Goal: Task Accomplishment & Management: Use online tool/utility

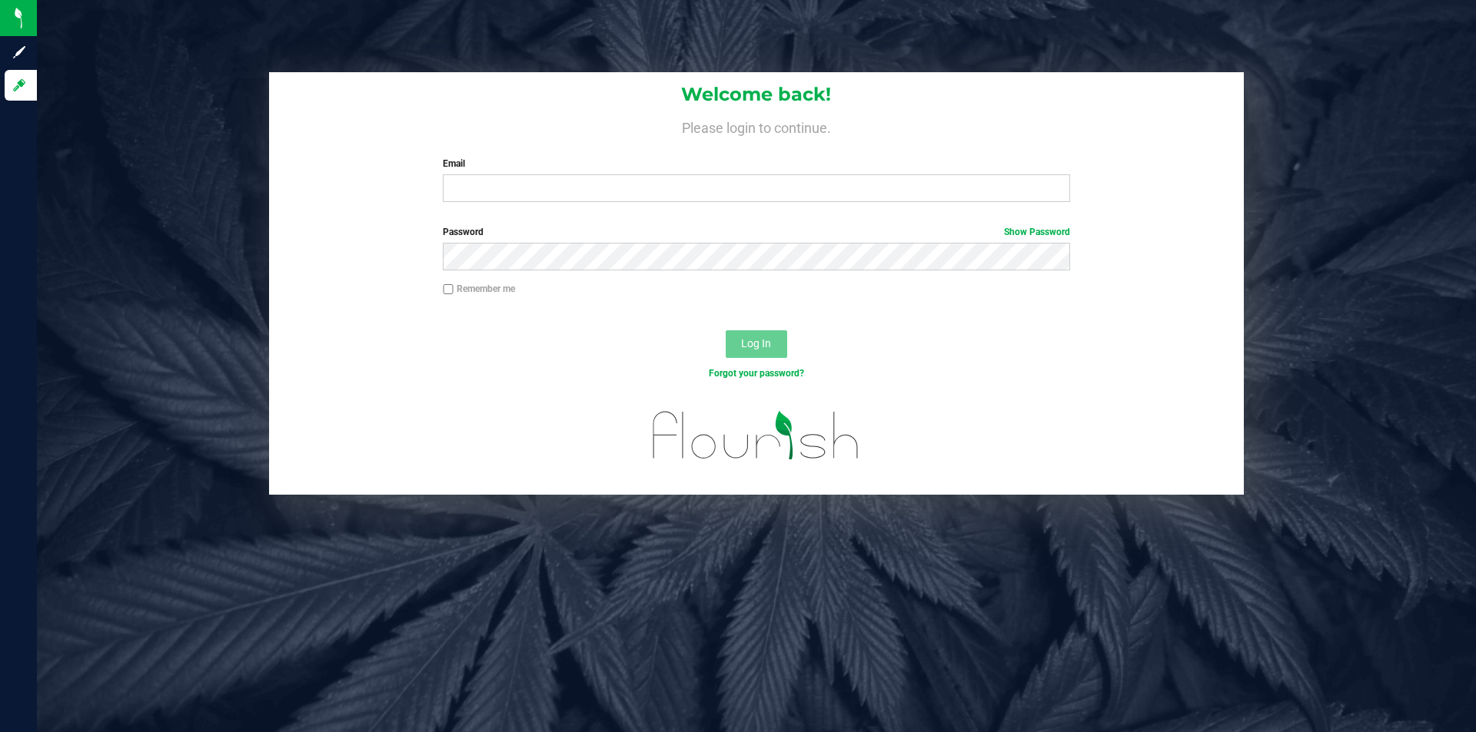
click at [549, 174] on div "Email Required Please format your email correctly." at bounding box center [755, 179] width 649 height 45
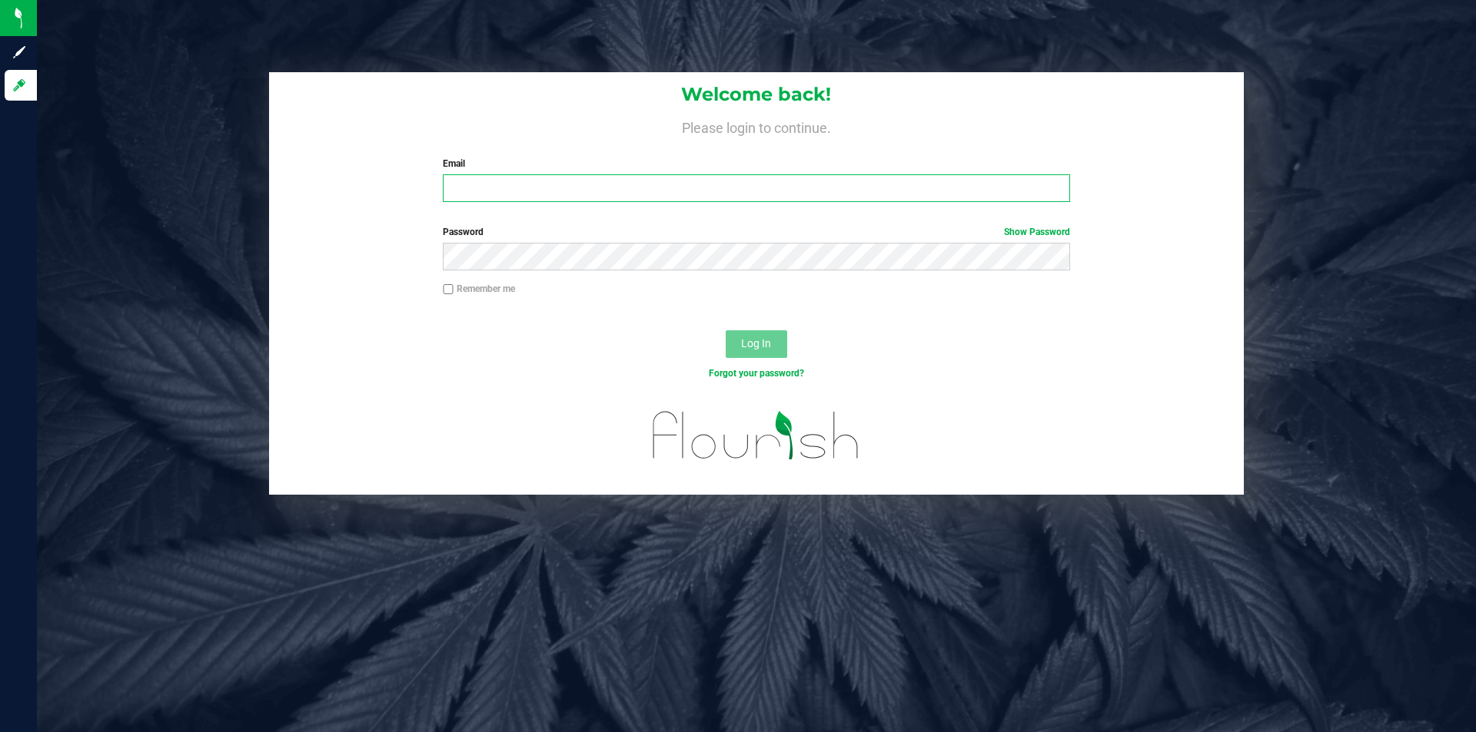
click at [553, 184] on input "Email" at bounding box center [756, 188] width 626 height 28
type input "[EMAIL_ADDRESS][DOMAIN_NAME]"
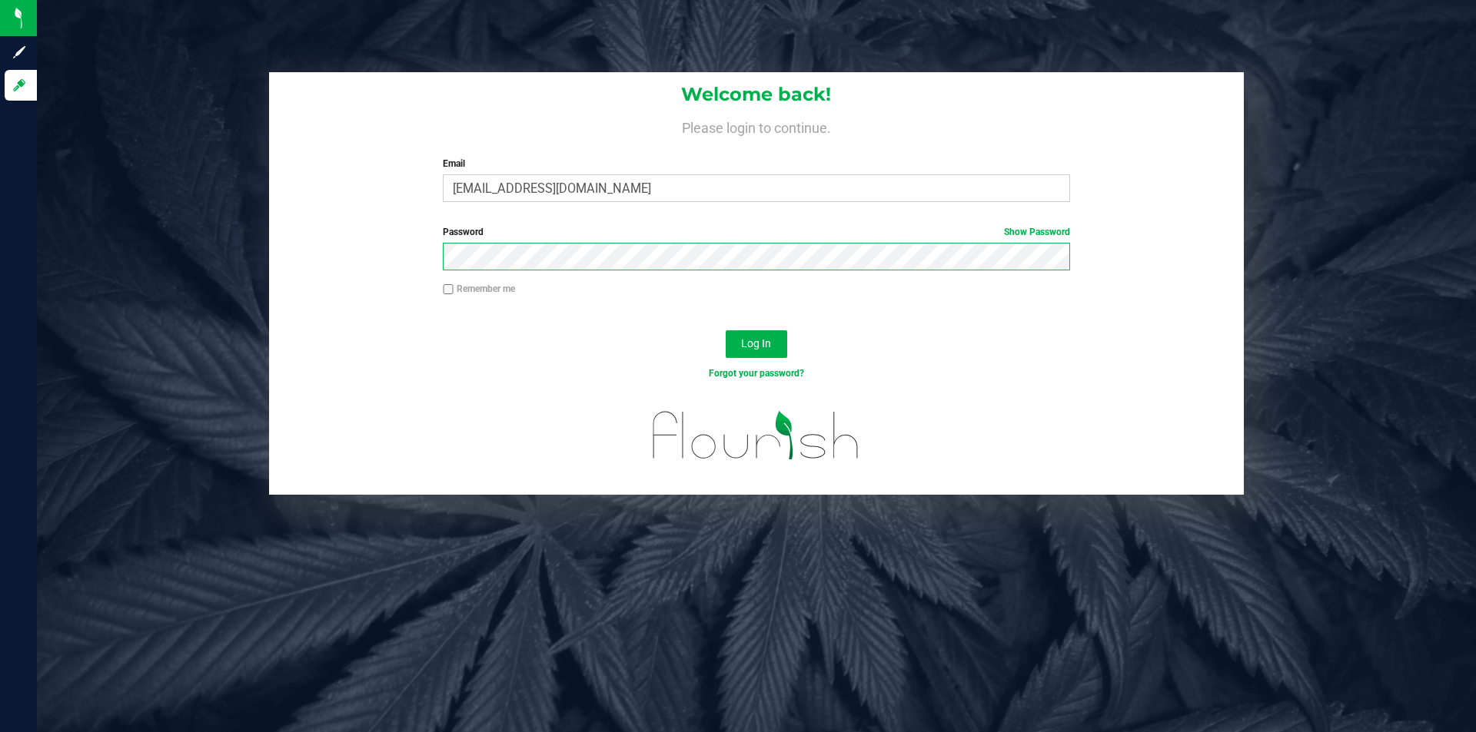
click at [726, 330] on button "Log In" at bounding box center [756, 344] width 61 height 28
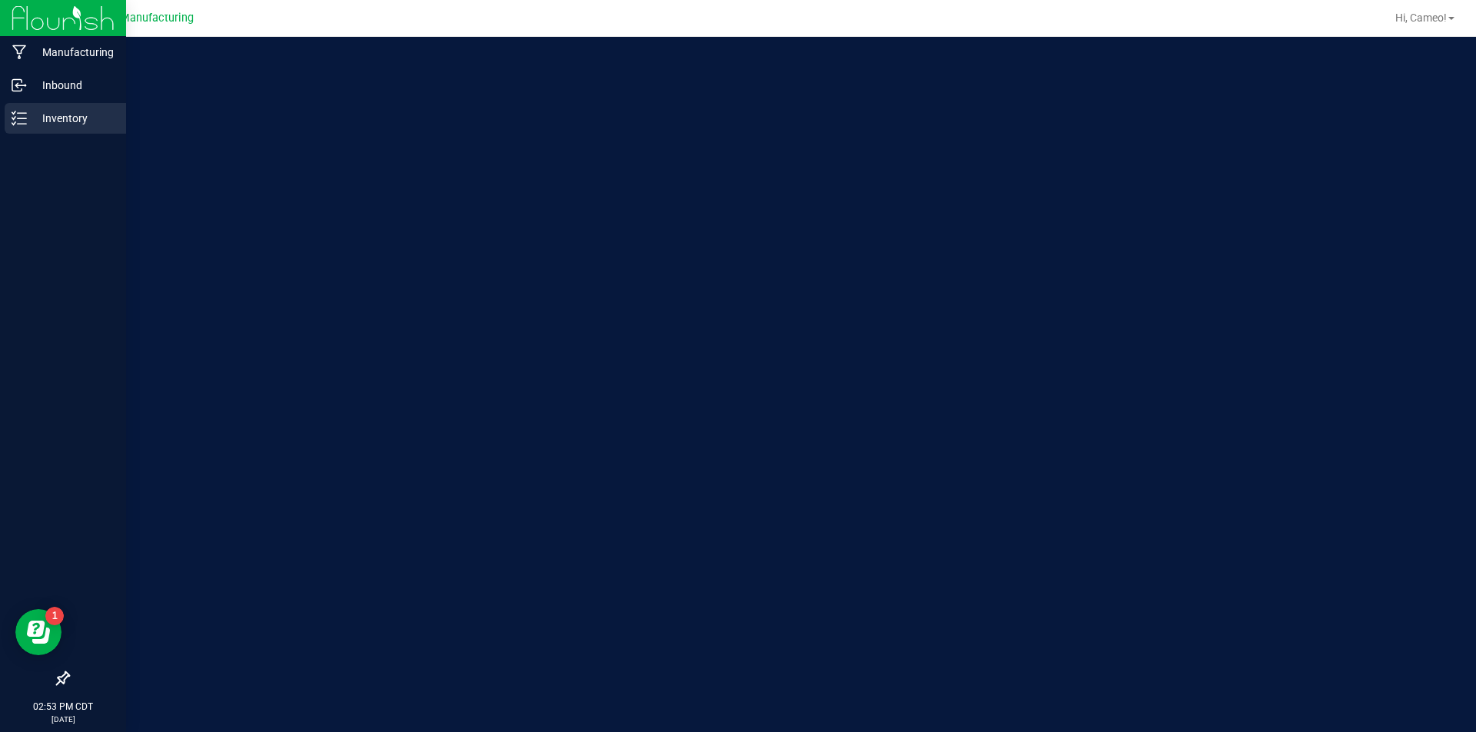
click at [0, 104] on link "Inventory" at bounding box center [63, 119] width 126 height 33
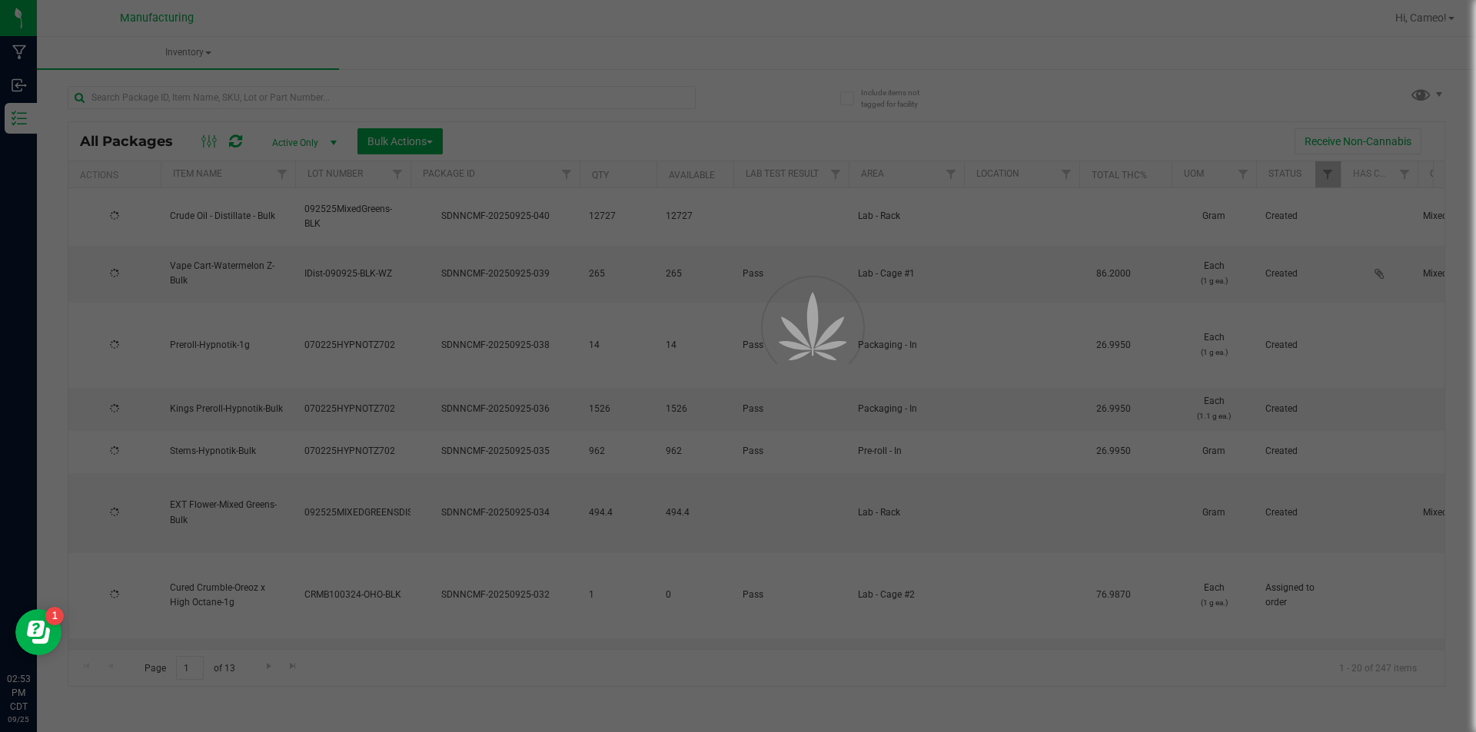
click at [1433, 95] on div at bounding box center [738, 366] width 1476 height 732
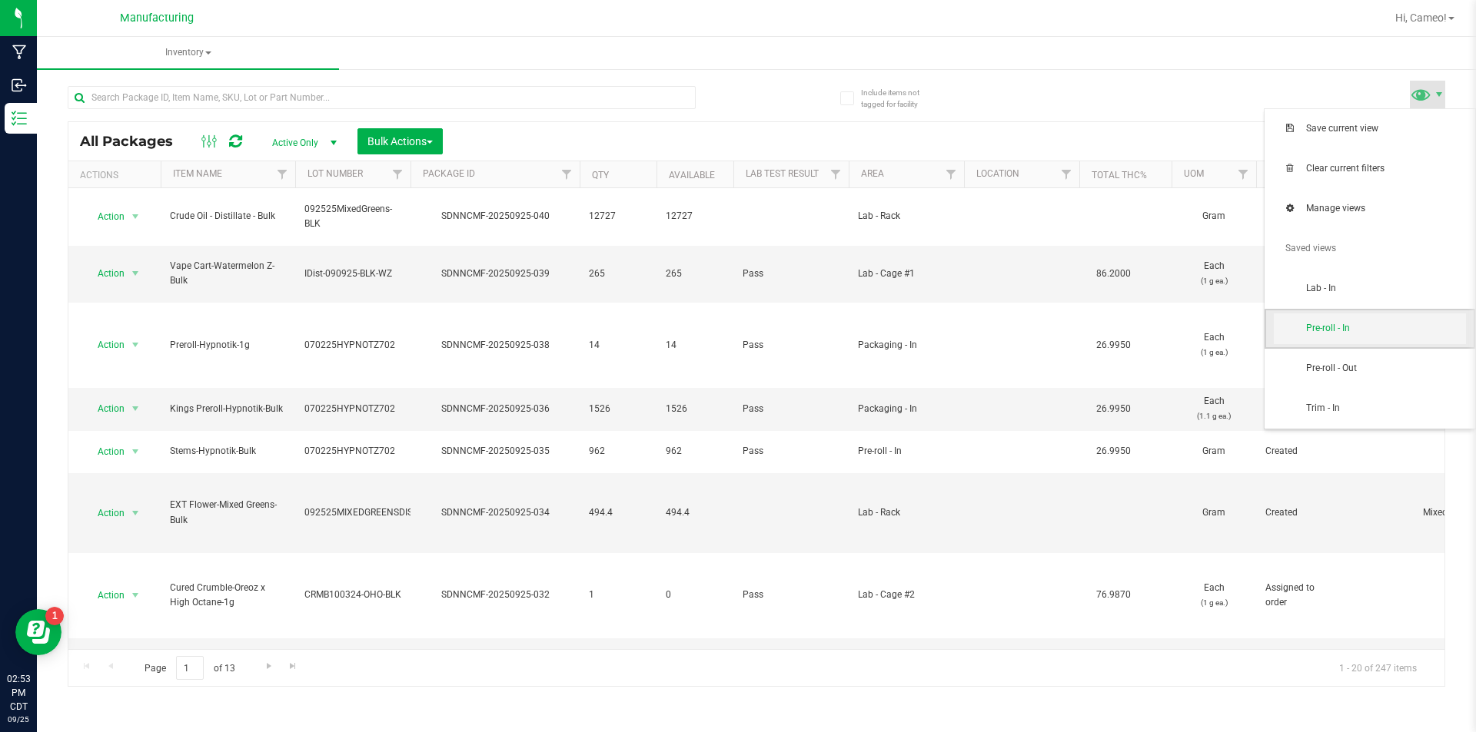
click at [1354, 335] on span "Pre-roll - In" at bounding box center [1386, 328] width 160 height 13
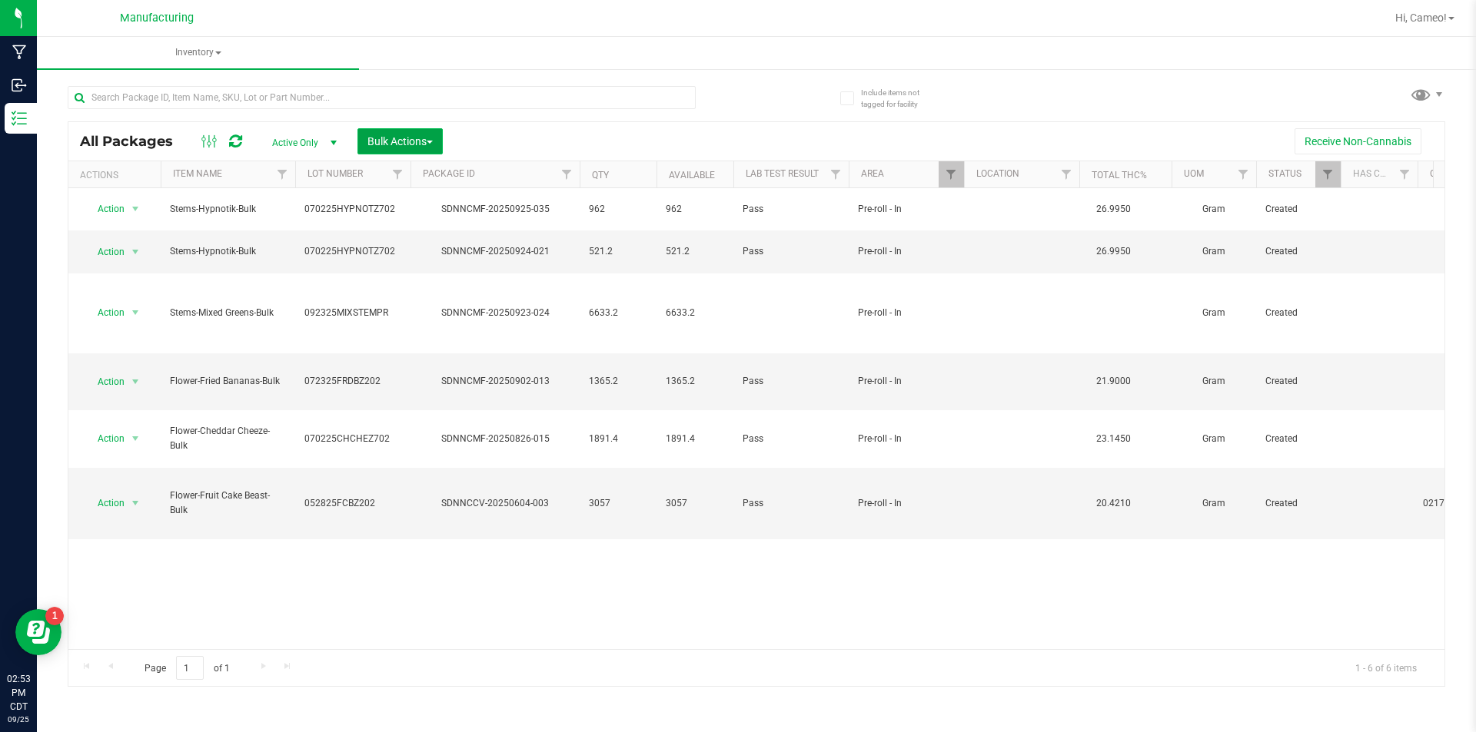
click at [373, 132] on button "Bulk Actions" at bounding box center [399, 141] width 85 height 26
click at [392, 254] on span "Print package labels" at bounding box center [413, 260] width 92 height 12
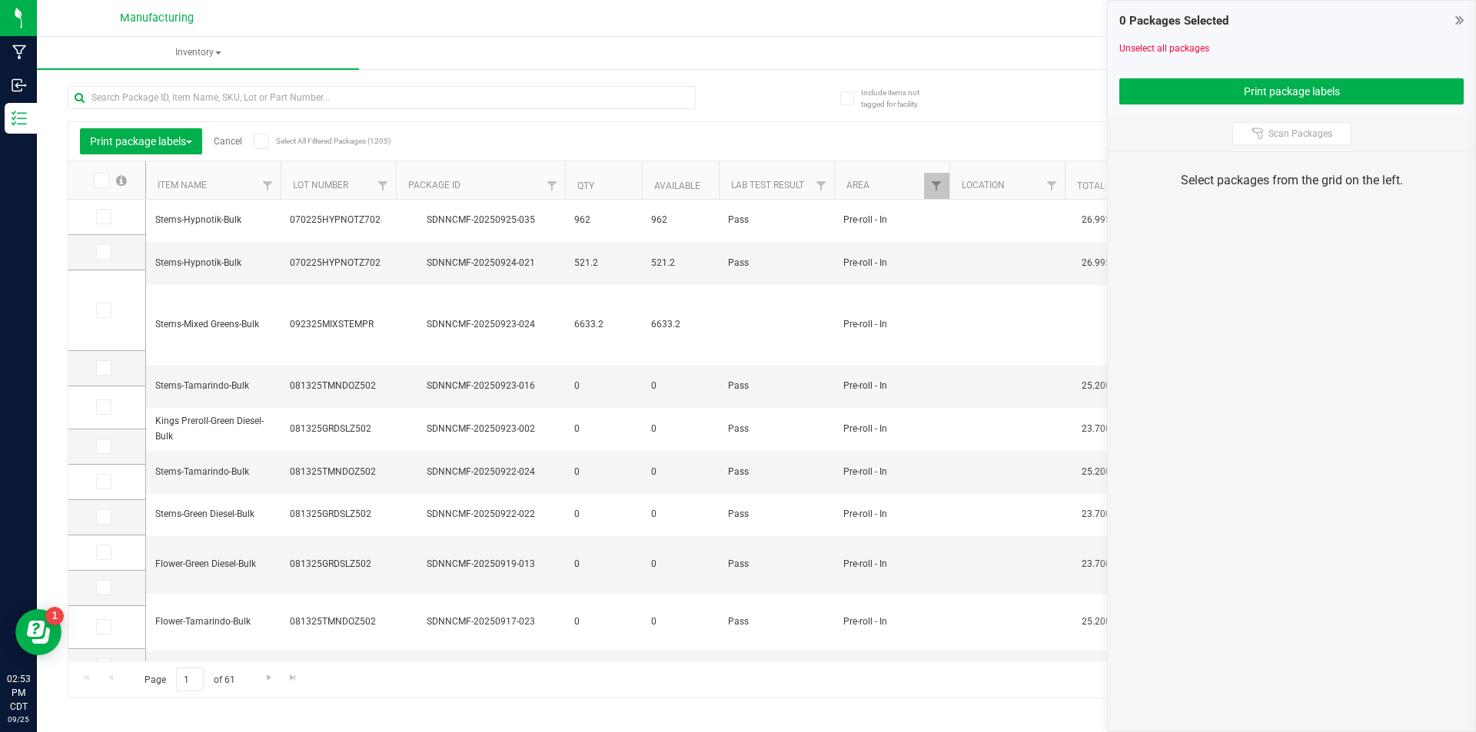
click at [238, 141] on link "Cancel" at bounding box center [228, 141] width 28 height 11
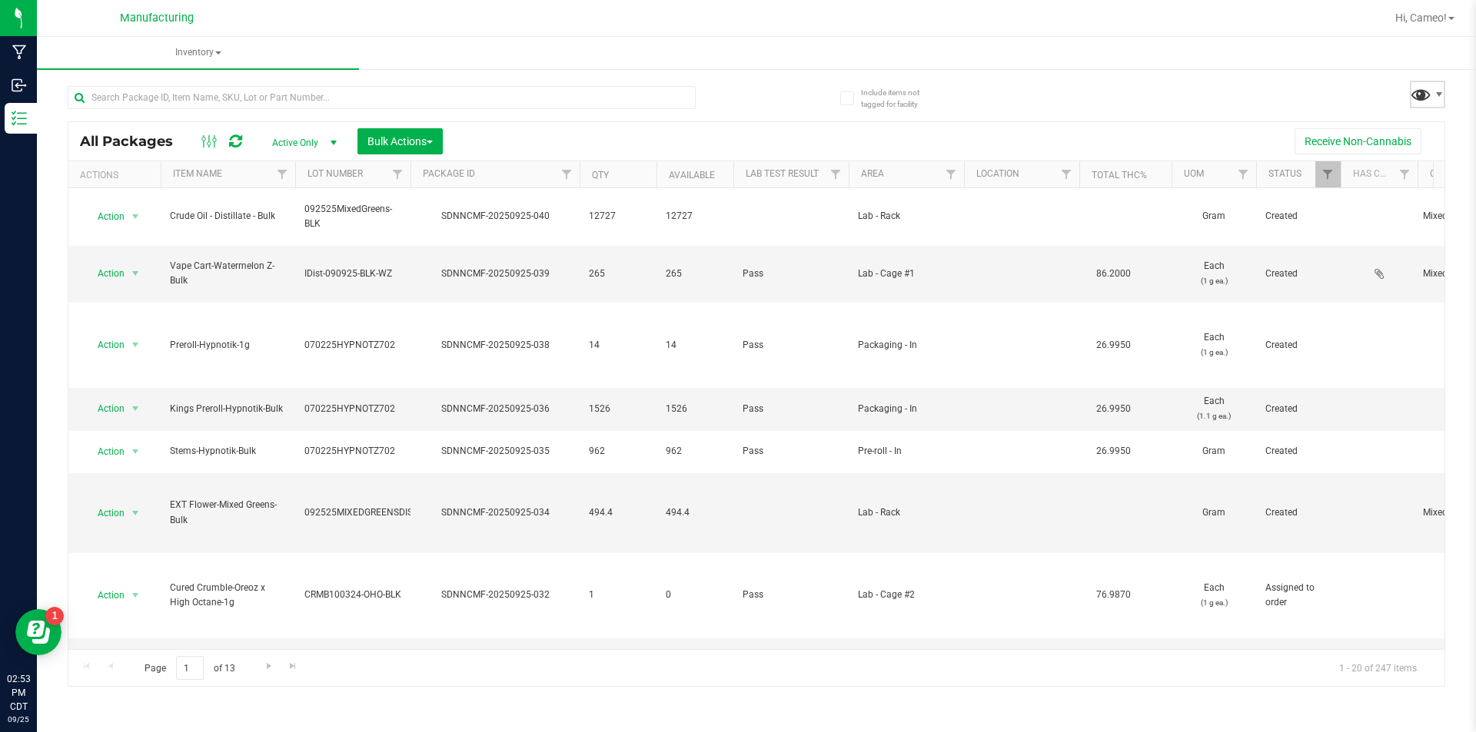
click at [1417, 99] on span at bounding box center [1421, 94] width 22 height 22
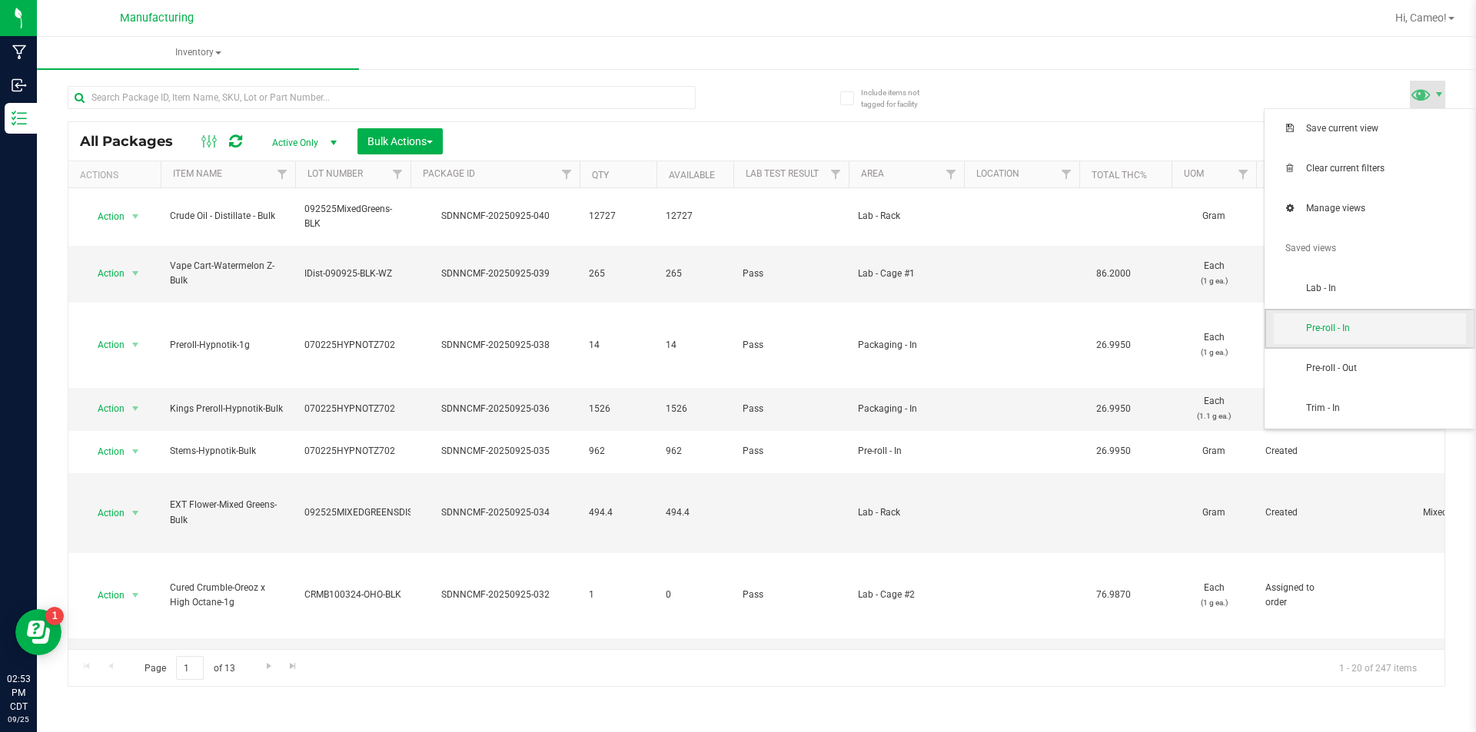
click at [1308, 327] on span "Pre-roll - In" at bounding box center [1386, 328] width 160 height 13
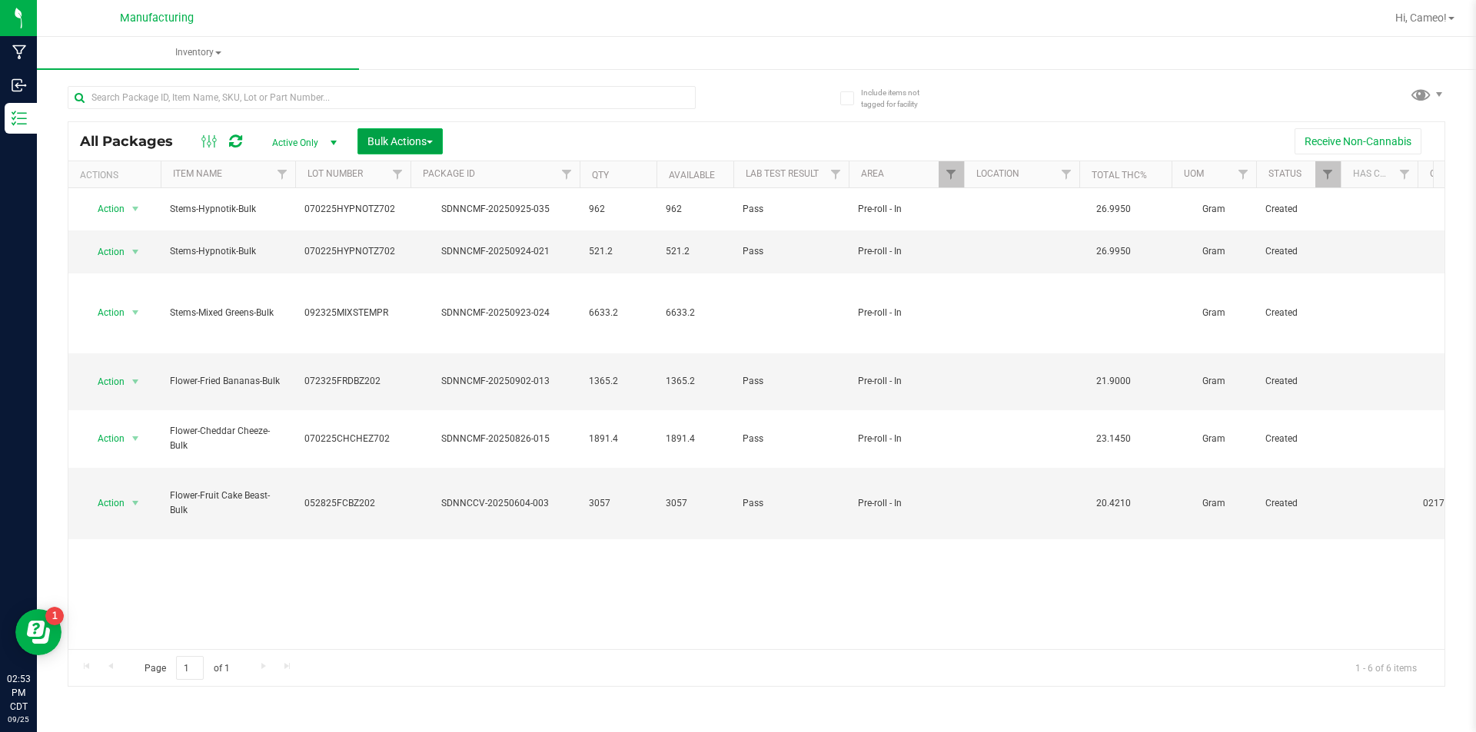
click at [398, 131] on button "Bulk Actions" at bounding box center [399, 141] width 85 height 26
click at [396, 178] on span "Add to manufacturing run" at bounding box center [425, 176] width 116 height 12
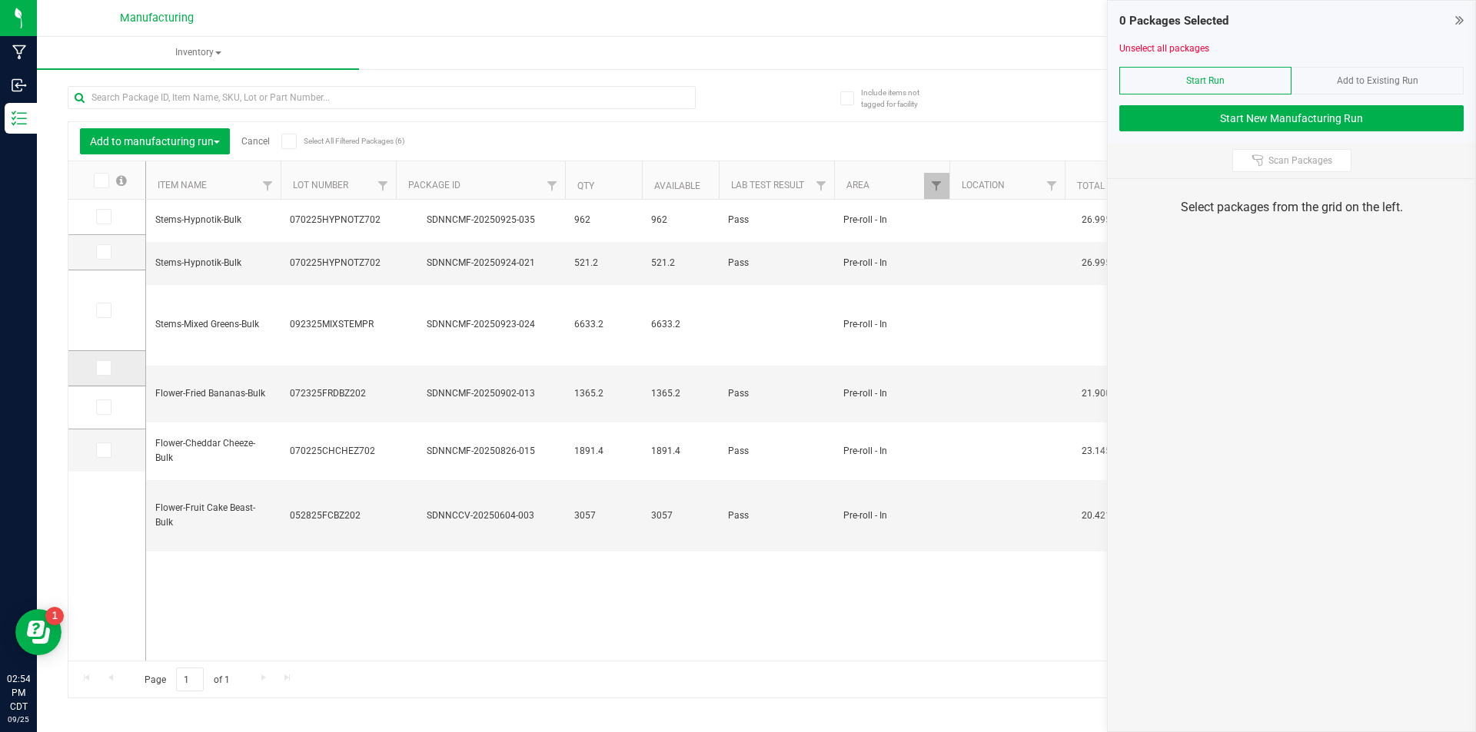
click at [101, 368] on icon at bounding box center [103, 368] width 10 height 0
click at [0, 0] on input "checkbox" at bounding box center [0, 0] width 0 height 0
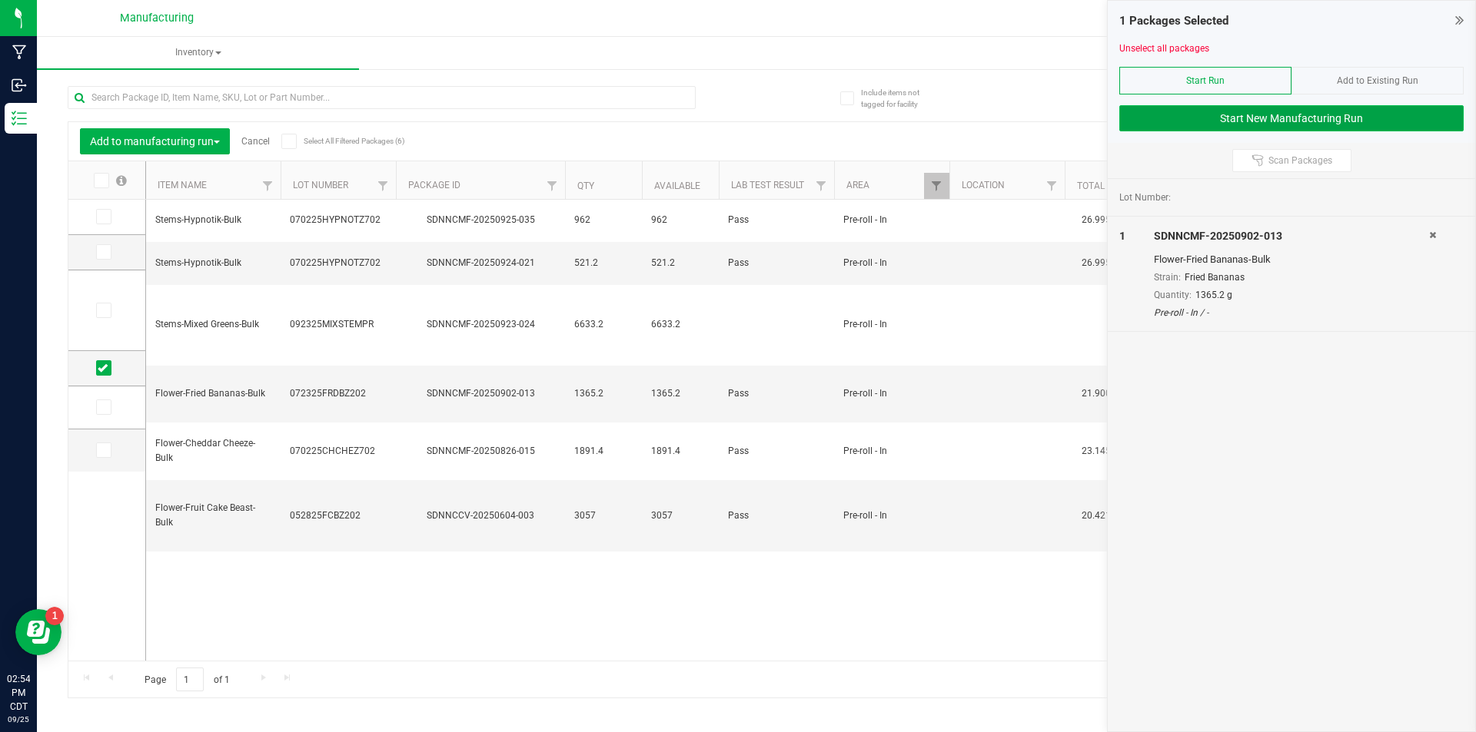
click at [1219, 130] on button "Start New Manufacturing Run" at bounding box center [1291, 118] width 344 height 26
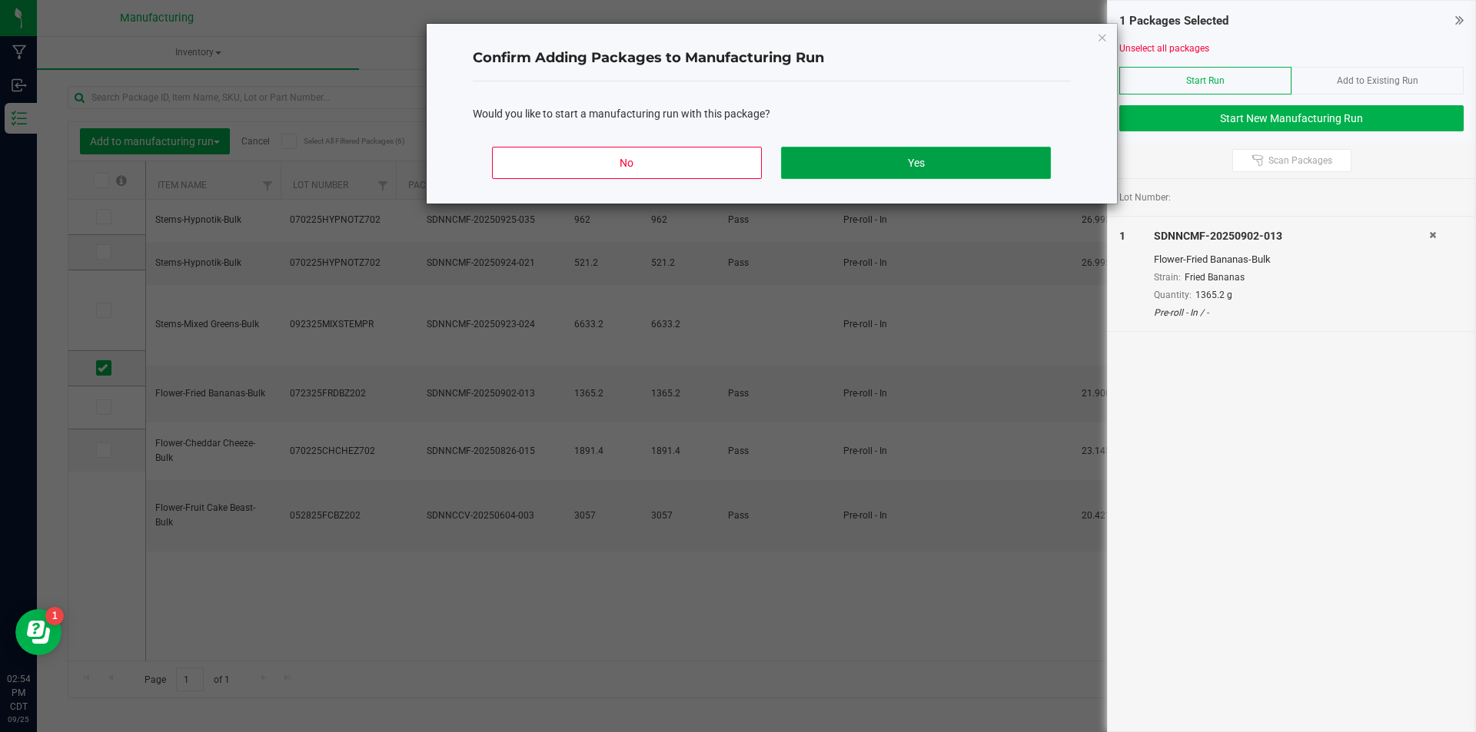
click at [880, 157] on button "Yes" at bounding box center [915, 163] width 269 height 32
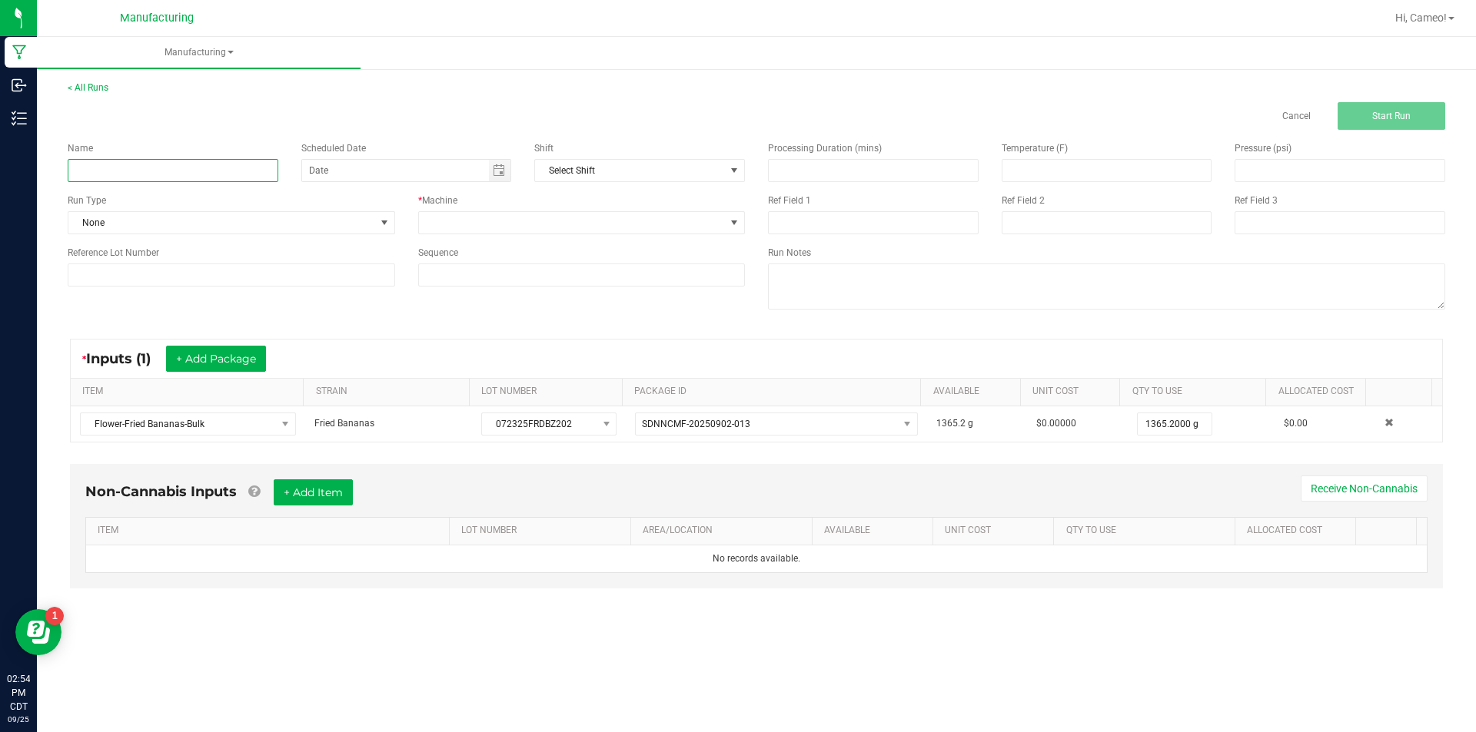
click at [181, 167] on input at bounding box center [173, 170] width 211 height 23
click at [495, 175] on span "Toggle calendar" at bounding box center [499, 170] width 12 height 12
type input "092525 - Fried Bananas"
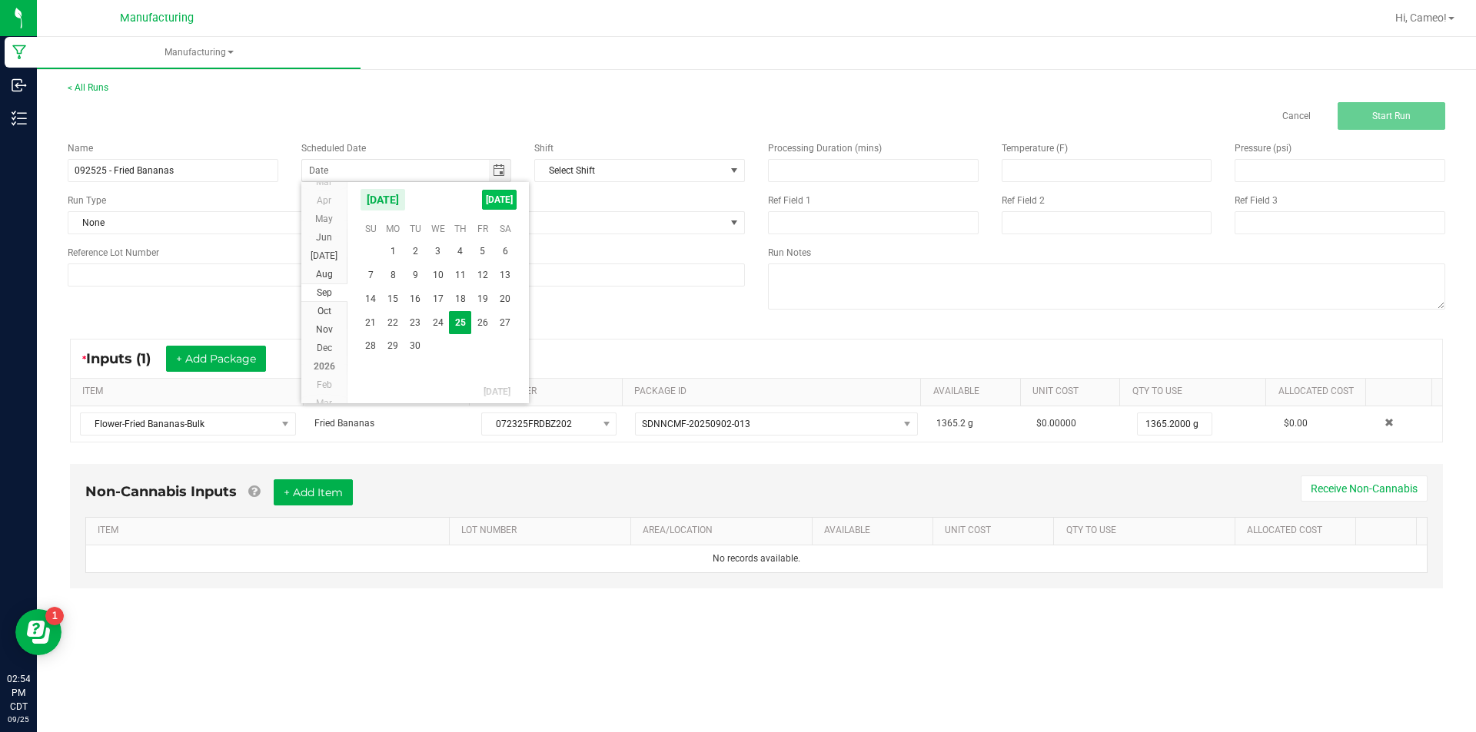
click at [499, 204] on span "[DATE]" at bounding box center [499, 200] width 35 height 20
type input "[DATE]"
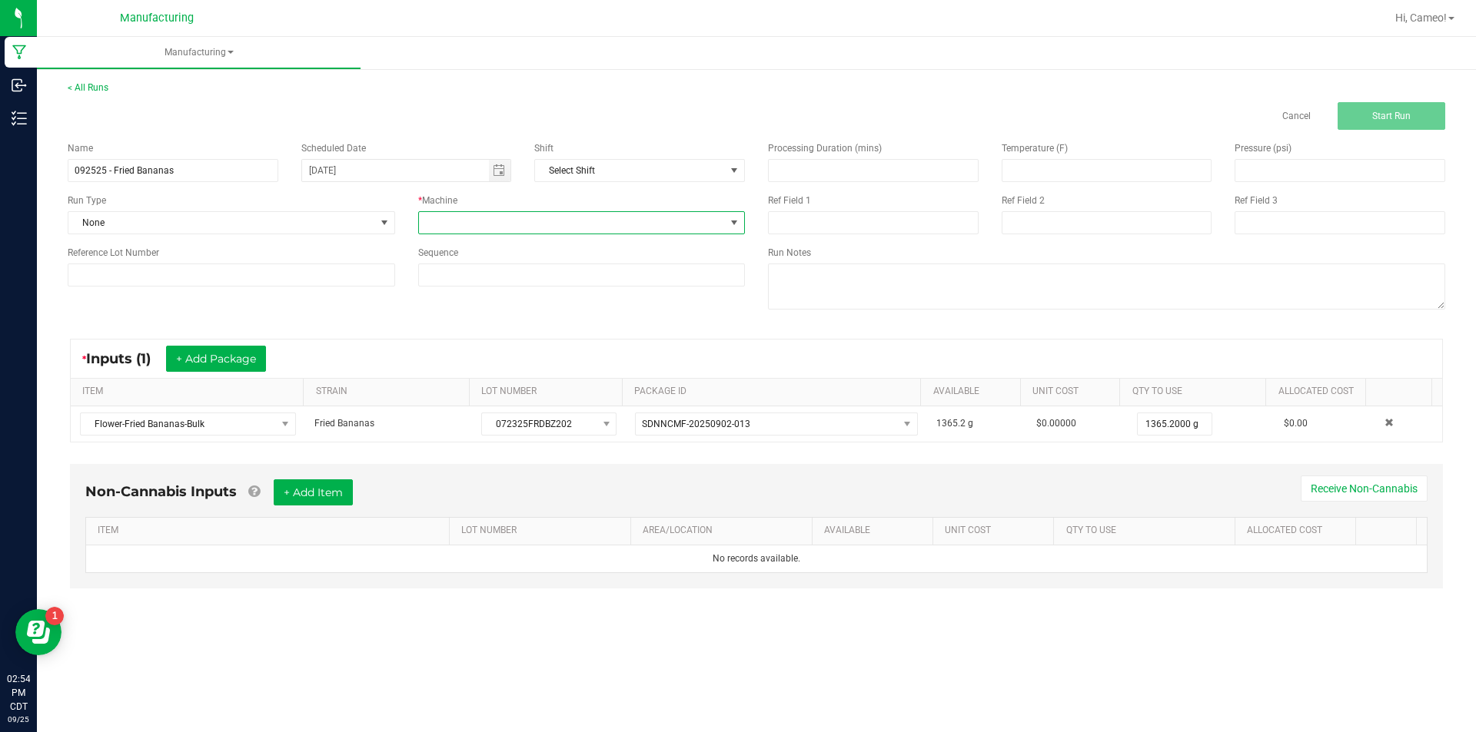
click at [566, 223] on span at bounding box center [572, 223] width 307 height 22
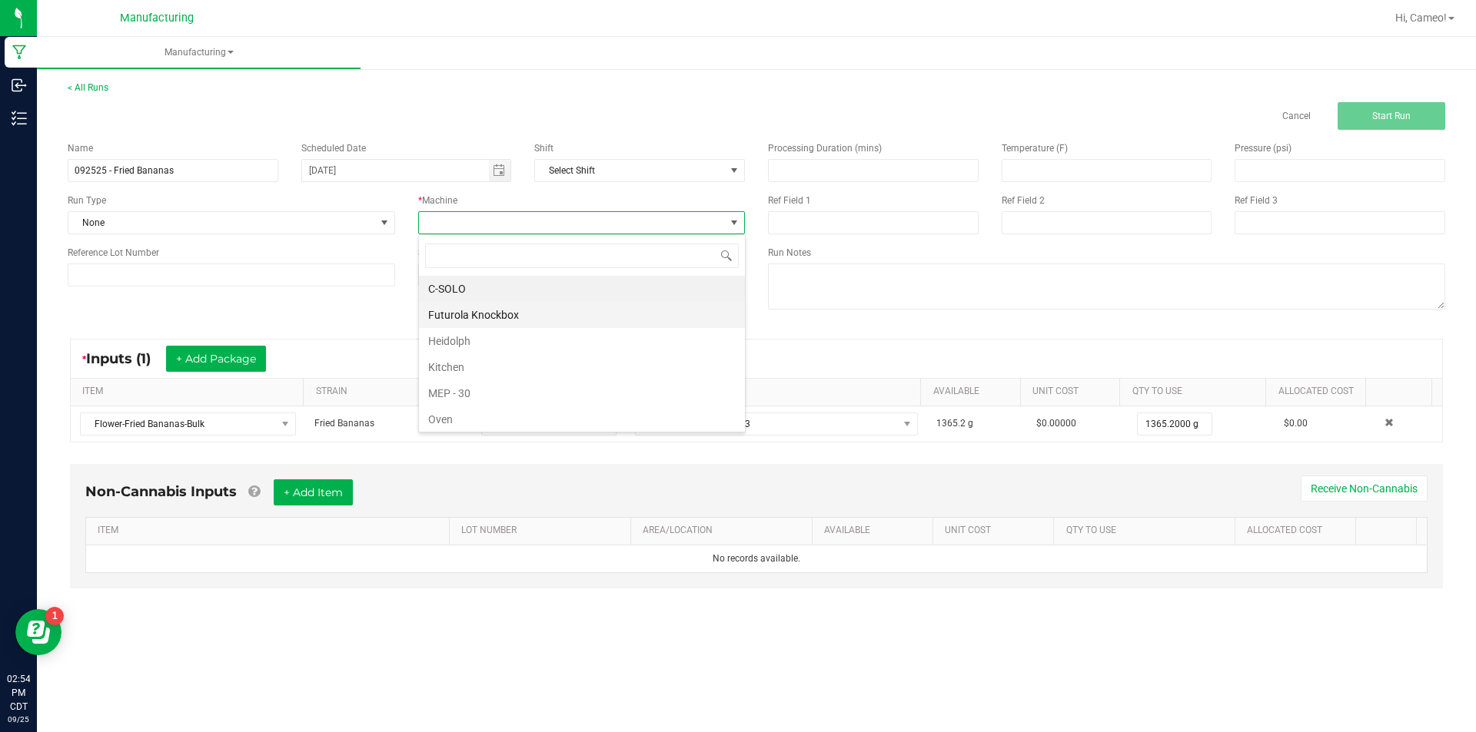
scroll to position [23, 327]
click at [500, 317] on li "Futurola Knockbox" at bounding box center [582, 315] width 326 height 26
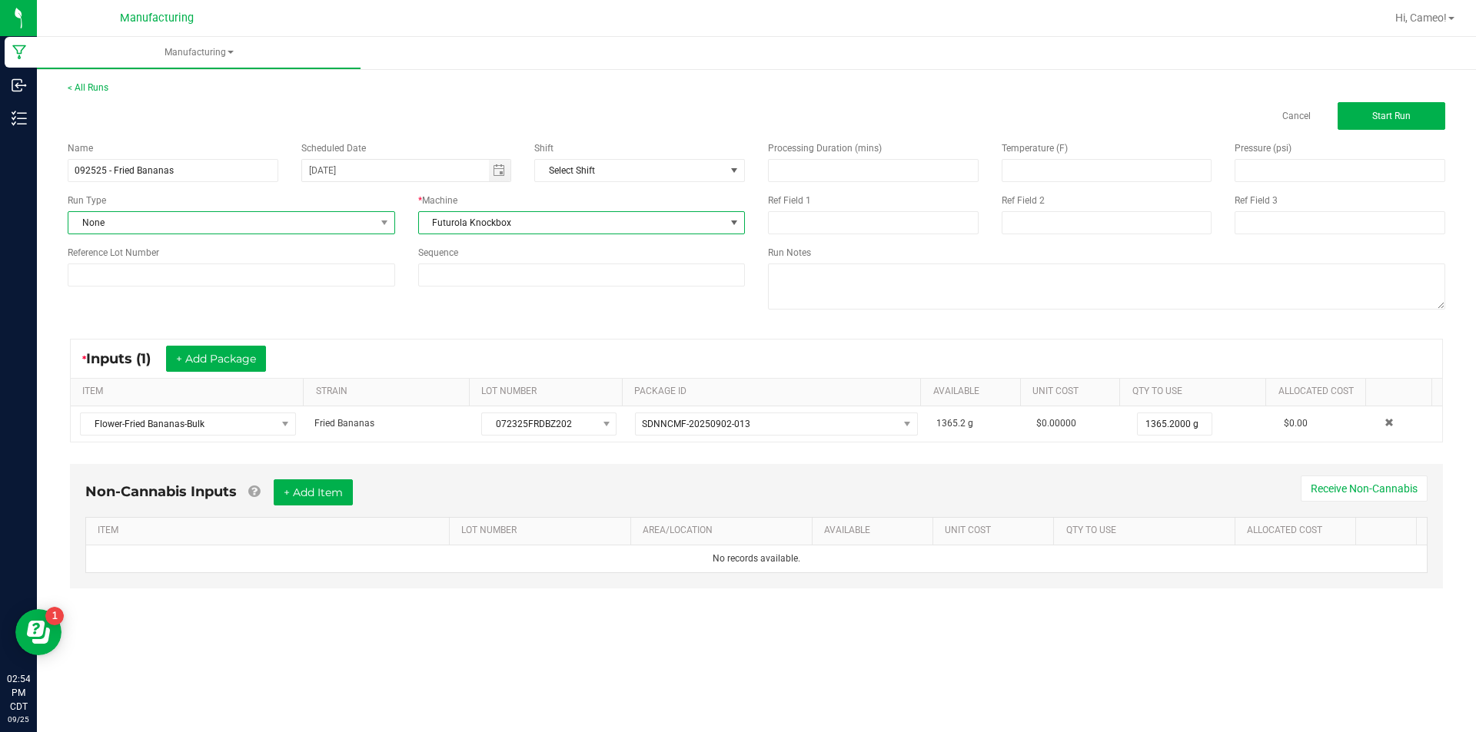
click at [307, 224] on span "None" at bounding box center [221, 223] width 307 height 22
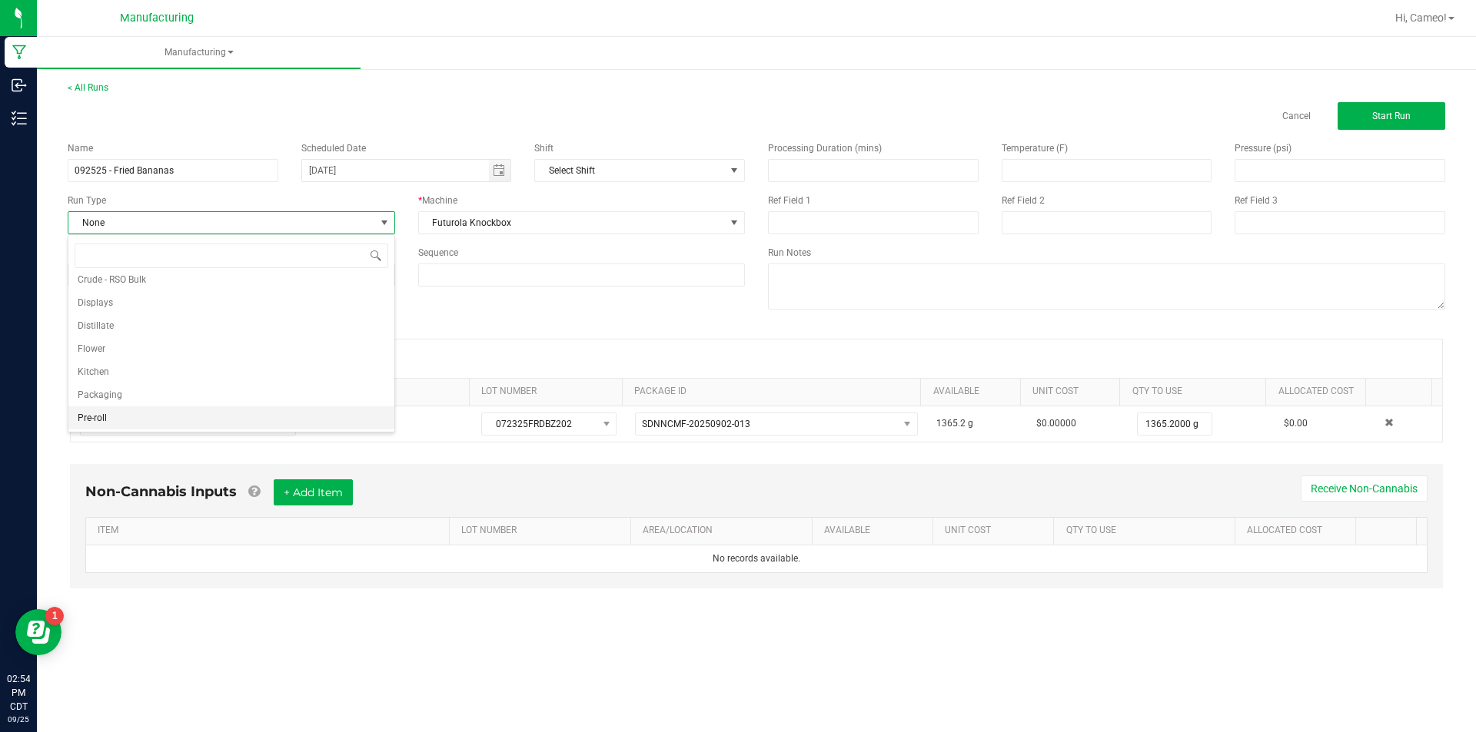
click at [135, 413] on li "Pre-roll" at bounding box center [231, 418] width 326 height 23
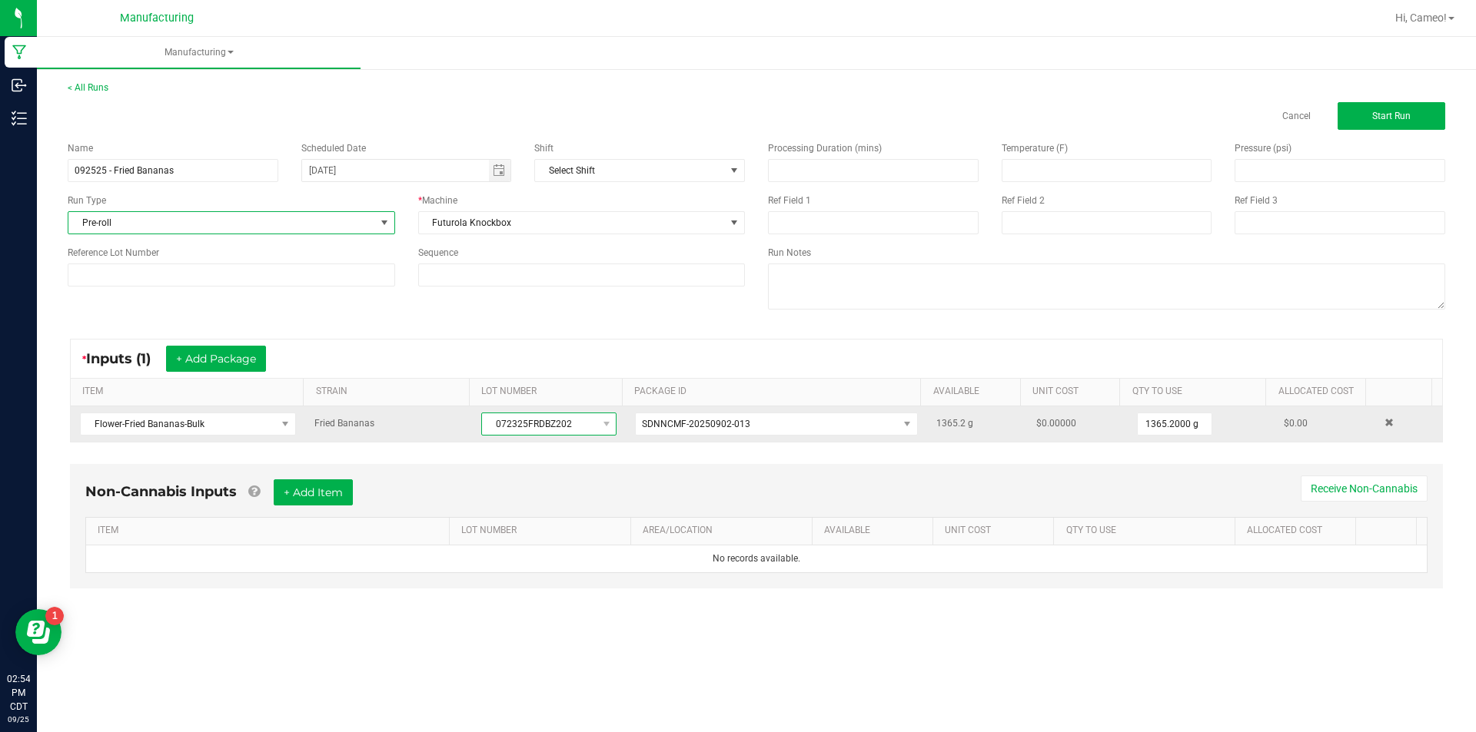
click at [534, 422] on span "072325FRDBZ202" at bounding box center [539, 425] width 115 height 22
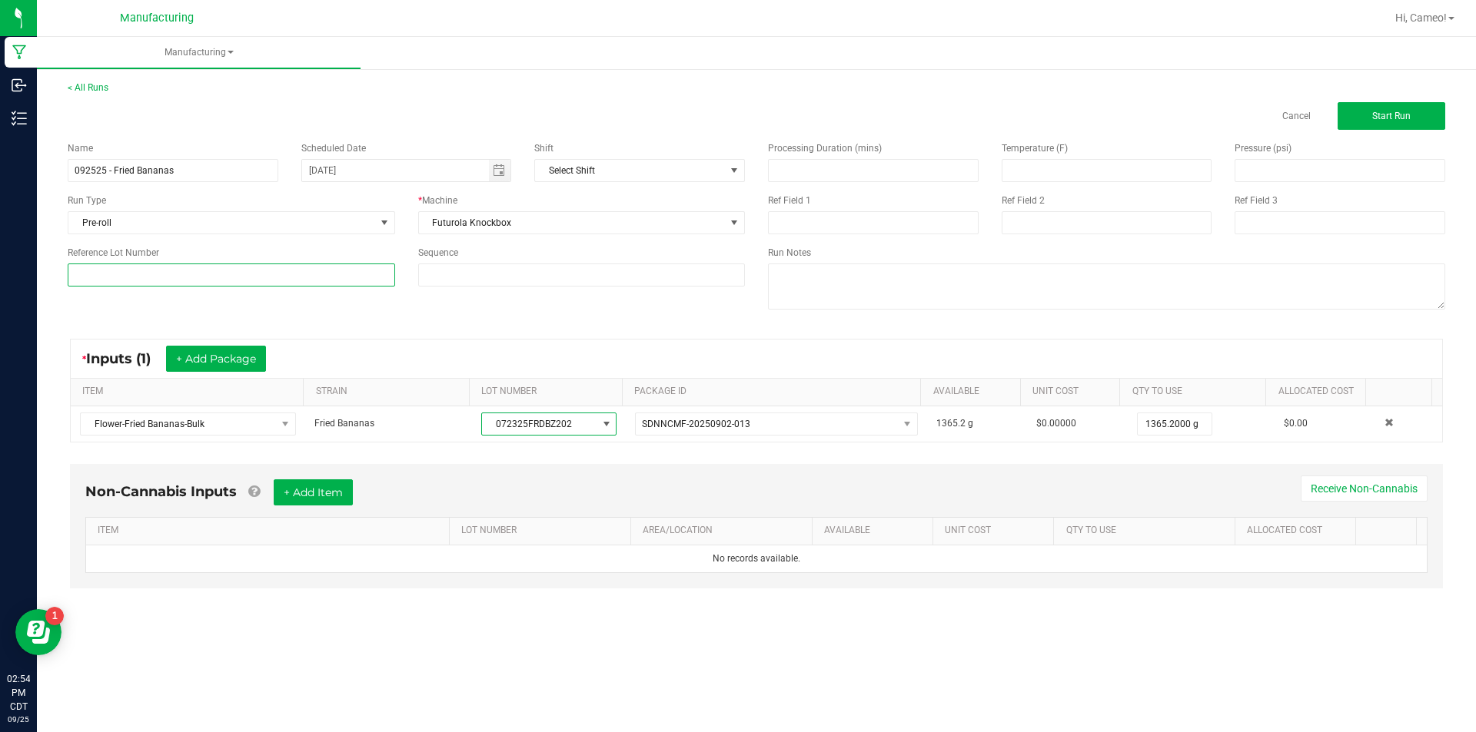
click at [331, 275] on input at bounding box center [231, 275] width 327 height 23
paste input "072325FRDBZ202"
type input "072325FRDBZ202"
click at [1407, 102] on button "Start Run" at bounding box center [1391, 116] width 108 height 28
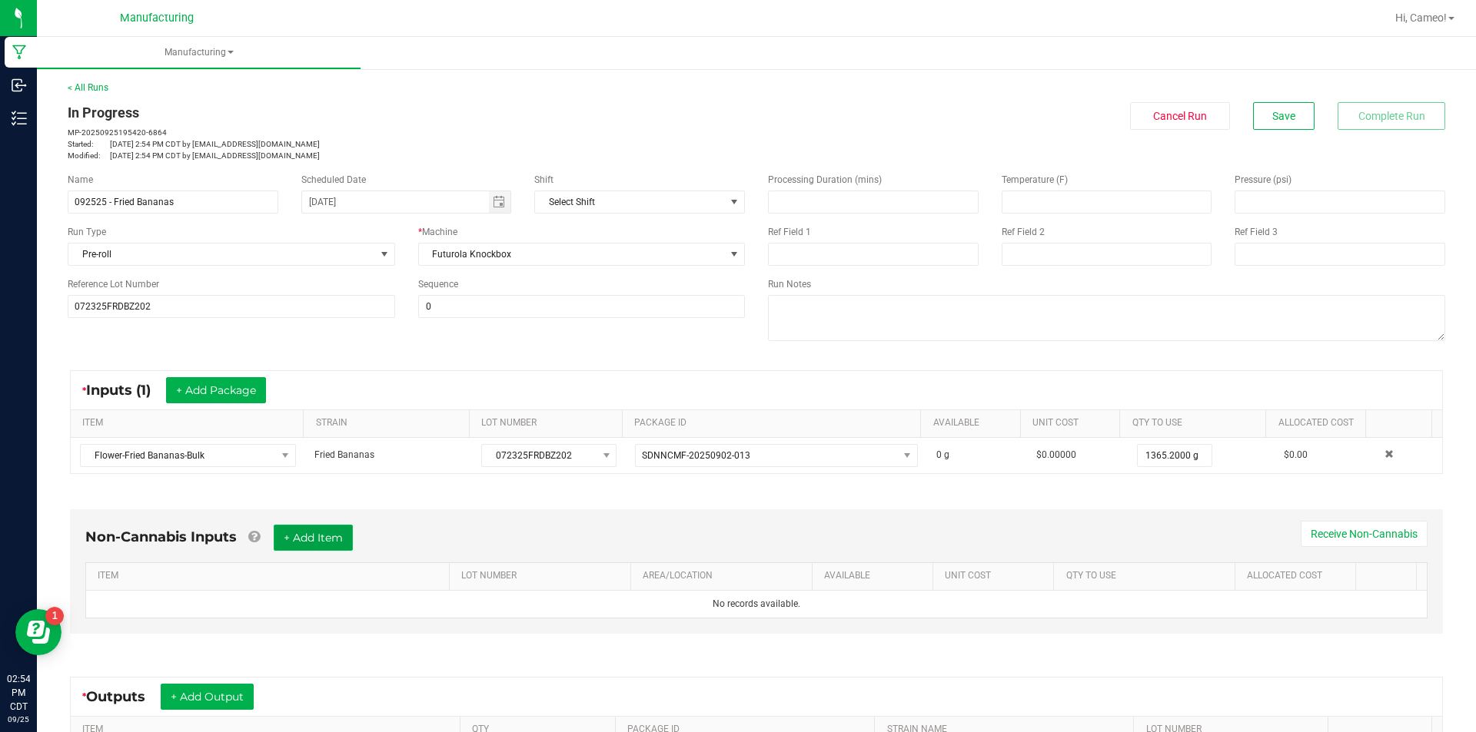
click at [335, 527] on button "+ Add Item" at bounding box center [313, 538] width 79 height 26
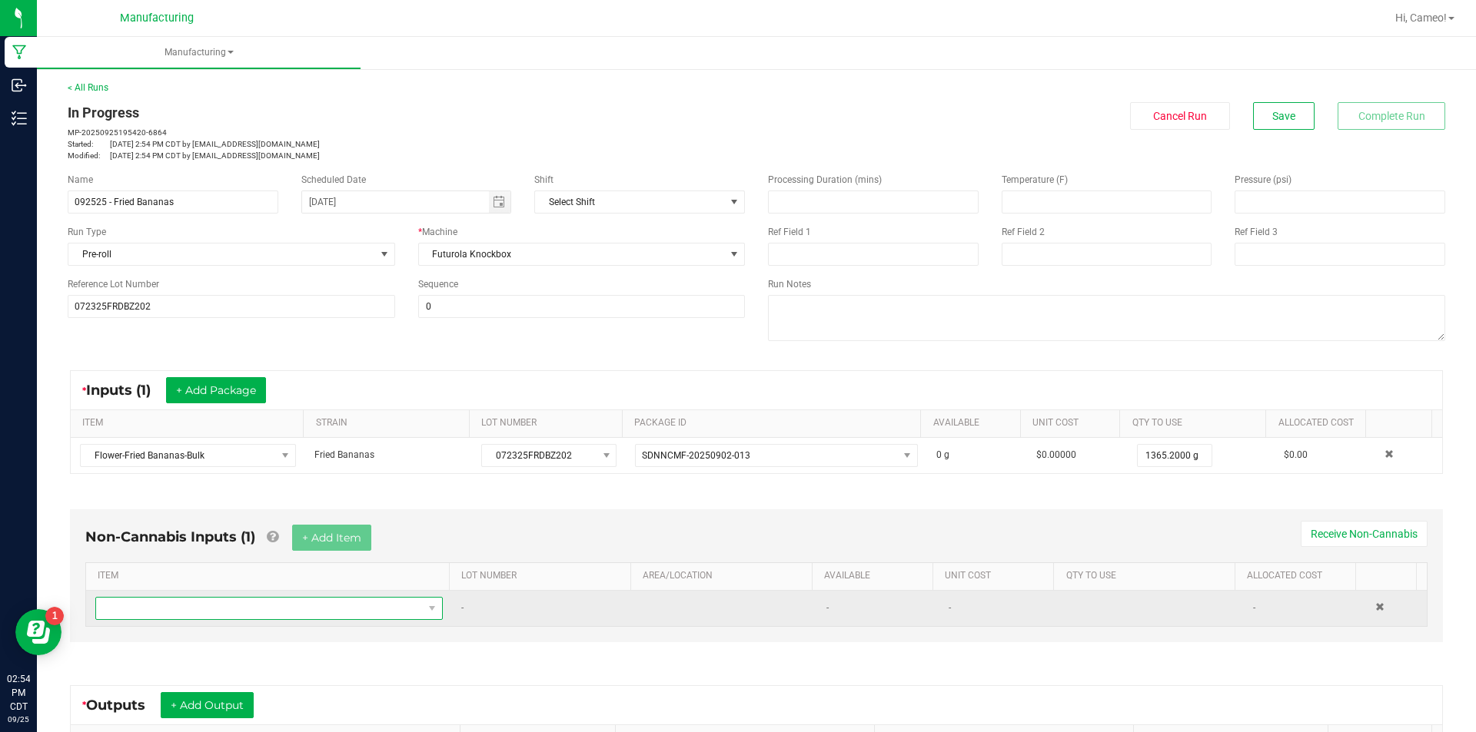
click at [311, 606] on span "NO DATA FOUND" at bounding box center [259, 609] width 327 height 22
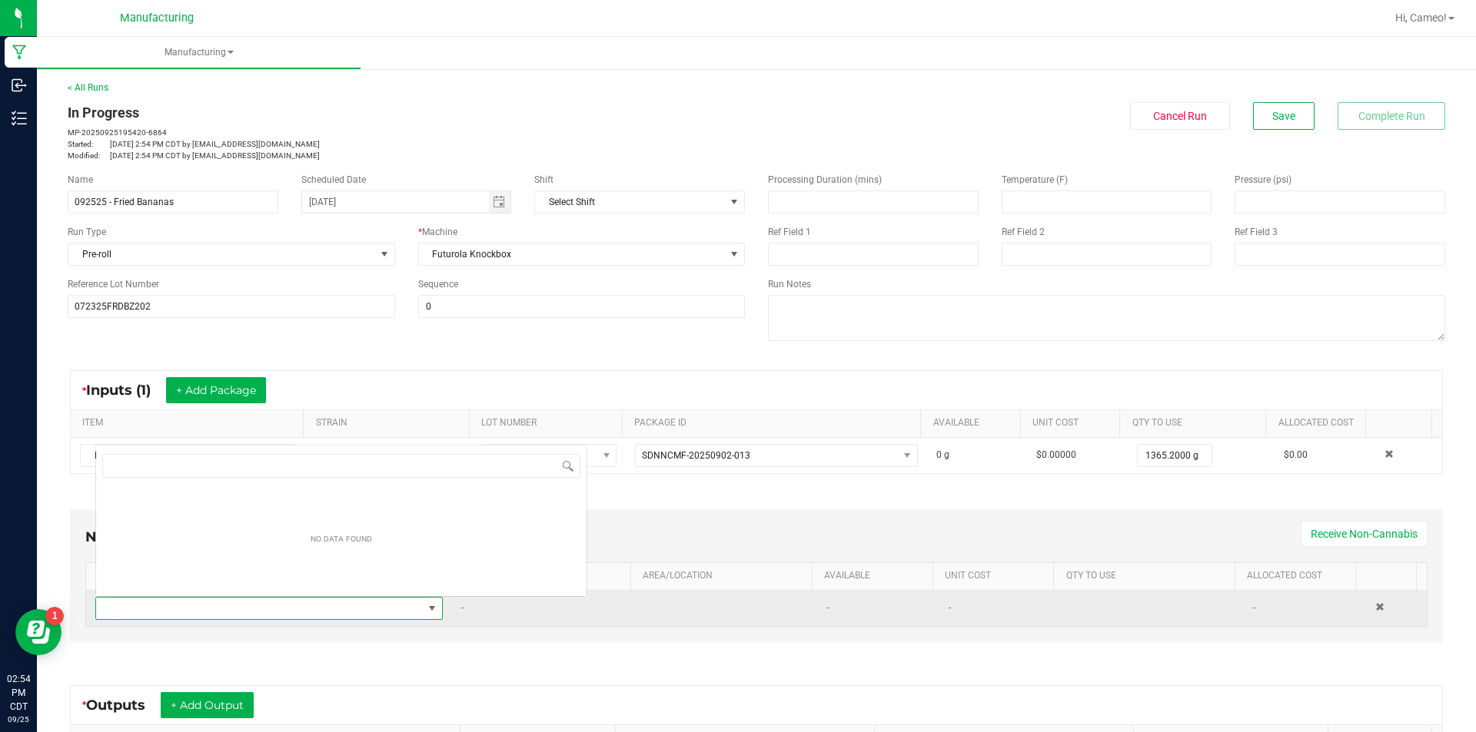
scroll to position [23, 338]
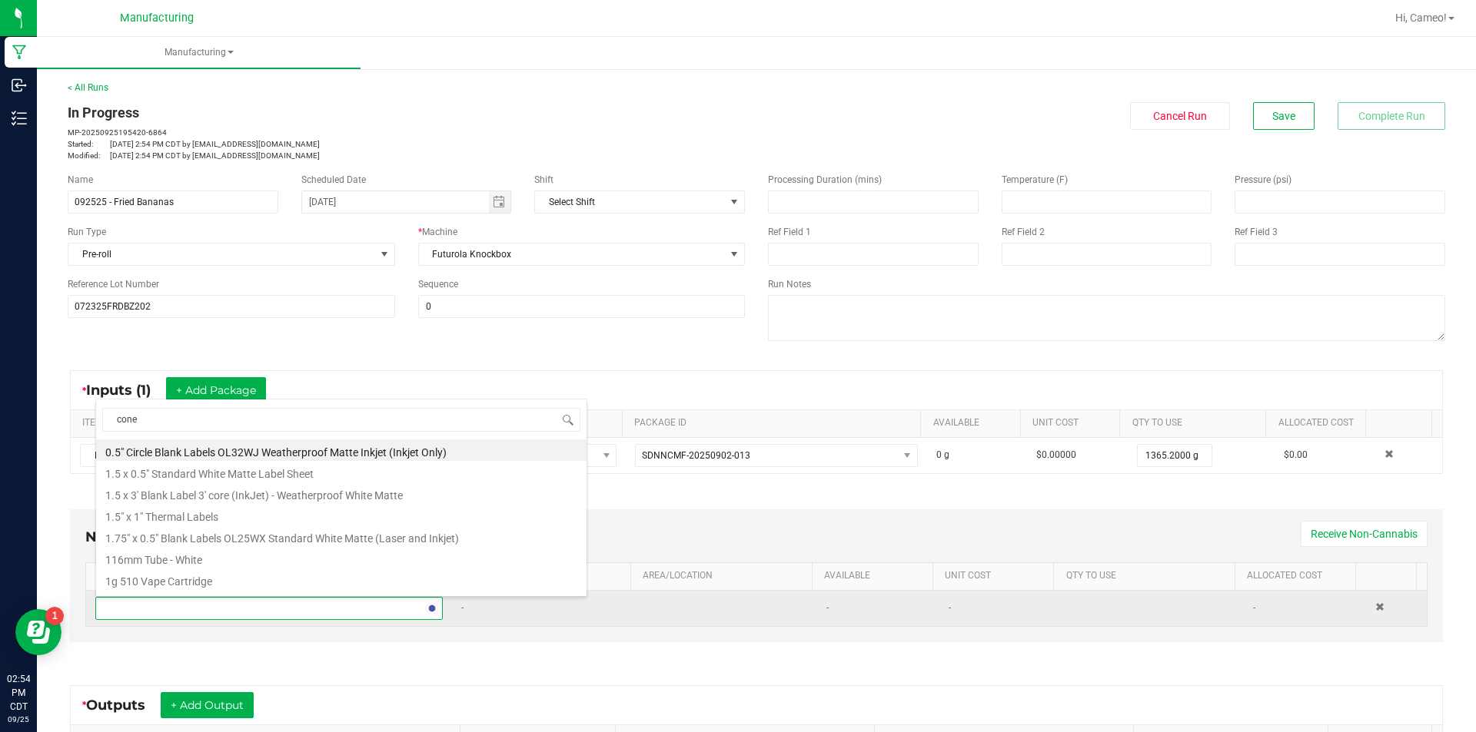
type input "cones"
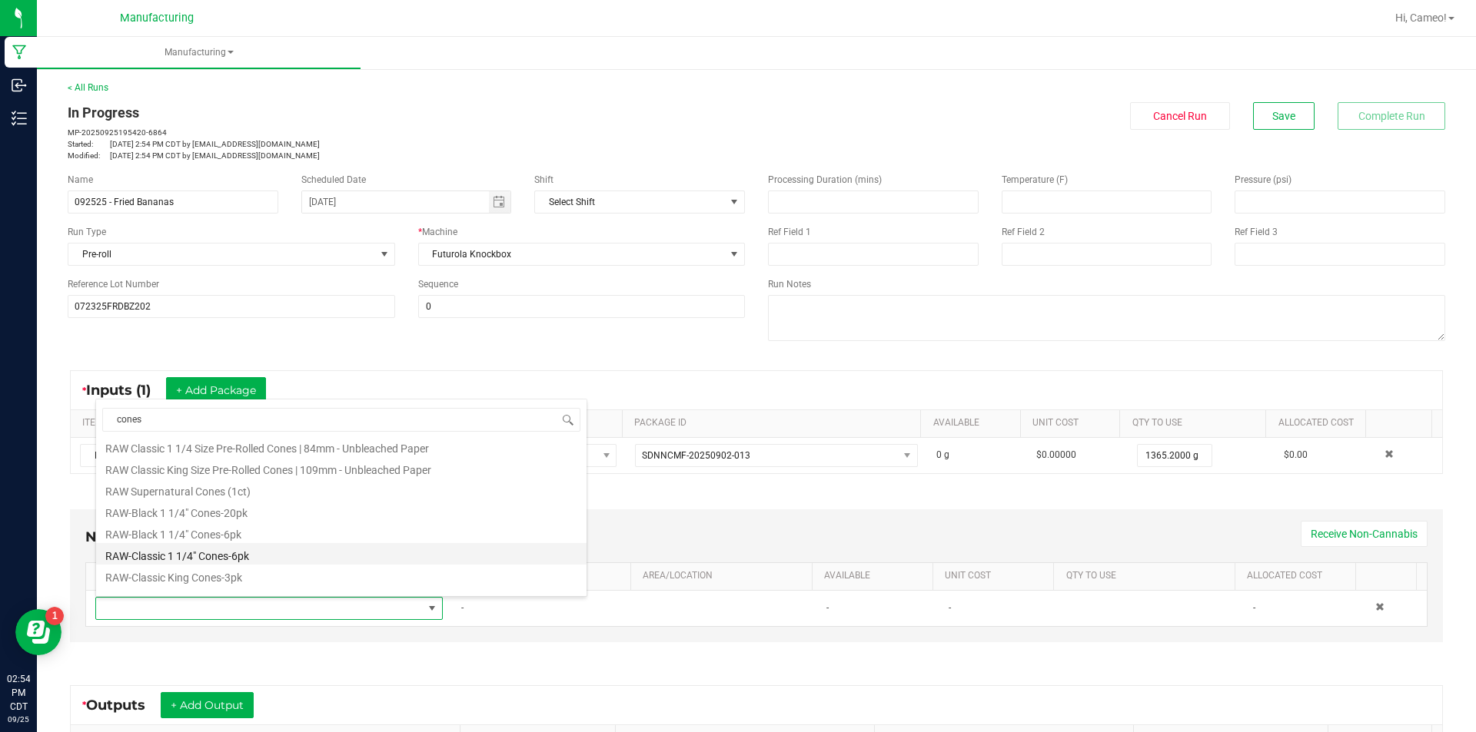
scroll to position [769, 0]
click at [356, 463] on li "RAW Classic King Size Pre-Rolled Cones | 109mm - Unbleached Paper" at bounding box center [341, 457] width 490 height 22
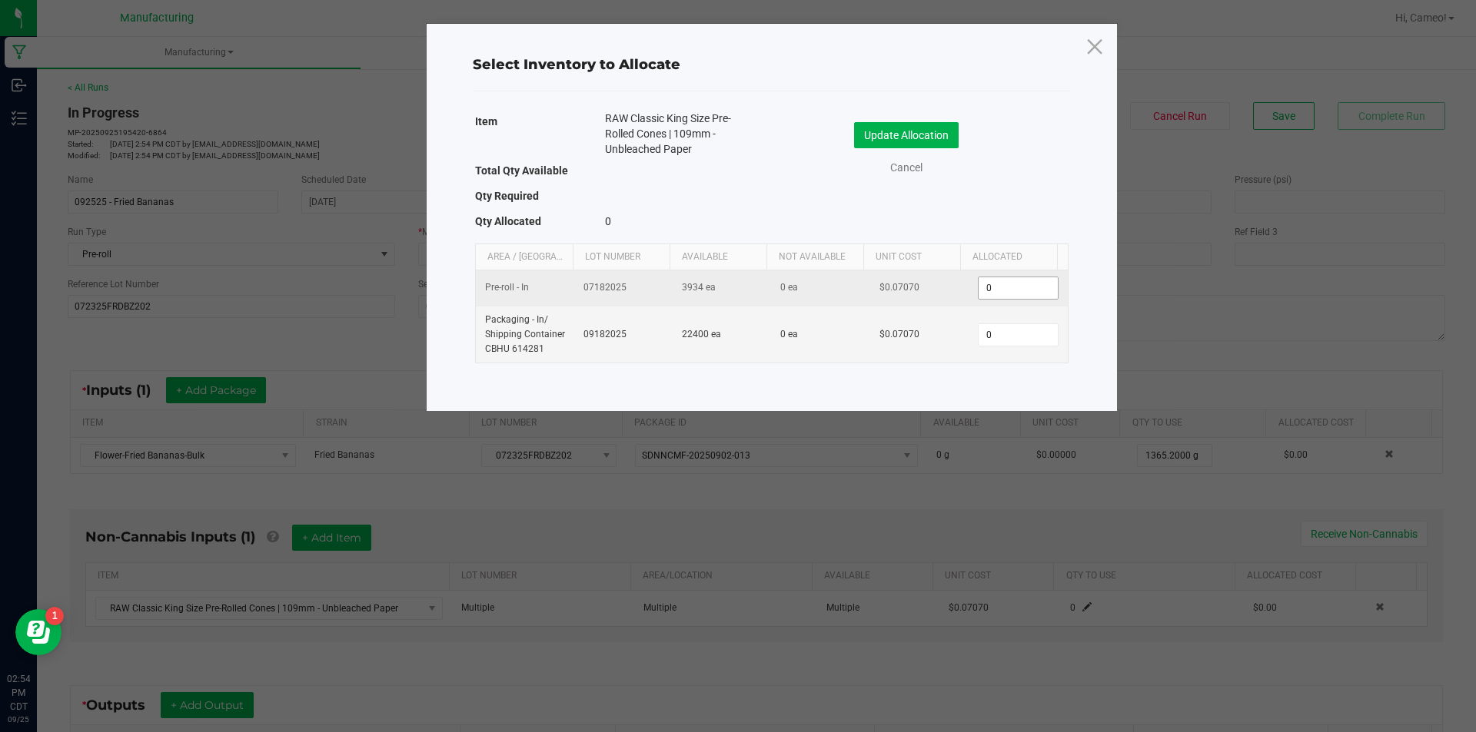
click at [1002, 293] on input "0" at bounding box center [1017, 288] width 78 height 22
type input "14"
click at [892, 121] on div "Update Allocation Cancel" at bounding box center [920, 151] width 274 height 81
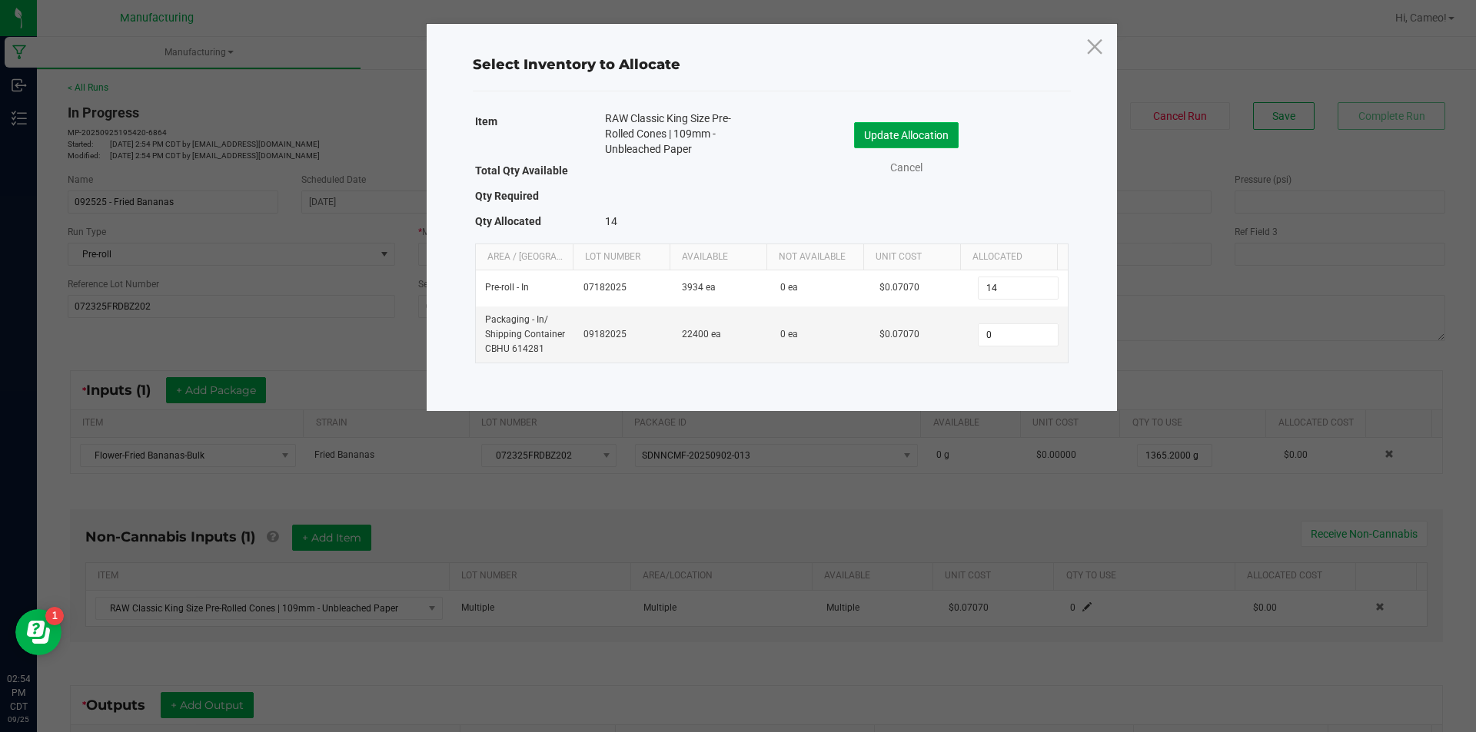
click at [892, 131] on button "Update Allocation" at bounding box center [906, 135] width 105 height 26
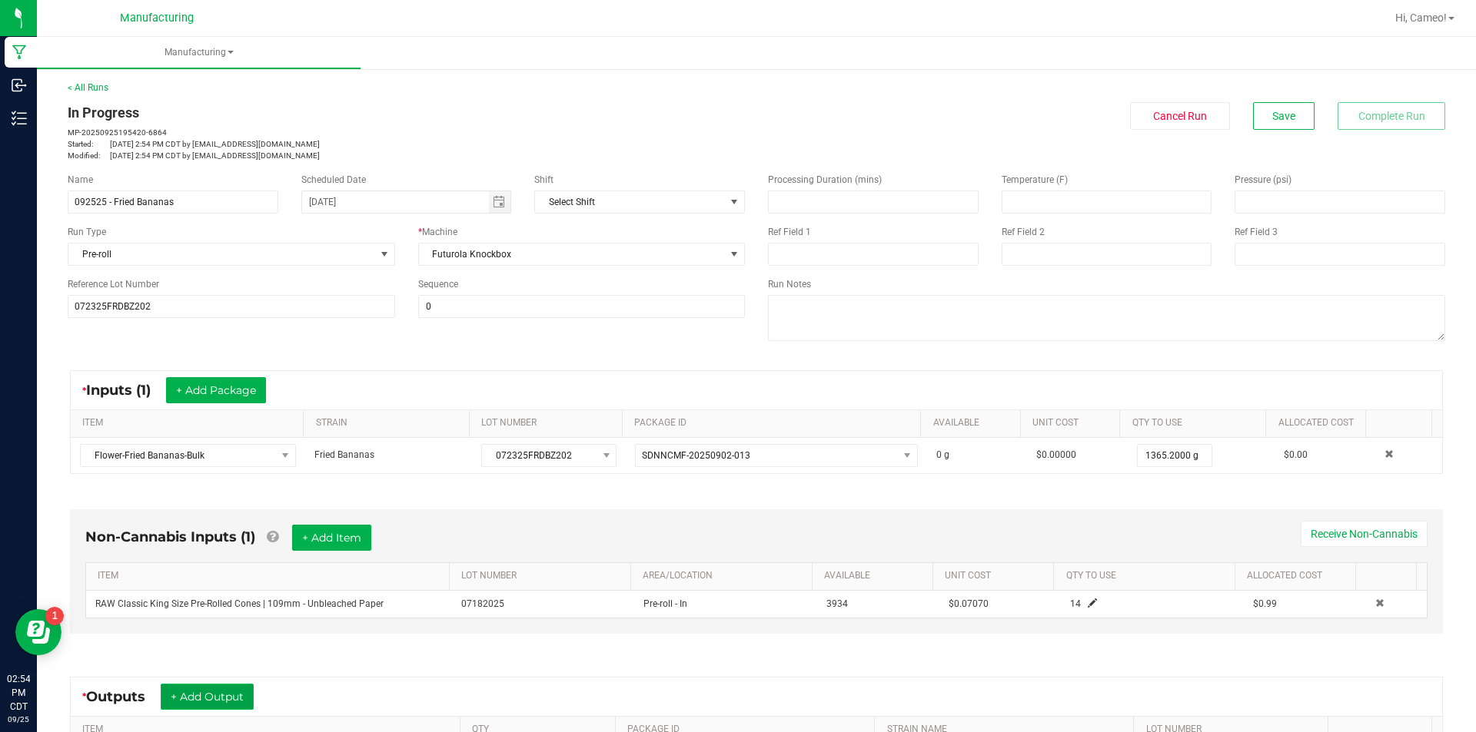
click at [225, 687] on button "+ Add Output" at bounding box center [207, 697] width 93 height 26
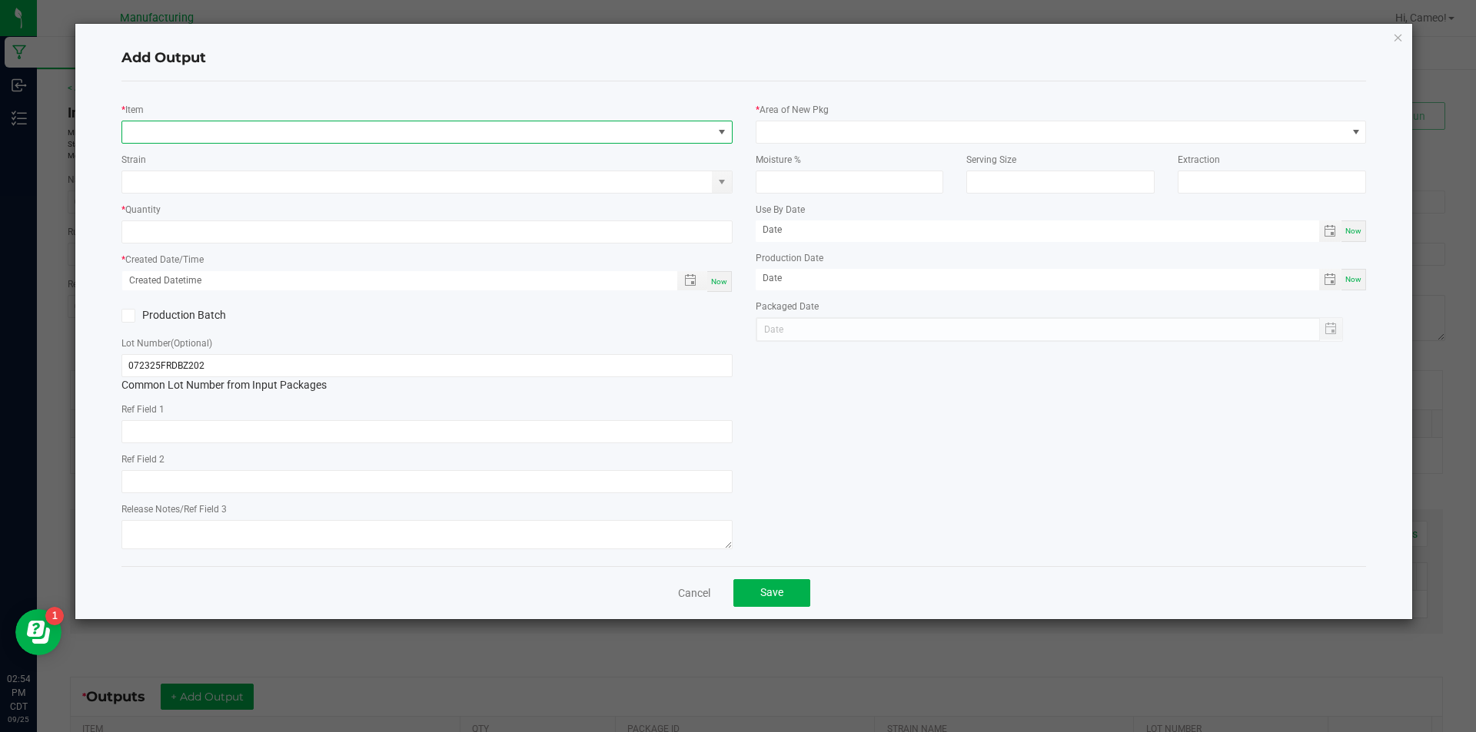
click at [414, 130] on span "NO DATA FOUND" at bounding box center [417, 132] width 590 height 22
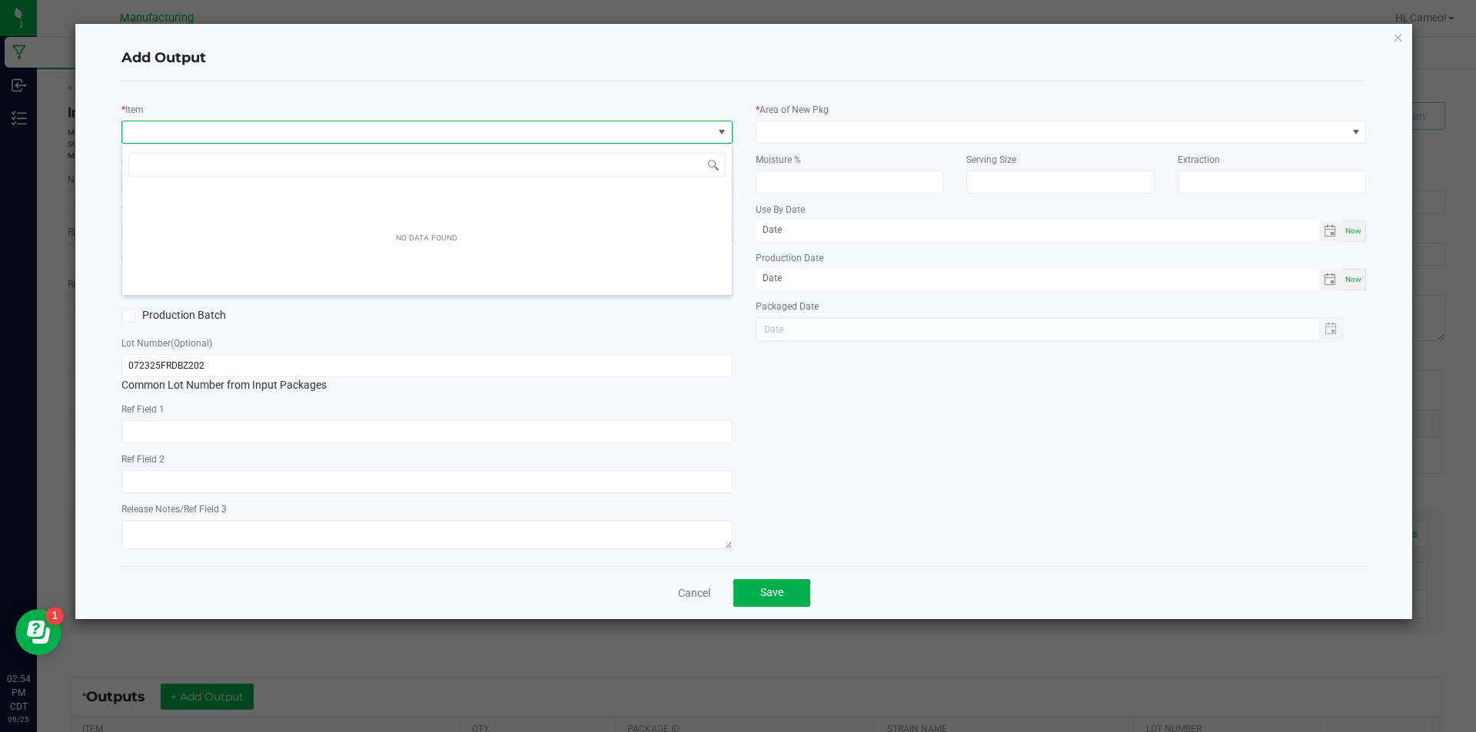
scroll to position [23, 611]
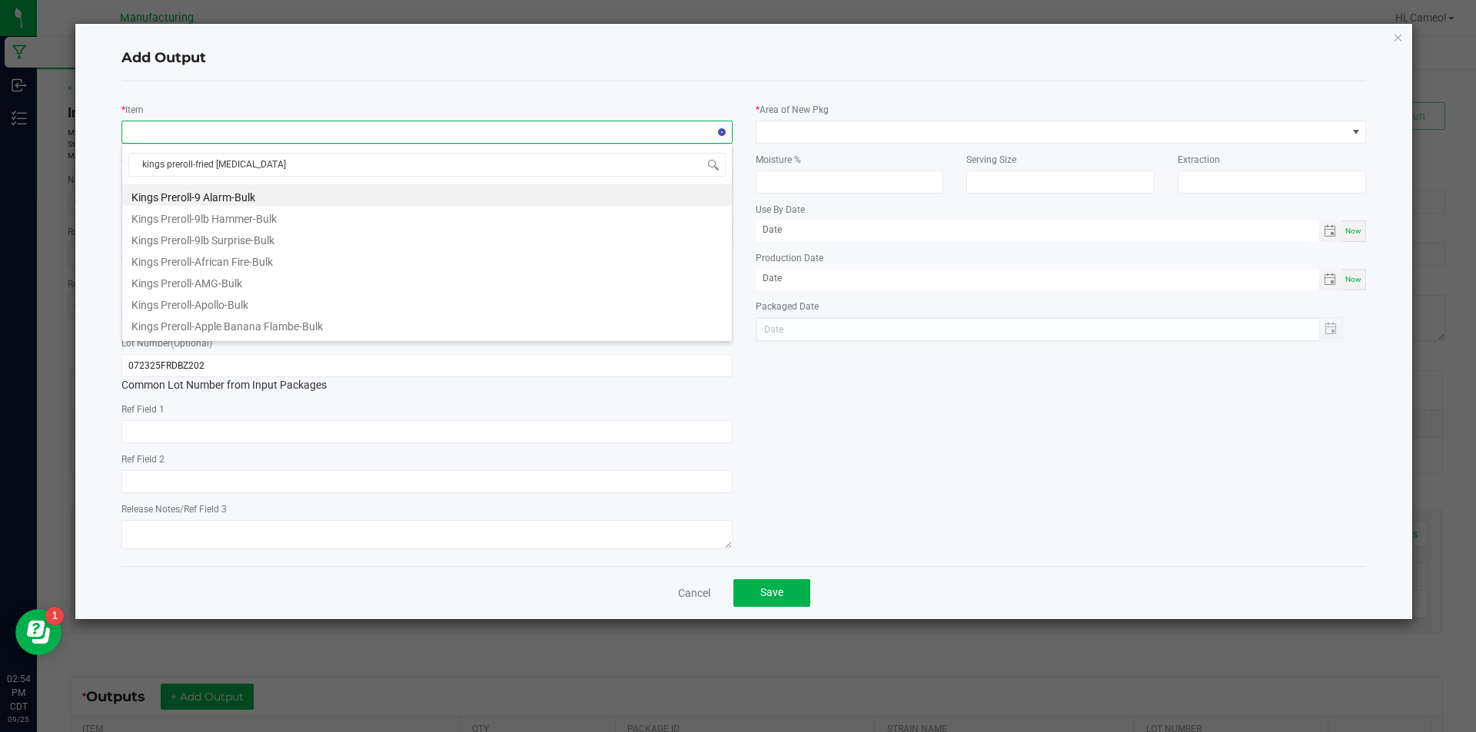
type input "kings preroll-fried banana"
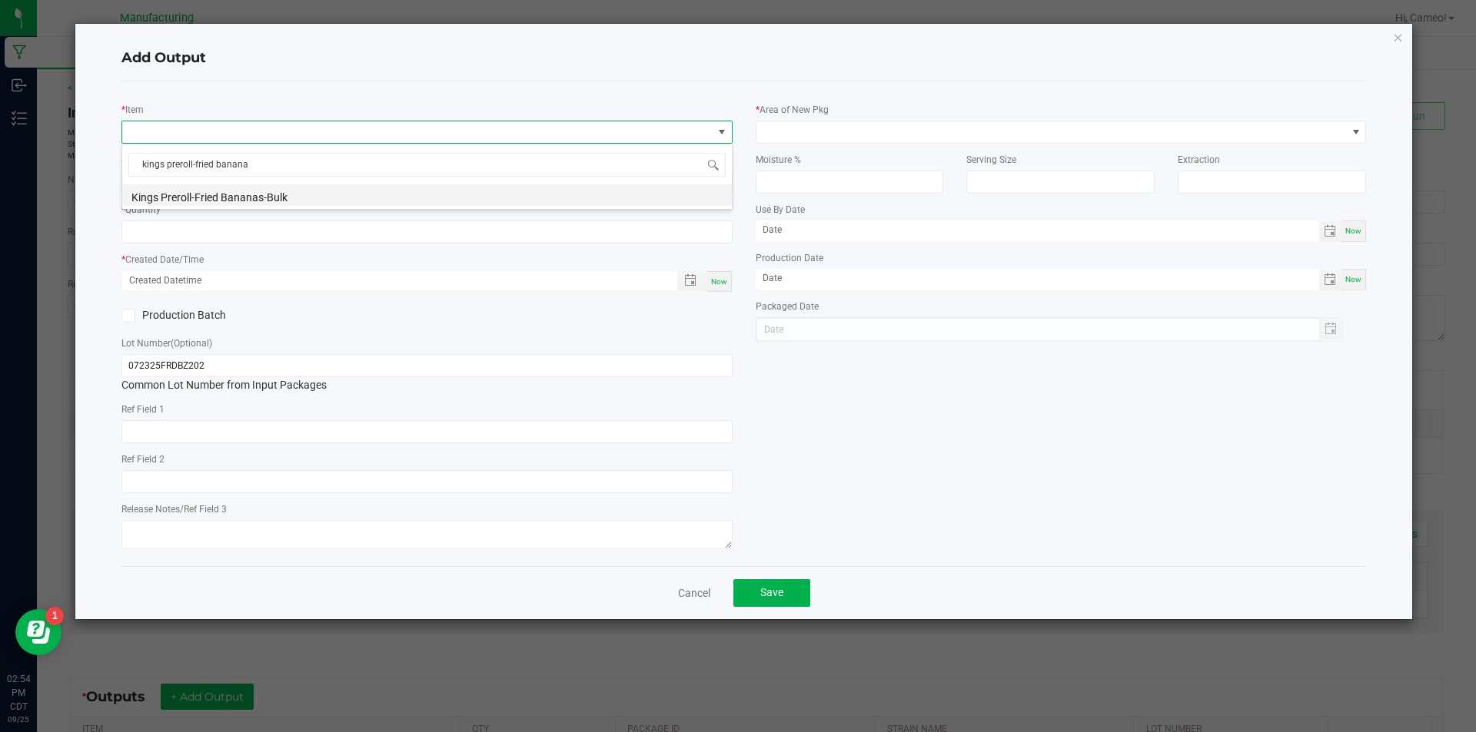
click at [220, 192] on li "Kings Preroll-Fried Bananas-Bulk" at bounding box center [427, 195] width 610 height 22
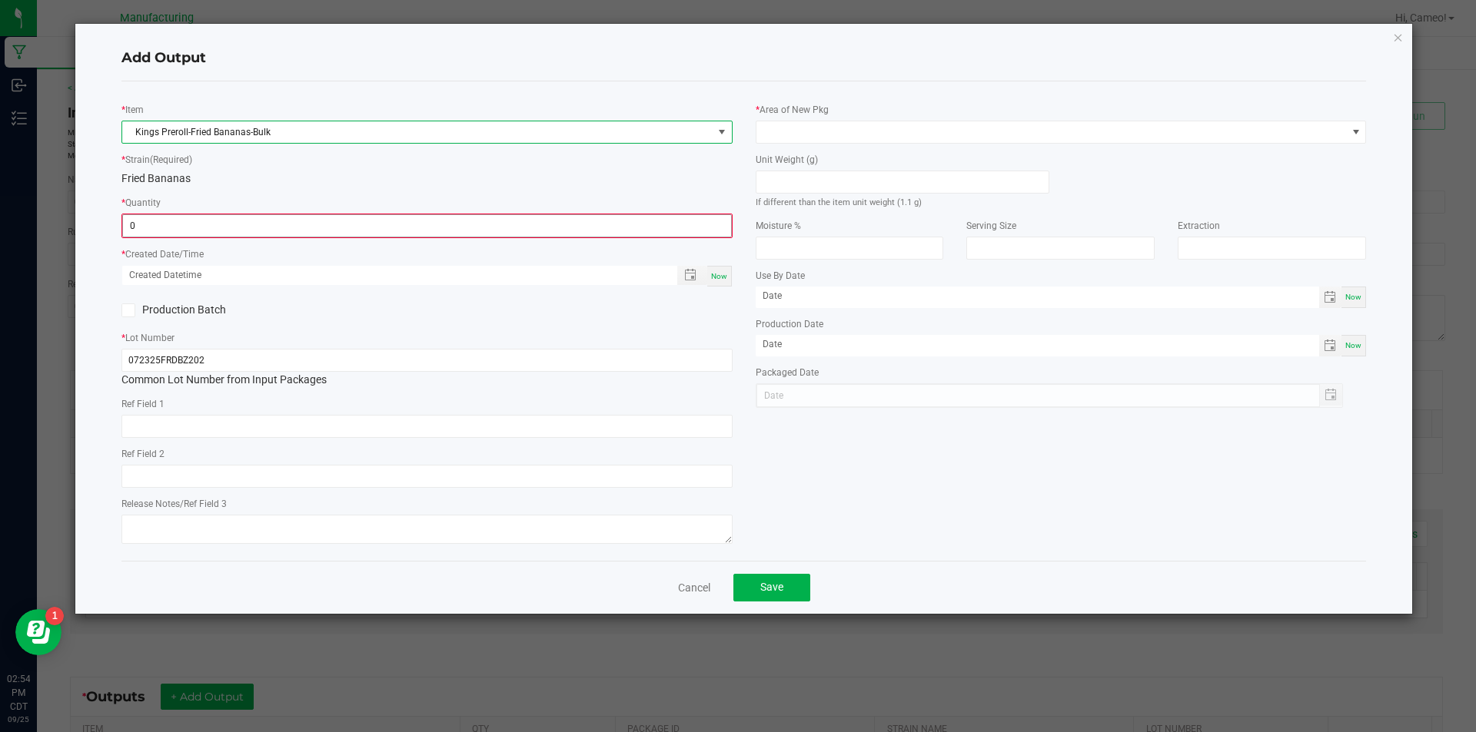
click at [223, 233] on input "0" at bounding box center [427, 226] width 608 height 22
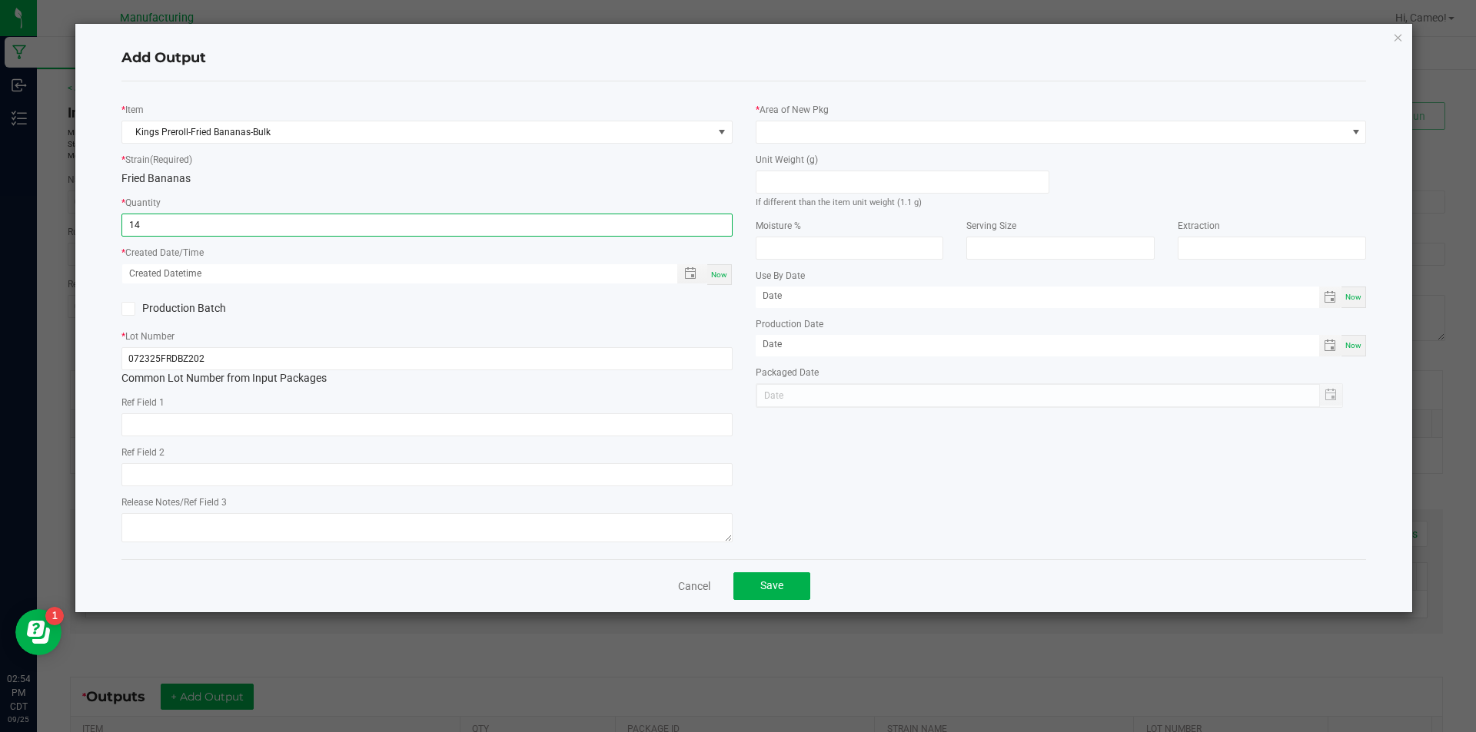
type input "14 ea"
drag, startPoint x: 716, startPoint y: 274, endPoint x: 731, endPoint y: 250, distance: 28.6
click at [717, 274] on span "Now" at bounding box center [719, 275] width 16 height 8
type input "[DATE] 2:54 PM"
type input "[DATE]"
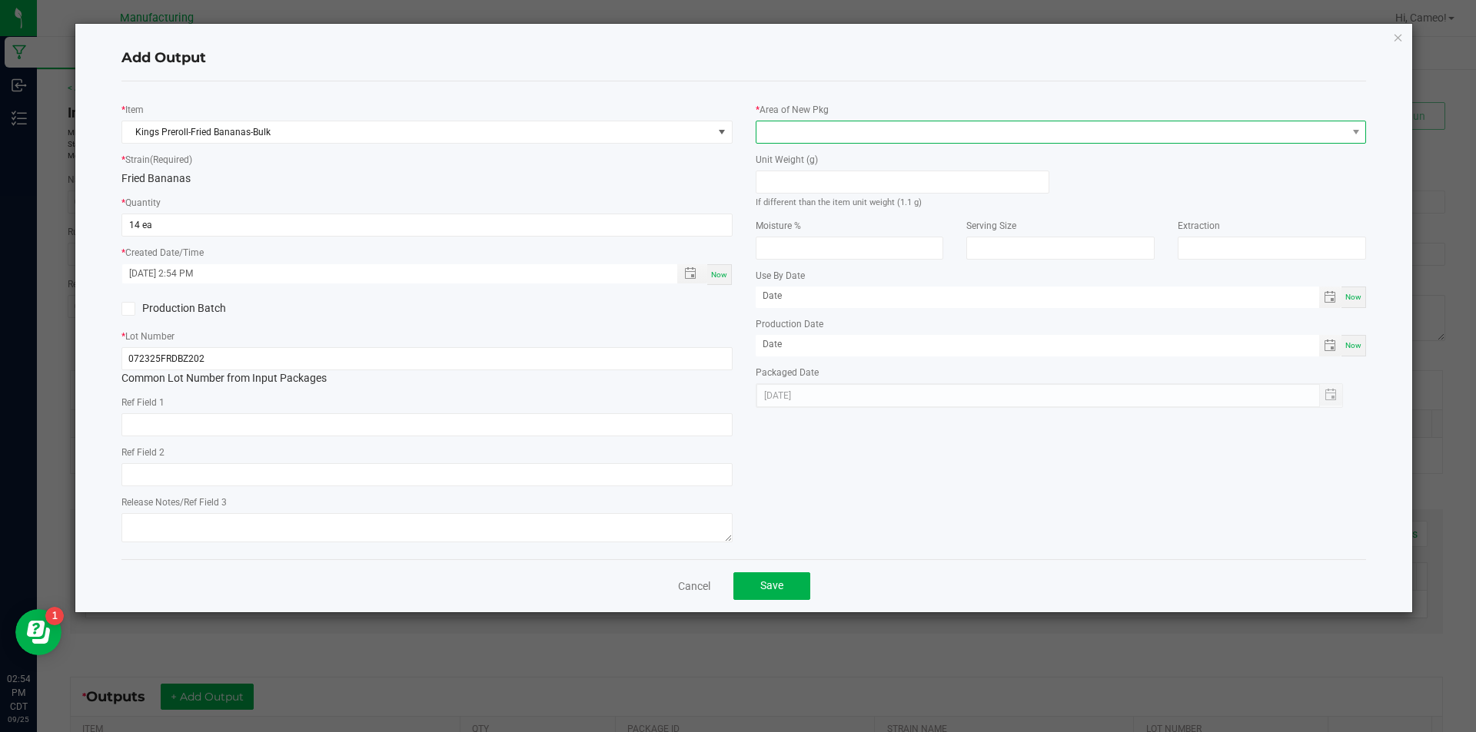
click at [838, 125] on span at bounding box center [1051, 132] width 590 height 22
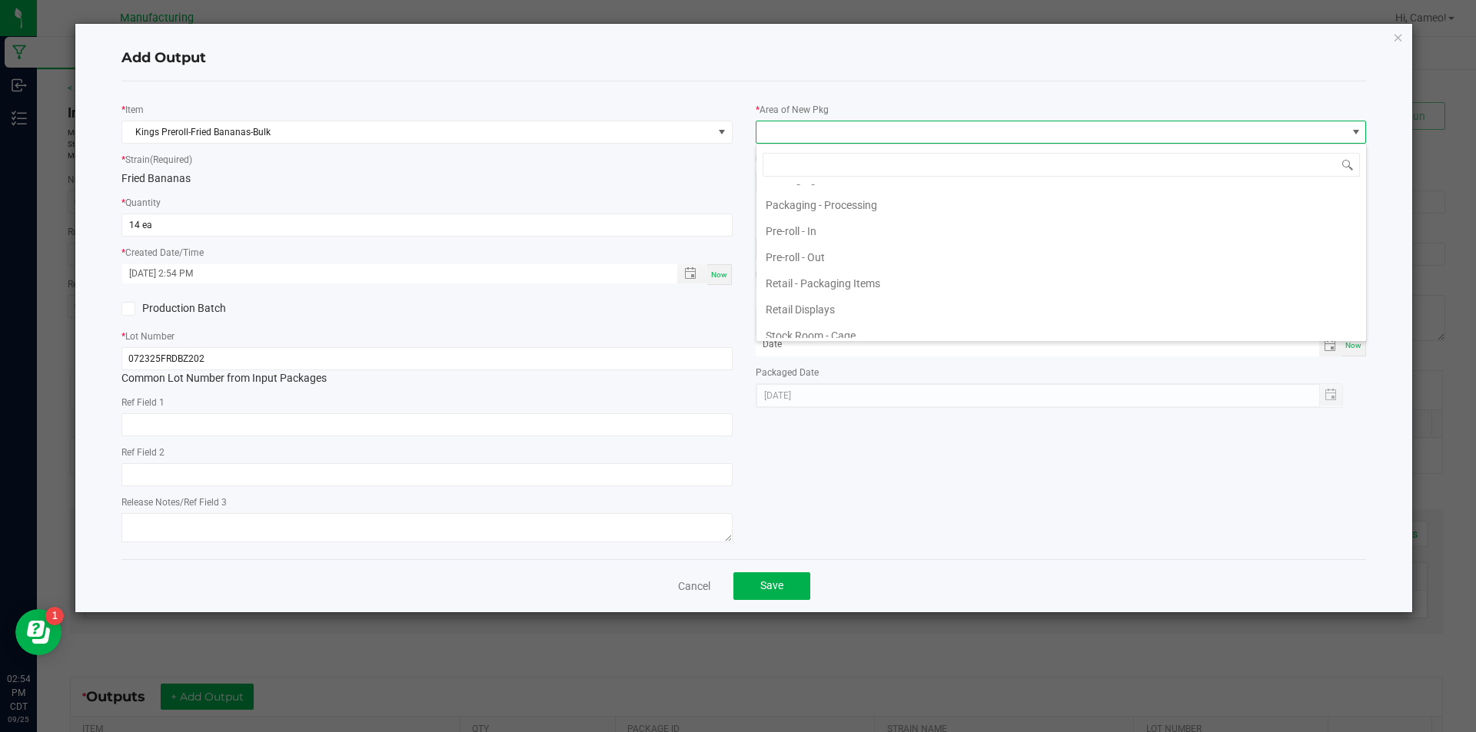
scroll to position [538, 0]
click at [828, 228] on li "Pre-roll - Out" at bounding box center [1061, 234] width 610 height 26
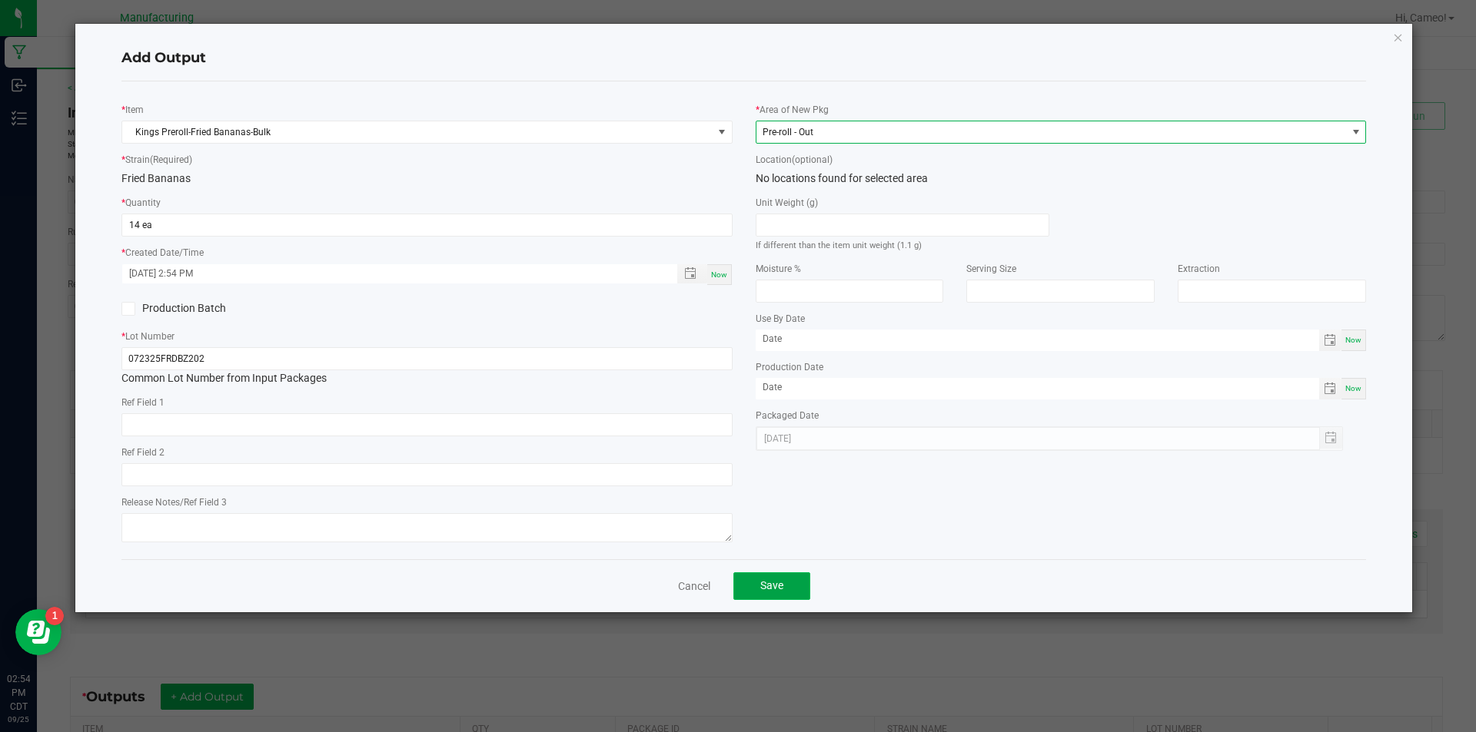
click at [774, 582] on span "Save" at bounding box center [771, 586] width 23 height 12
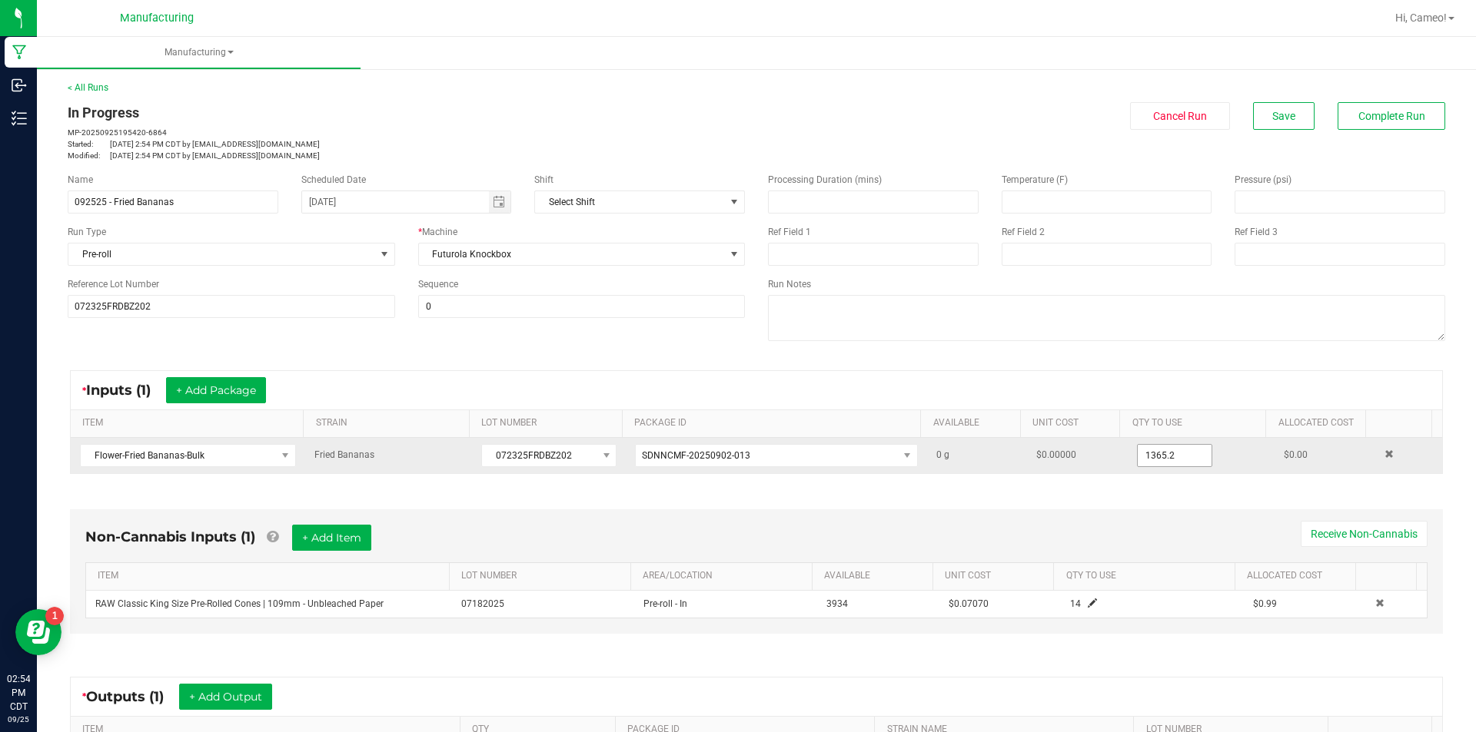
click at [1143, 453] on input "1365.2" at bounding box center [1175, 456] width 74 height 22
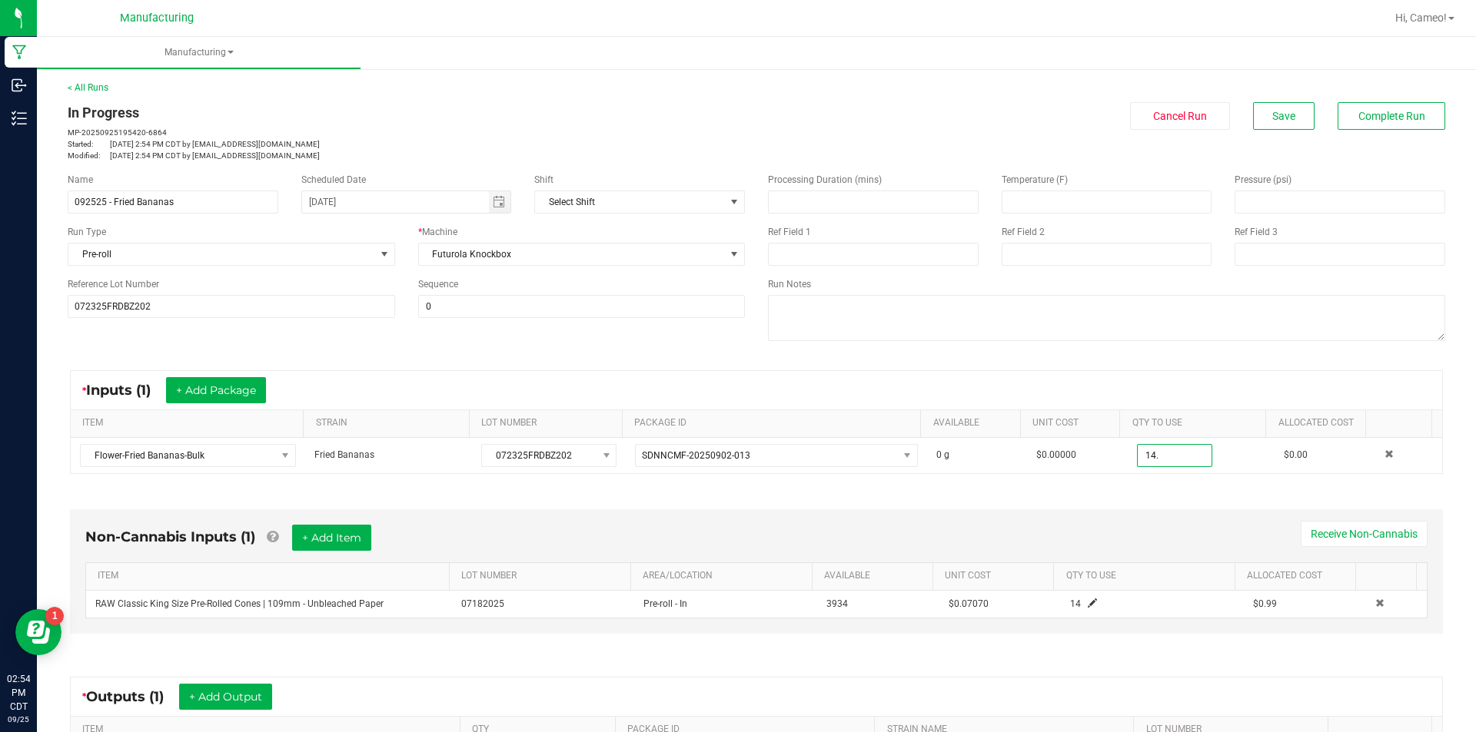
type input "14.0000 g"
click at [1150, 483] on div "* Inputs (1) + Add Package ITEM STRAIN LOT NUMBER PACKAGE ID AVAILABLE Unit Cos…" at bounding box center [756, 422] width 1400 height 131
click at [1394, 122] on span "Complete Run" at bounding box center [1391, 116] width 67 height 12
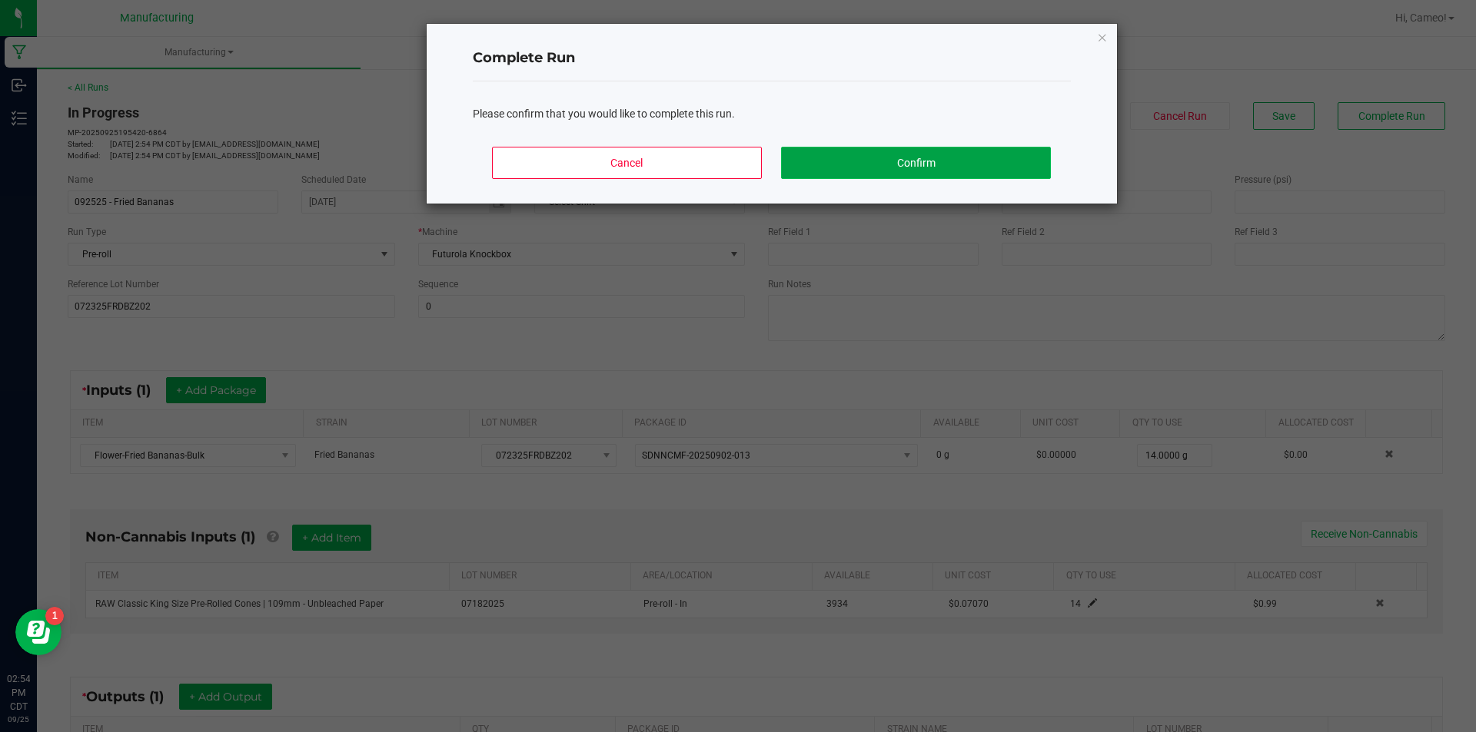
click at [1003, 163] on button "Confirm" at bounding box center [915, 163] width 269 height 32
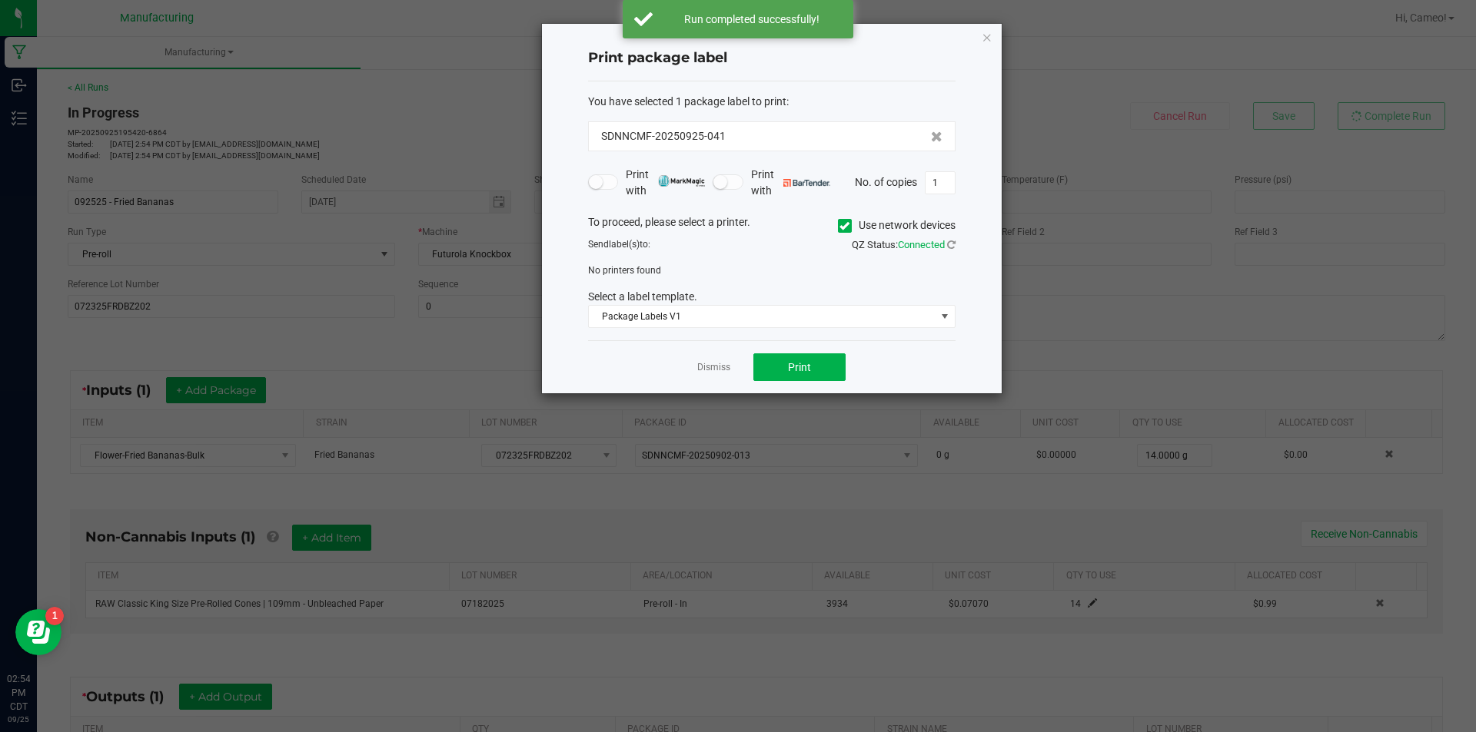
click at [852, 226] on label "Use network devices" at bounding box center [897, 226] width 118 height 16
click at [845, 226] on icon at bounding box center [844, 226] width 10 height 0
click at [0, 0] on input "Use network devices" at bounding box center [0, 0] width 0 height 0
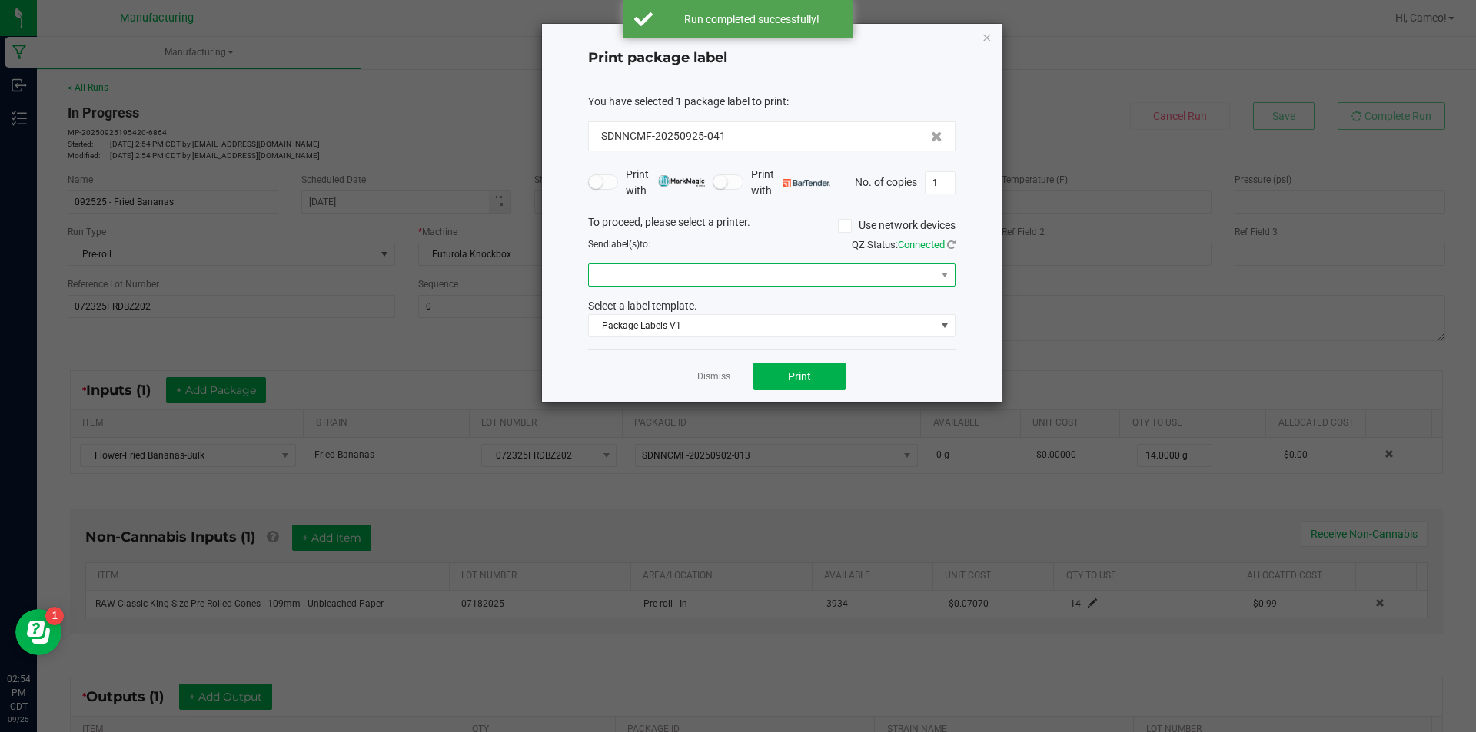
click at [854, 273] on span at bounding box center [762, 275] width 347 height 22
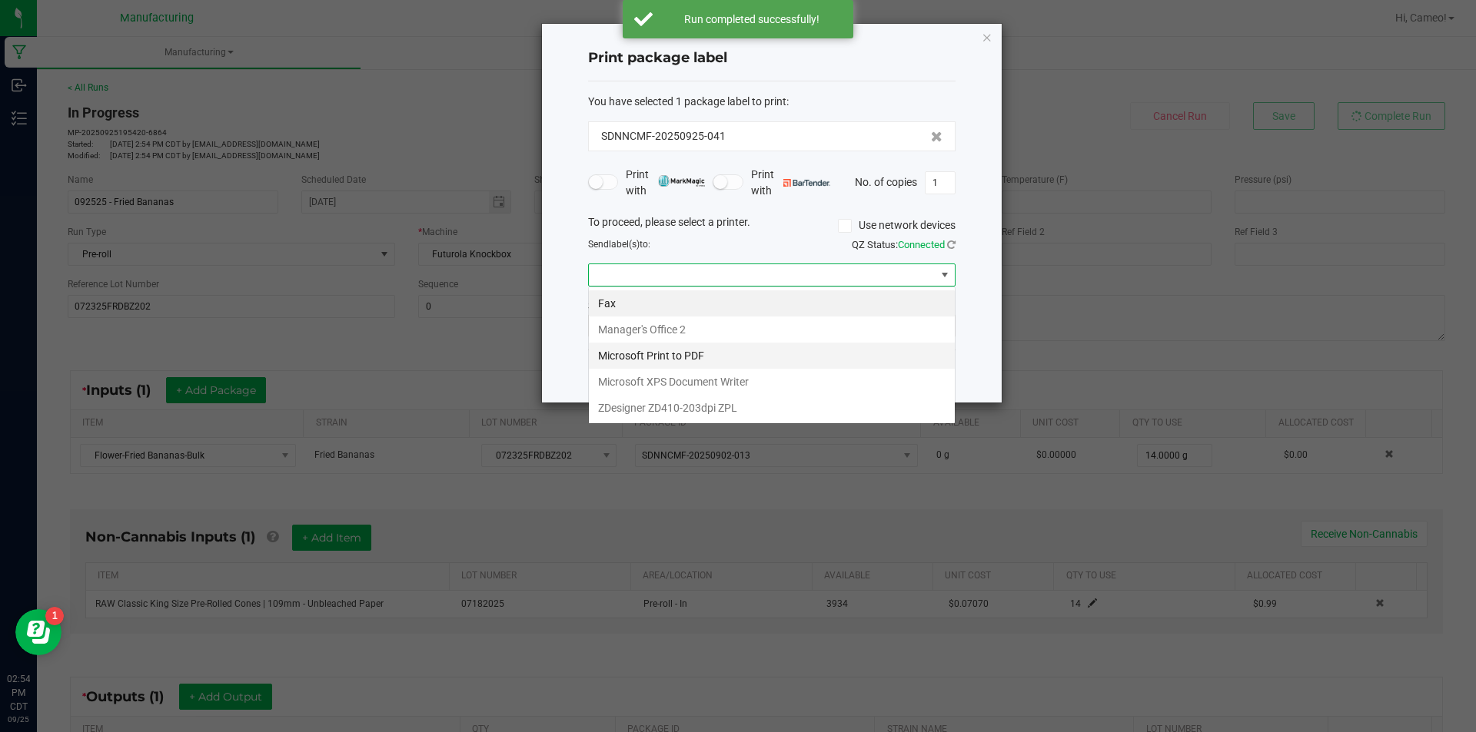
scroll to position [23, 367]
click at [732, 408] on ZPL "ZDesigner ZD410-203dpi ZPL" at bounding box center [772, 408] width 366 height 26
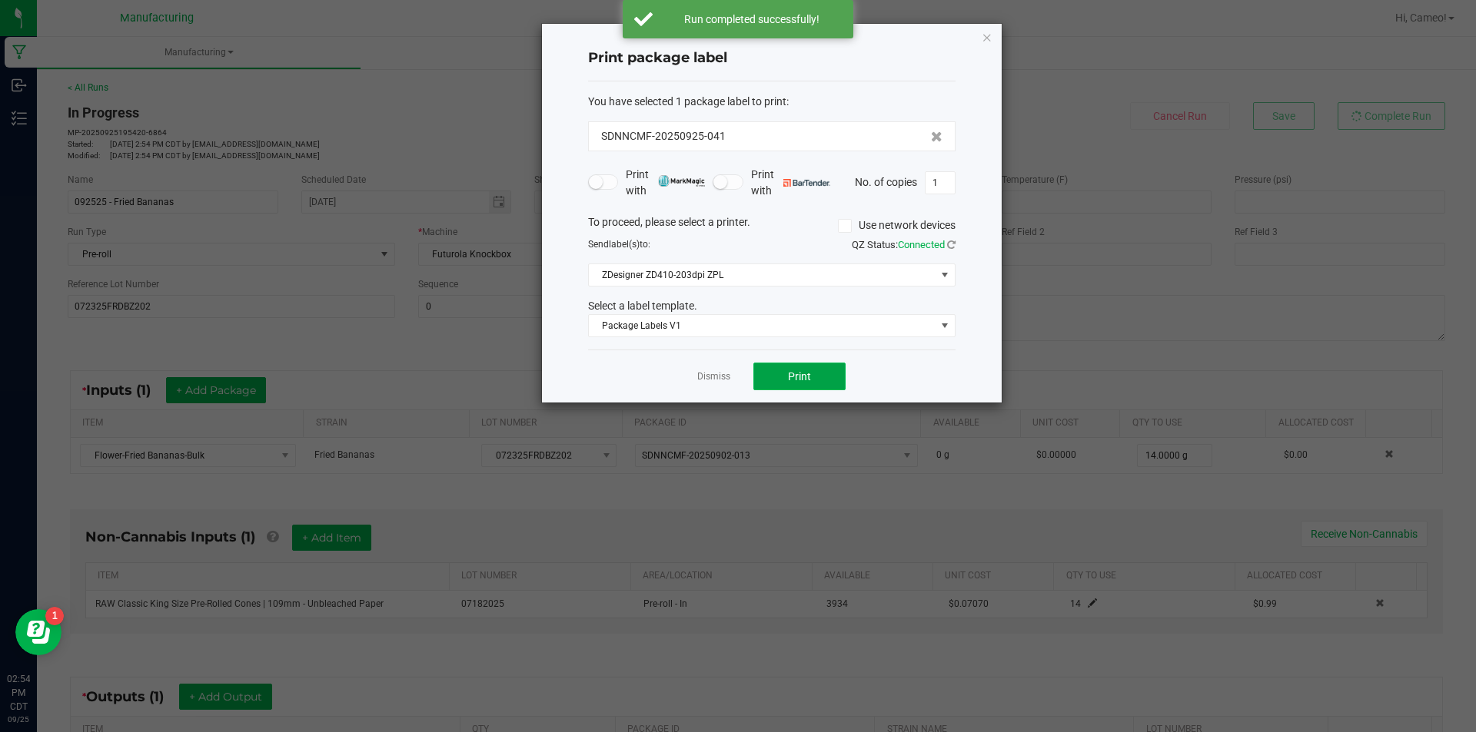
click at [821, 371] on button "Print" at bounding box center [799, 377] width 92 height 28
click at [722, 379] on link "Dismiss" at bounding box center [713, 376] width 33 height 13
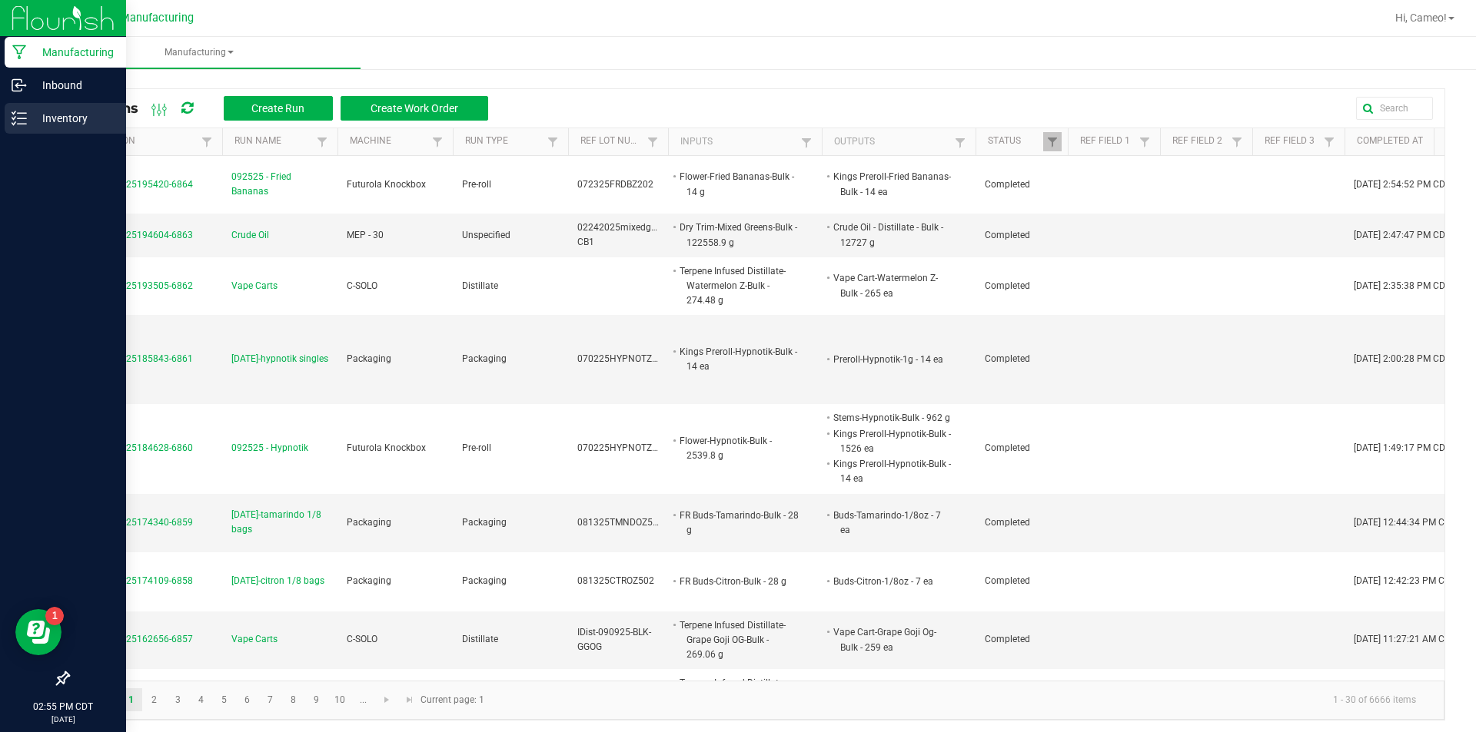
click at [18, 121] on icon at bounding box center [19, 118] width 15 height 15
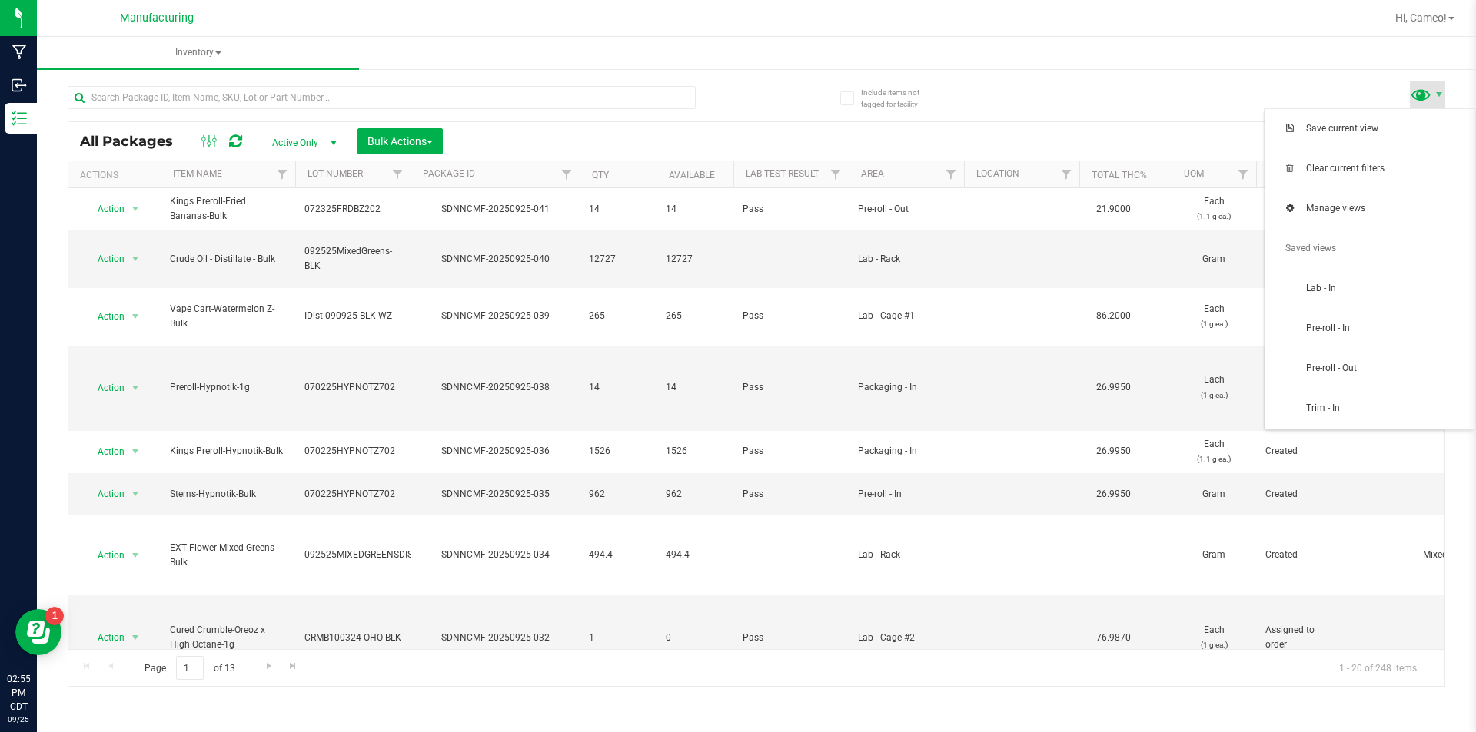
click at [1427, 94] on span at bounding box center [1421, 94] width 22 height 22
click at [1324, 331] on span "Pre-roll - In" at bounding box center [1386, 328] width 160 height 13
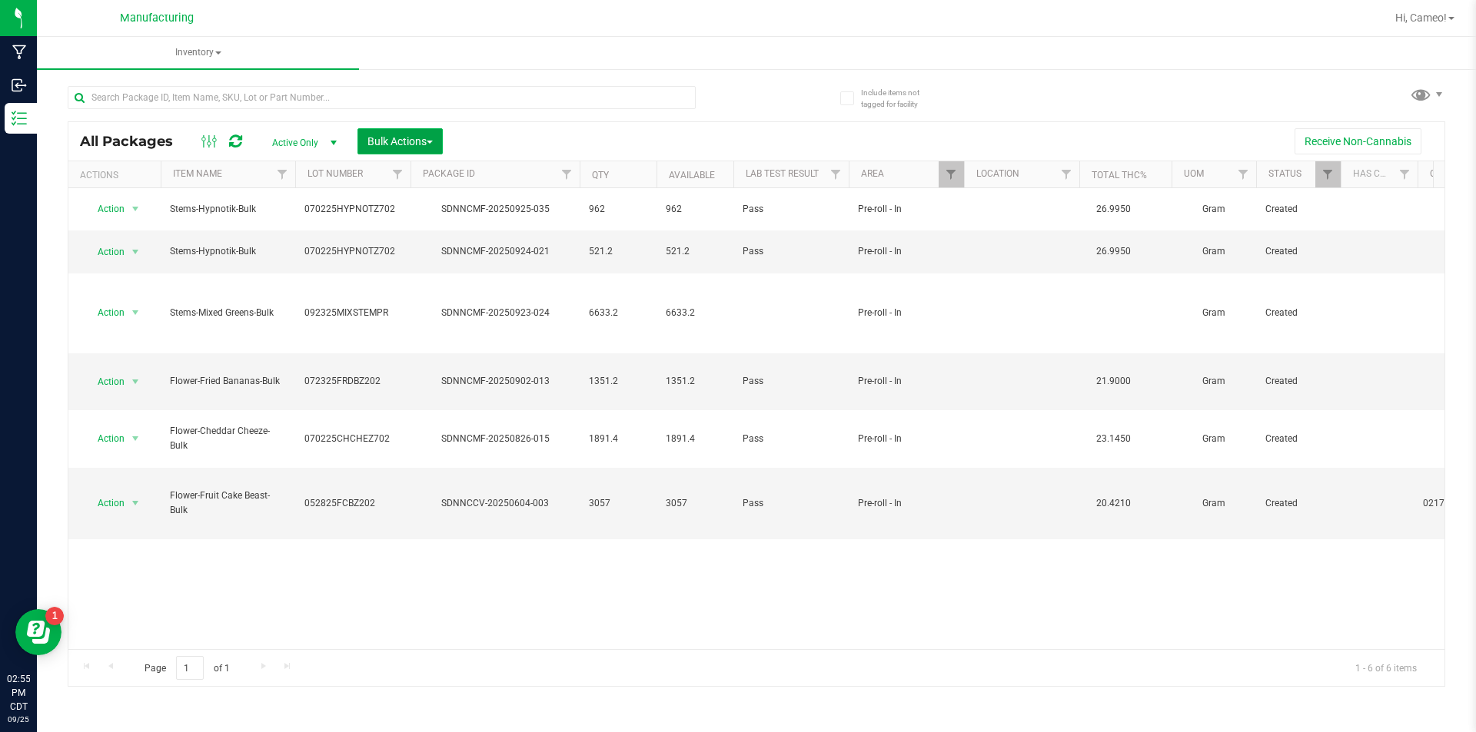
click at [430, 131] on button "Bulk Actions" at bounding box center [399, 141] width 85 height 26
click at [406, 170] on span "Add to manufacturing run" at bounding box center [425, 176] width 116 height 12
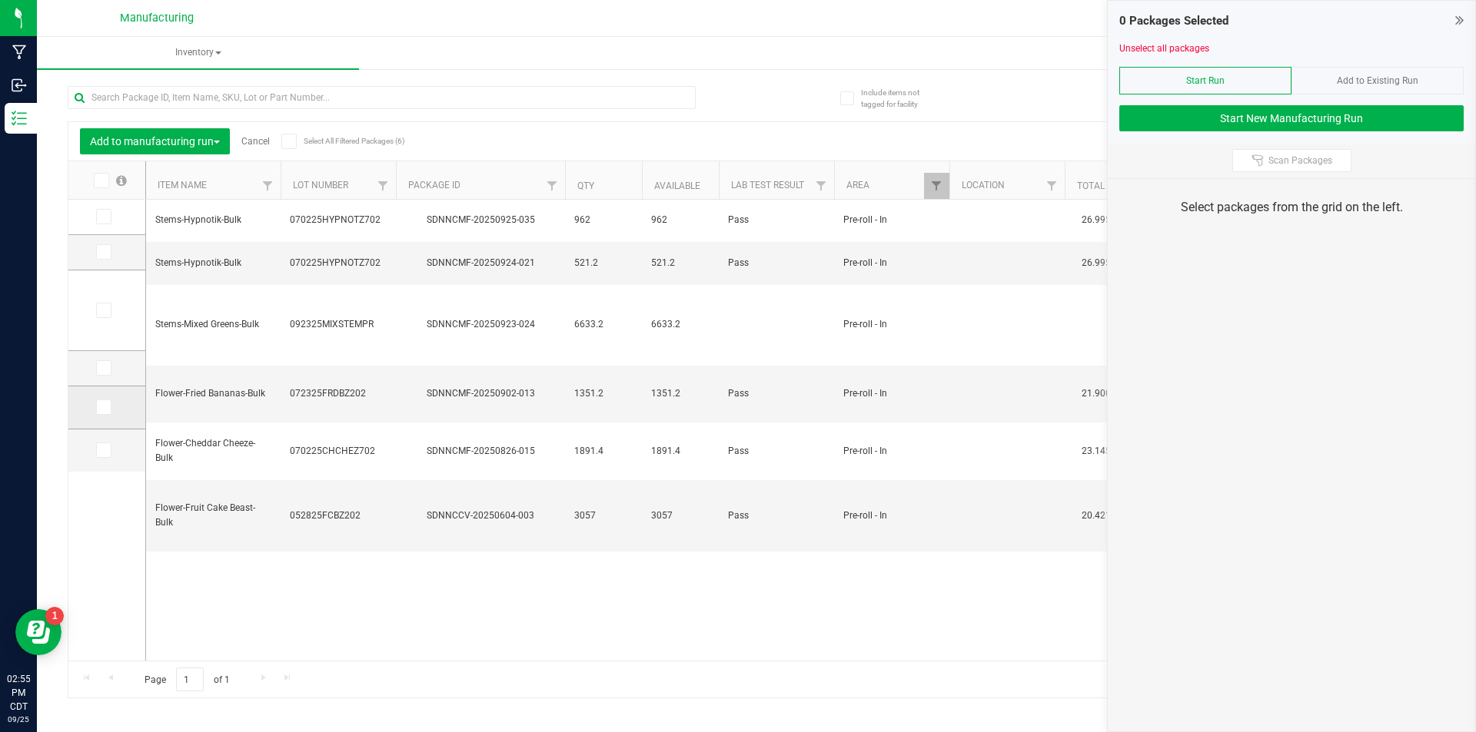
click at [98, 414] on span at bounding box center [103, 407] width 15 height 15
click at [0, 0] on input "checkbox" at bounding box center [0, 0] width 0 height 0
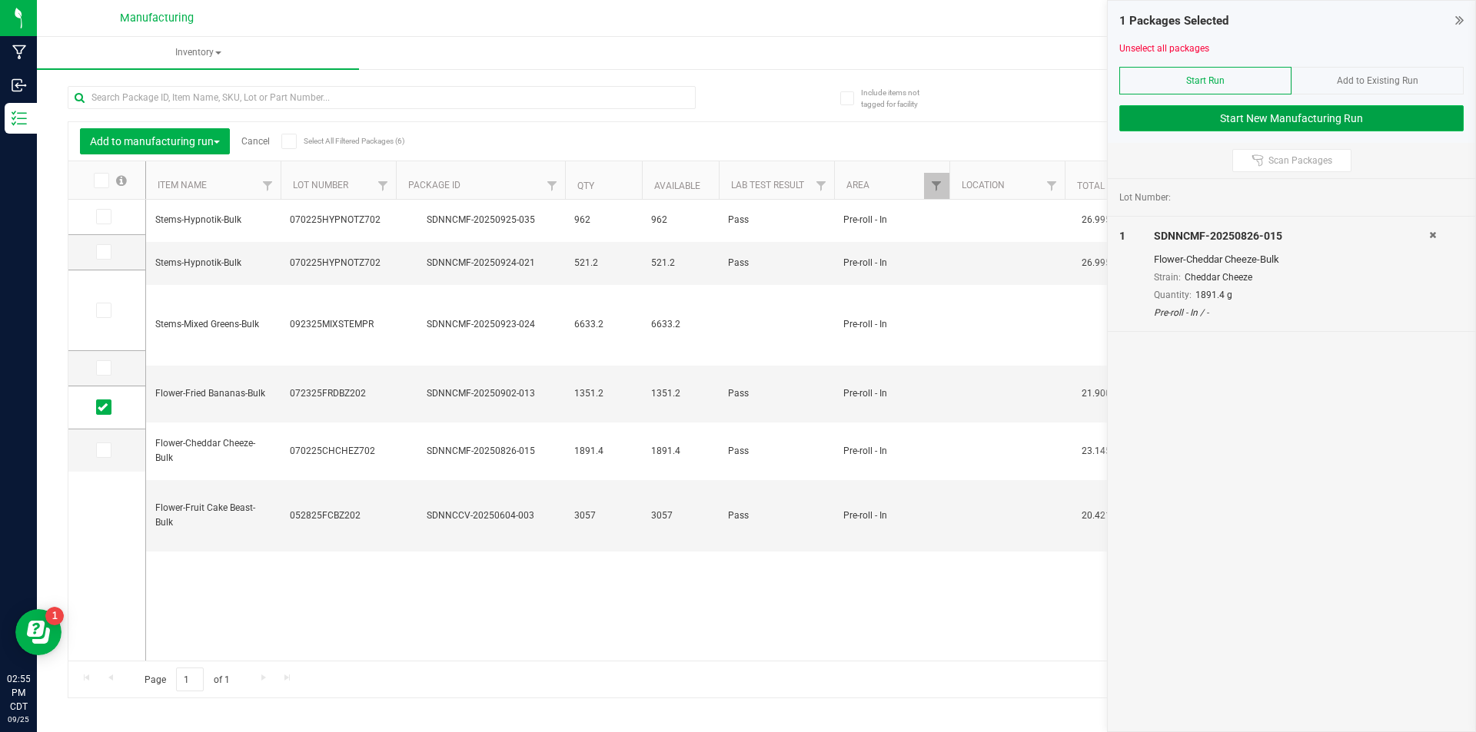
click at [1237, 125] on button "Start New Manufacturing Run" at bounding box center [1291, 118] width 344 height 26
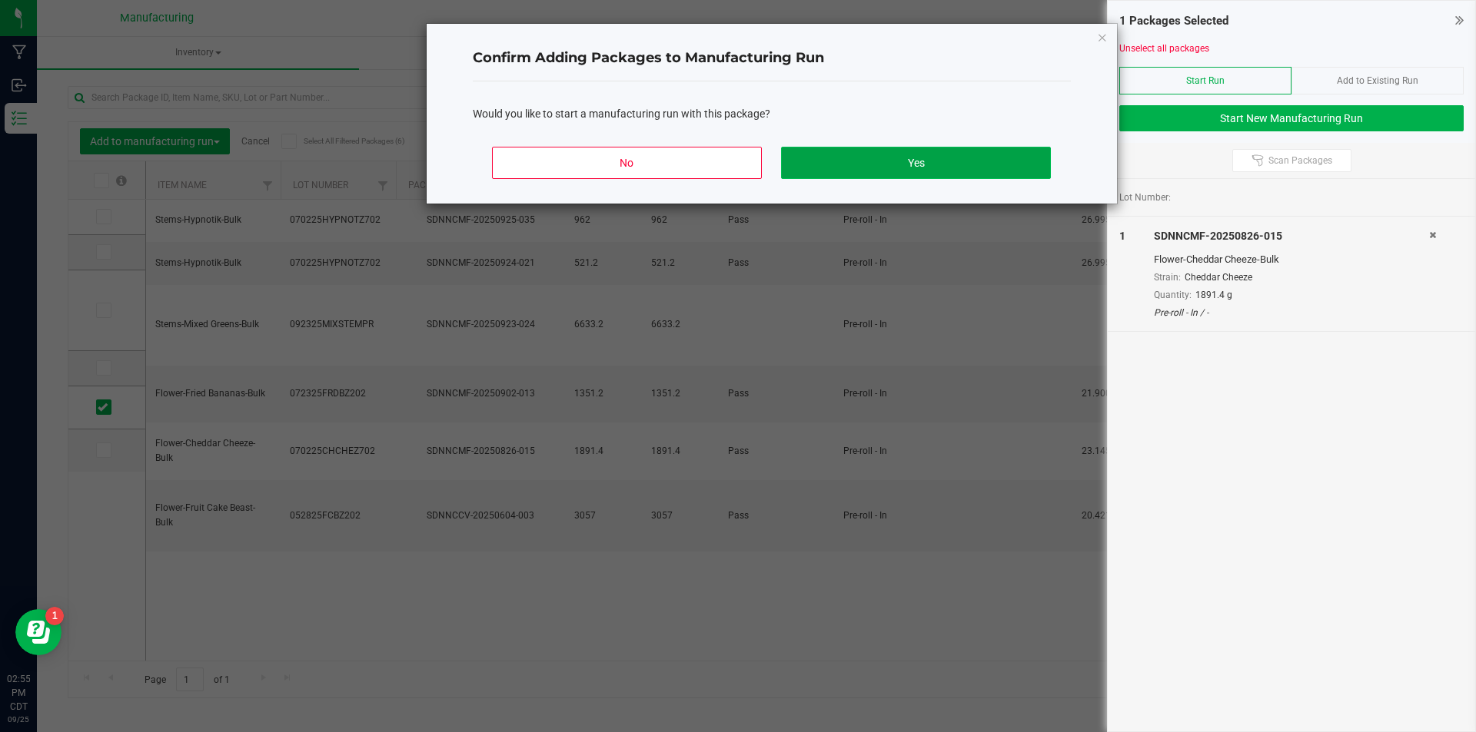
click at [882, 163] on button "Yes" at bounding box center [915, 163] width 269 height 32
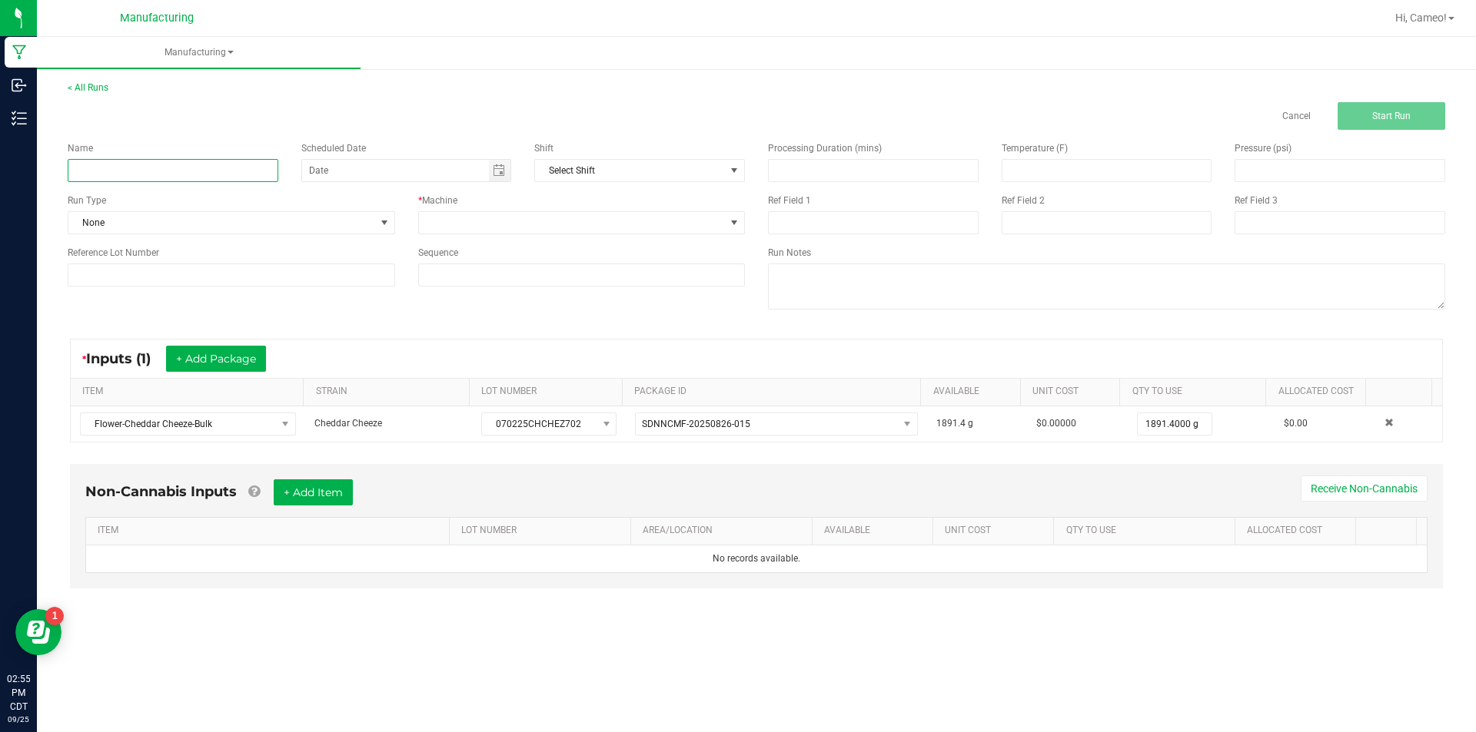
click at [237, 176] on input at bounding box center [173, 170] width 211 height 23
click at [500, 175] on span "Toggle calendar" at bounding box center [499, 170] width 12 height 12
type input "092525 - Cheddar Cheeze"
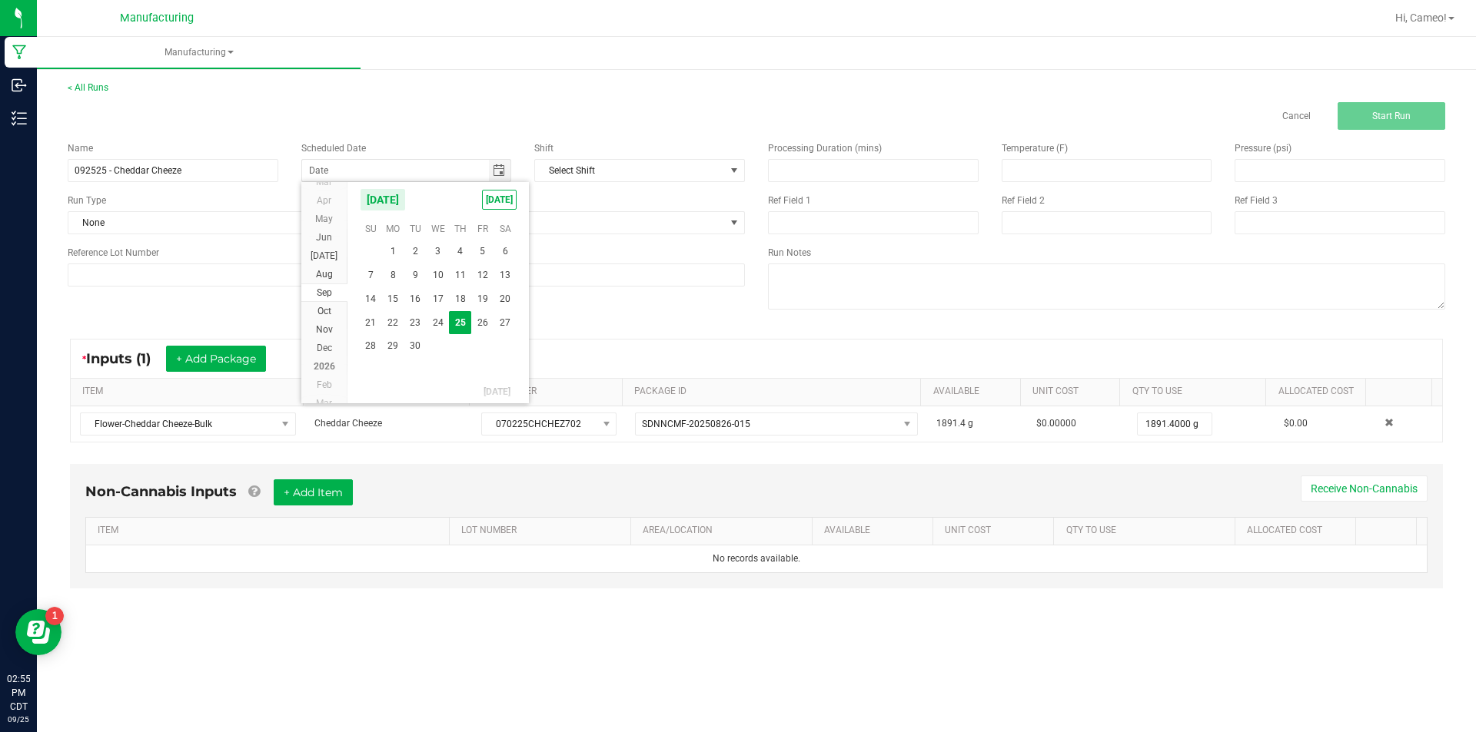
click at [482, 207] on span "[DATE]" at bounding box center [499, 200] width 35 height 20
type input "[DATE]"
click at [500, 244] on div "Name 092525 - Cheddar Cheeze Scheduled Date [DATE] Shift Select Shift Run Type …" at bounding box center [406, 214] width 700 height 168
click at [511, 226] on span at bounding box center [572, 223] width 307 height 22
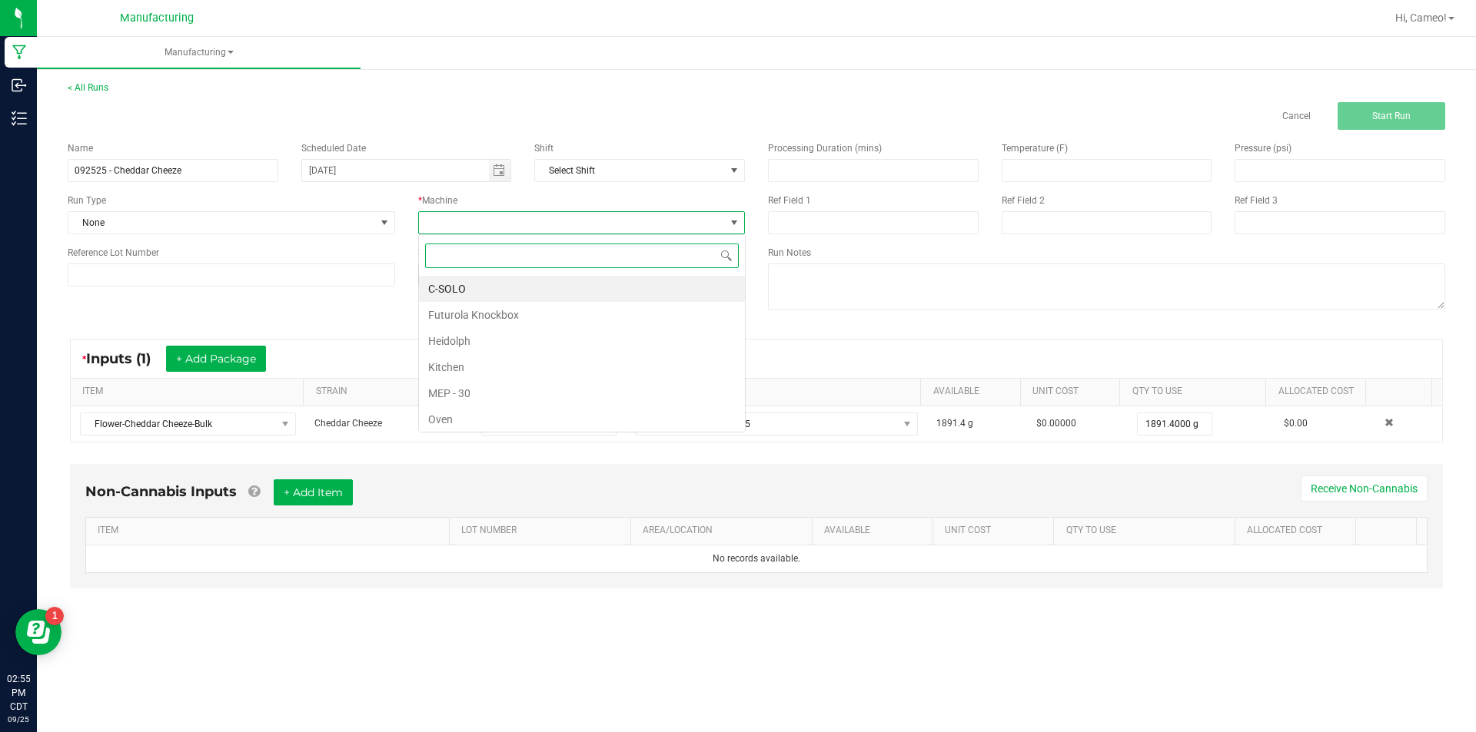
scroll to position [23, 327]
drag, startPoint x: 473, startPoint y: 307, endPoint x: 449, endPoint y: 291, distance: 29.8
click at [473, 307] on li "Futurola Knockbox" at bounding box center [582, 315] width 326 height 26
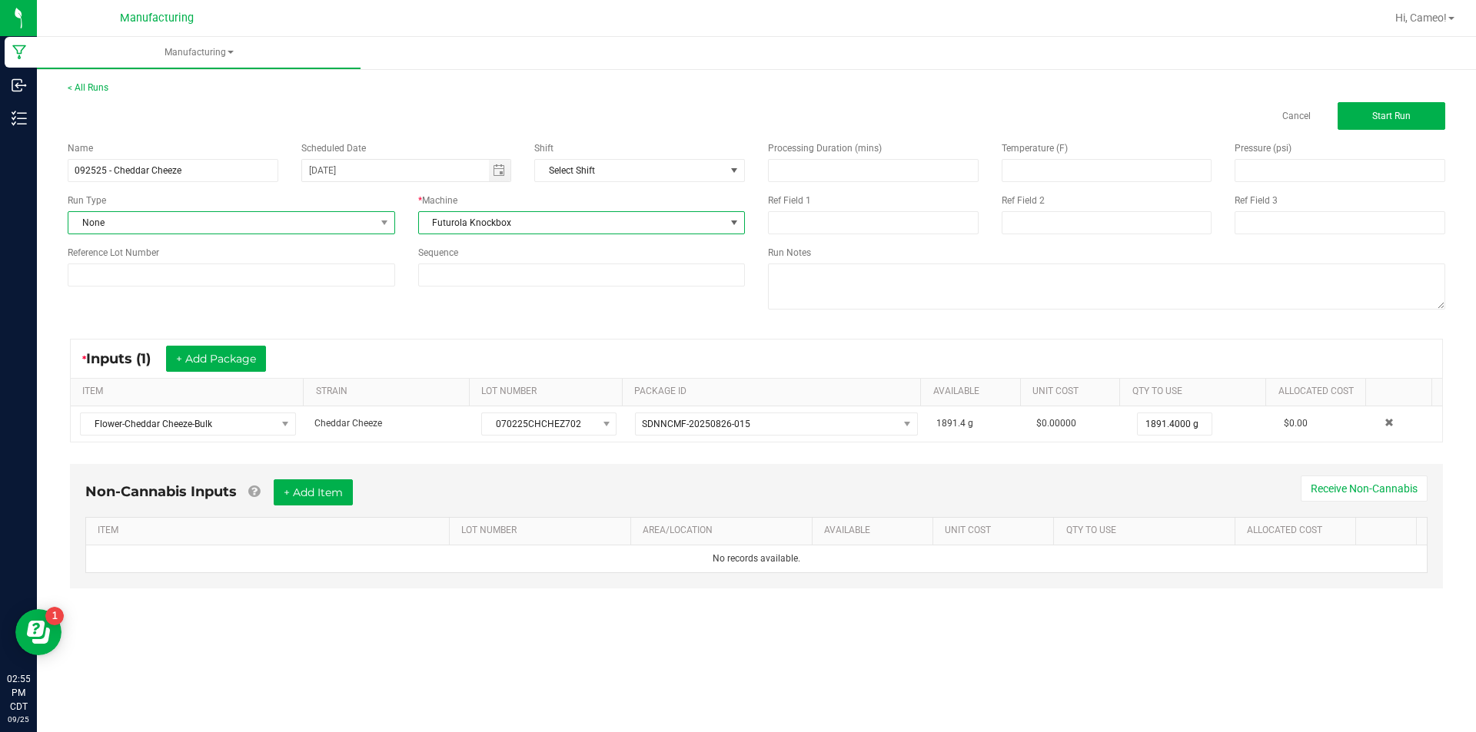
click at [364, 215] on span "None" at bounding box center [221, 223] width 307 height 22
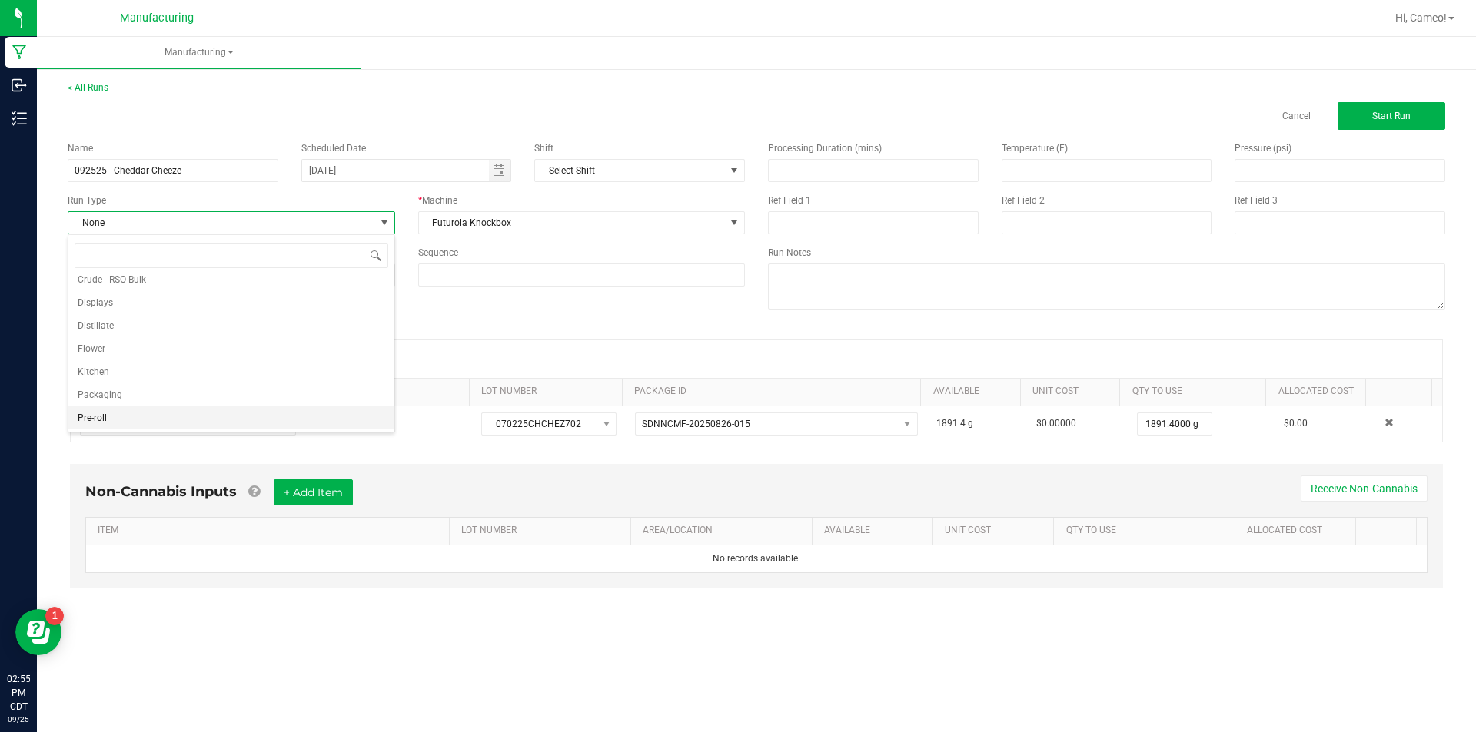
click at [119, 420] on li "Pre-roll" at bounding box center [231, 418] width 326 height 23
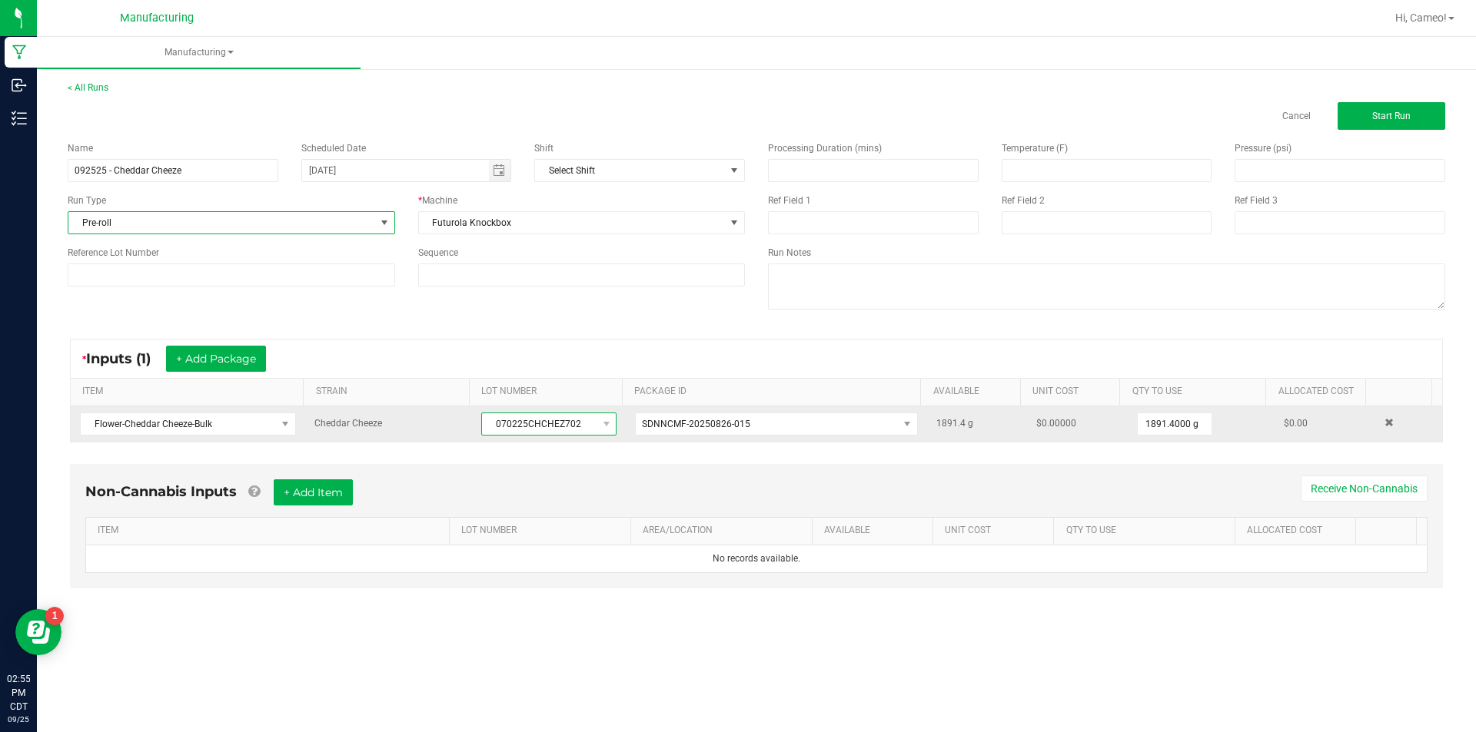
click at [549, 431] on span "070225CHCHEZ702" at bounding box center [539, 425] width 115 height 22
copy span "070225CHCHEZ702"
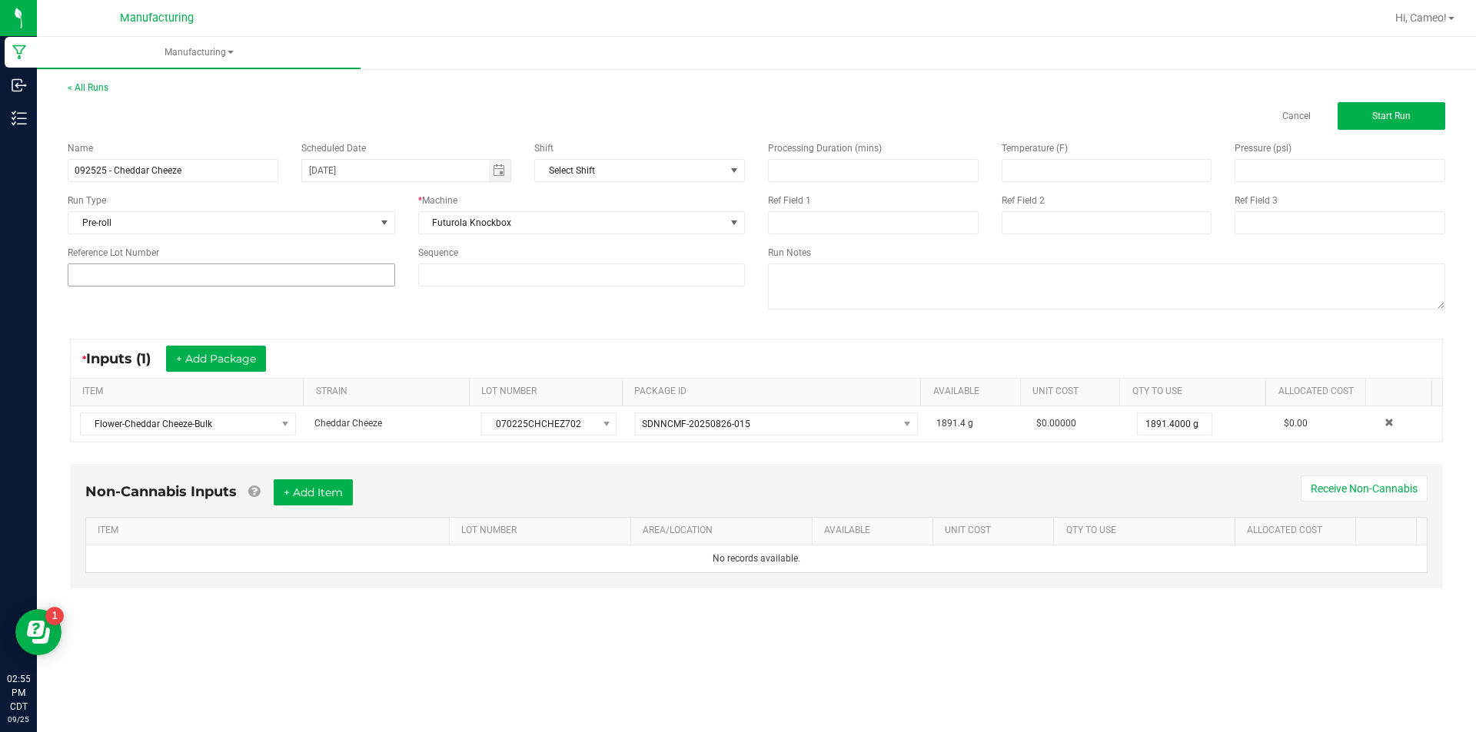
drag, startPoint x: 322, startPoint y: 289, endPoint x: 328, endPoint y: 275, distance: 15.1
click at [328, 275] on div "Name 092525 - Cheddar Cheeze Scheduled Date [DATE] Shift Select Shift Run Type …" at bounding box center [406, 214] width 700 height 168
click at [328, 275] on input at bounding box center [231, 275] width 327 height 23
paste input "070225CHCHEZ702"
type input "070225CHCHEZ702"
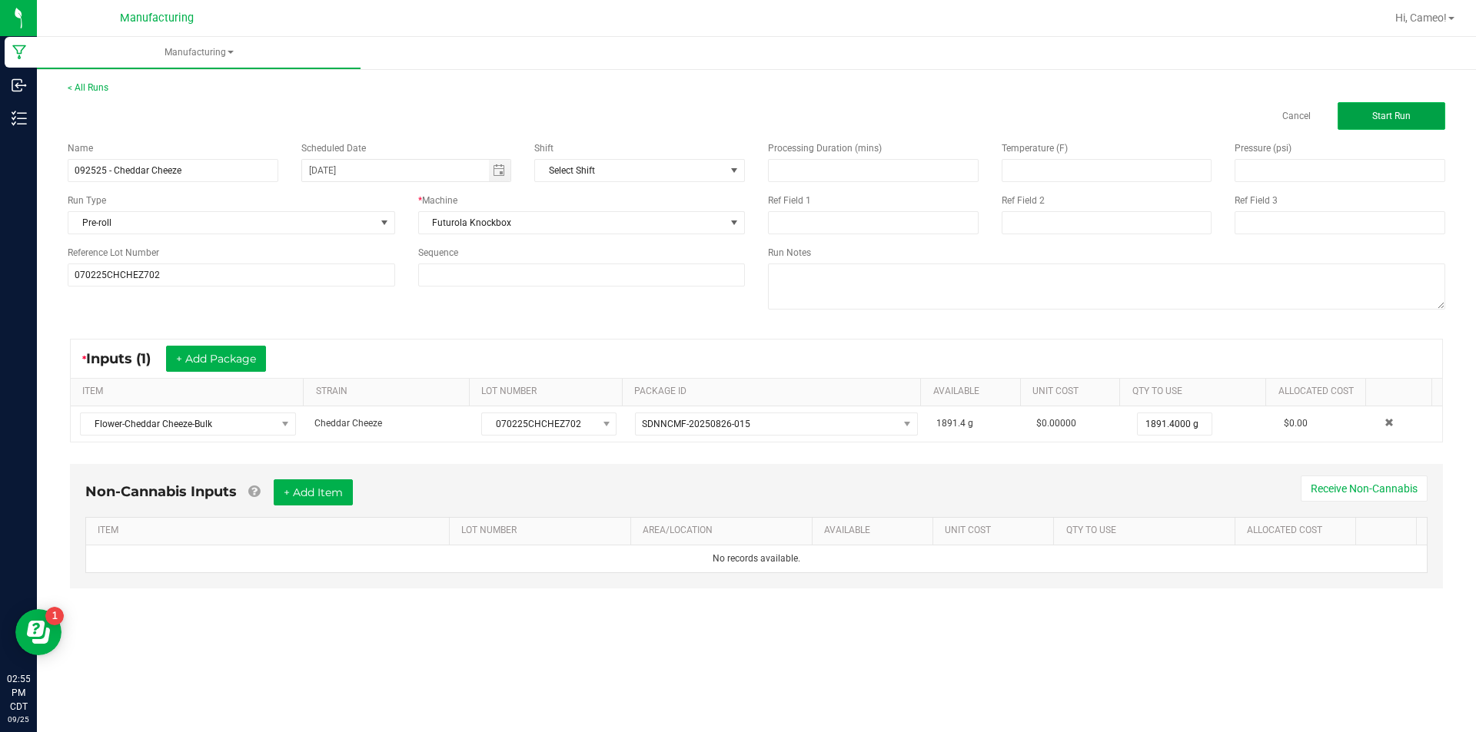
click at [1419, 116] on button "Start Run" at bounding box center [1391, 116] width 108 height 28
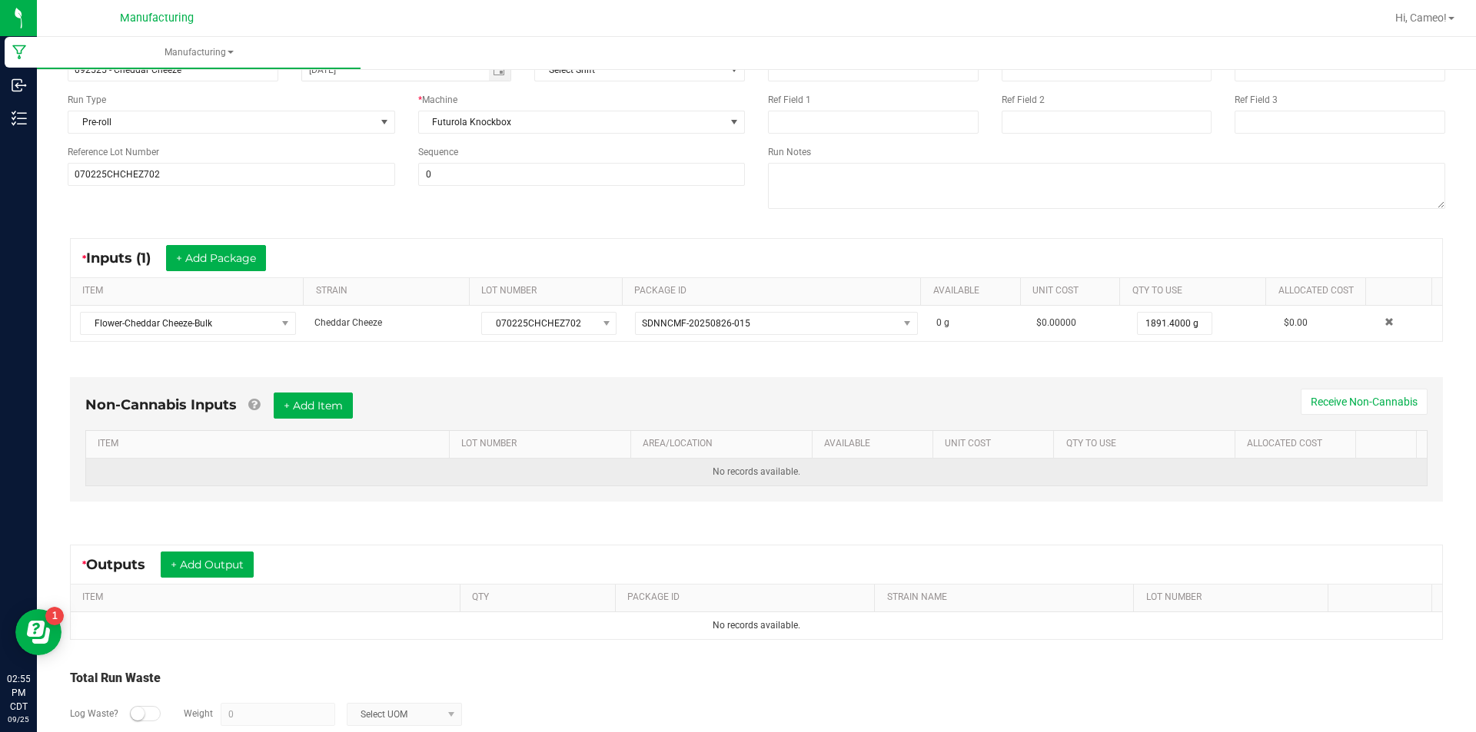
scroll to position [215, 0]
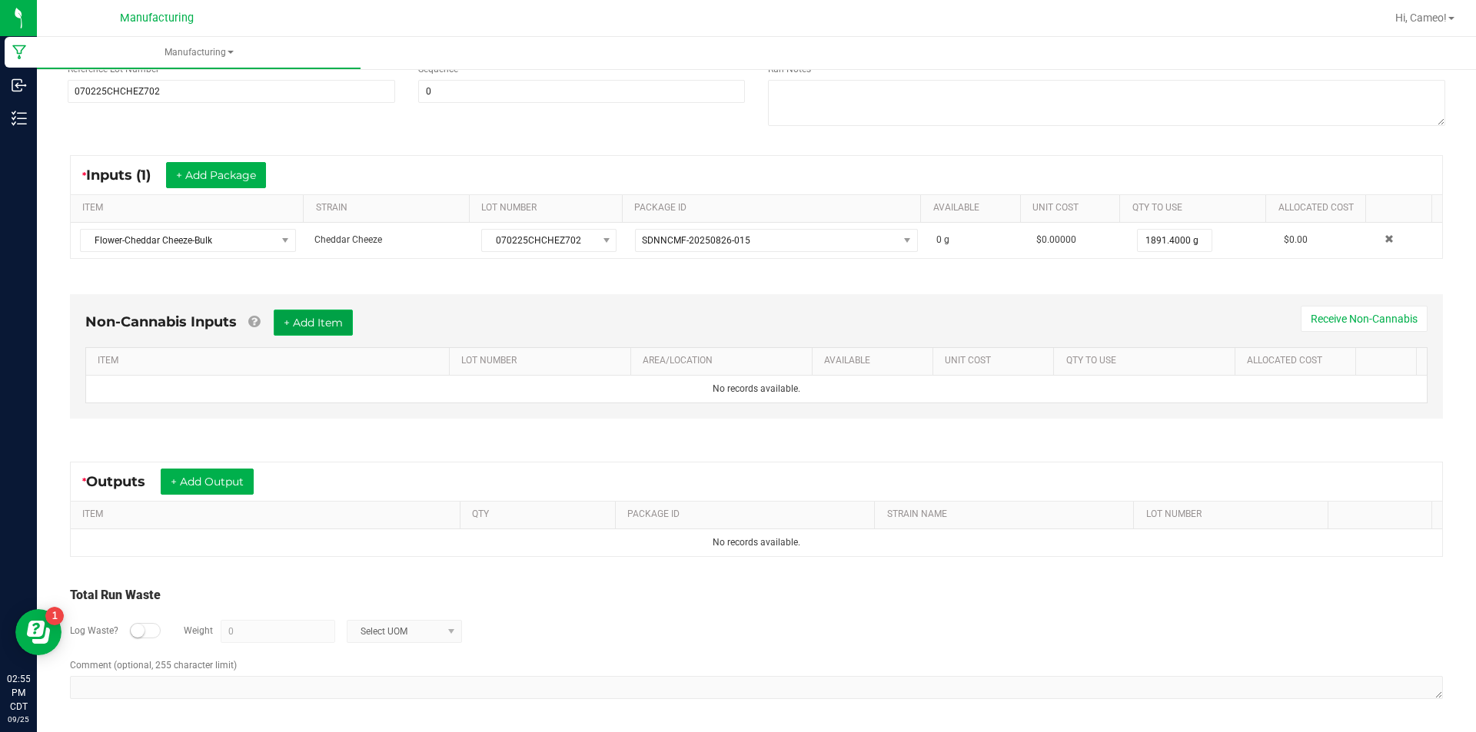
drag, startPoint x: 333, startPoint y: 322, endPoint x: 298, endPoint y: 363, distance: 53.4
click at [332, 322] on button "+ Add Item" at bounding box center [313, 323] width 79 height 26
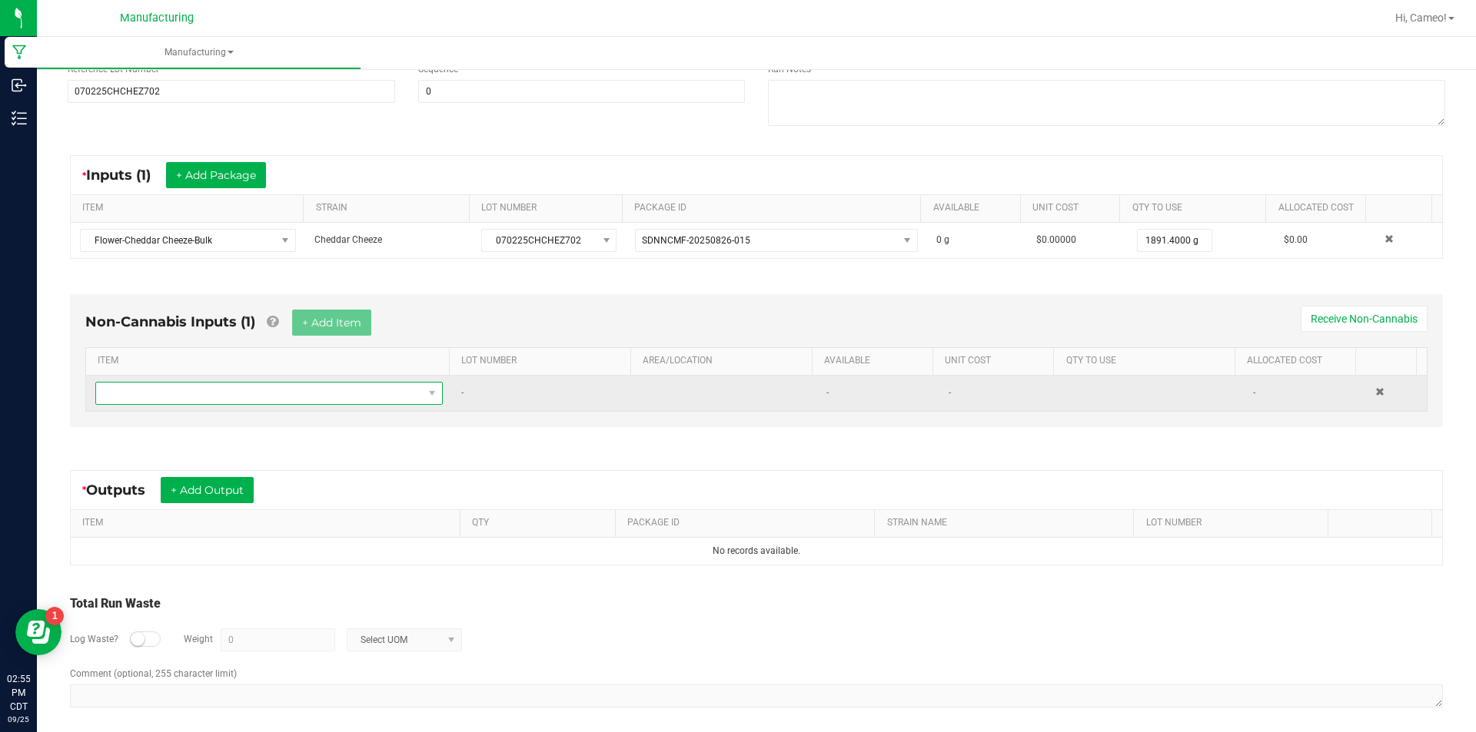
click at [284, 391] on span "NO DATA FOUND" at bounding box center [259, 394] width 327 height 22
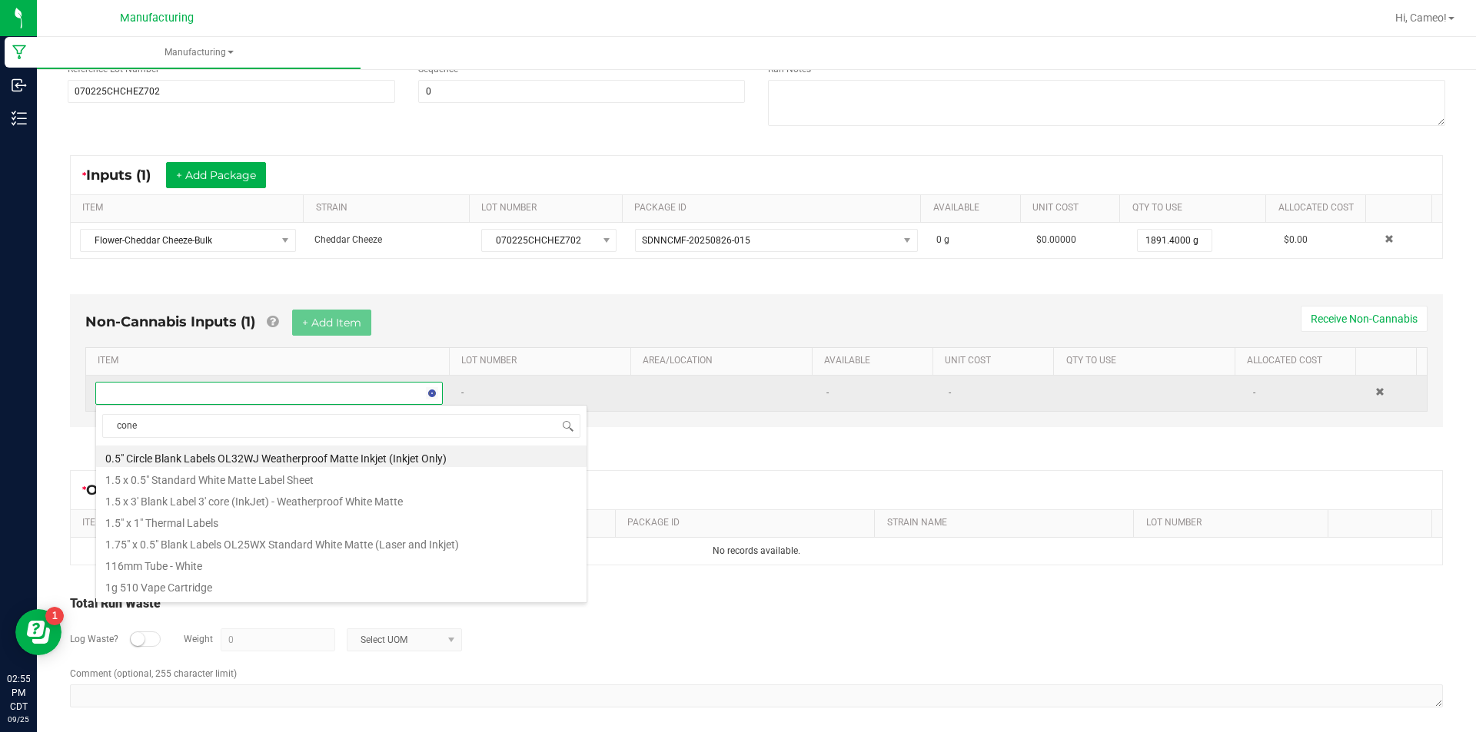
type input "cones"
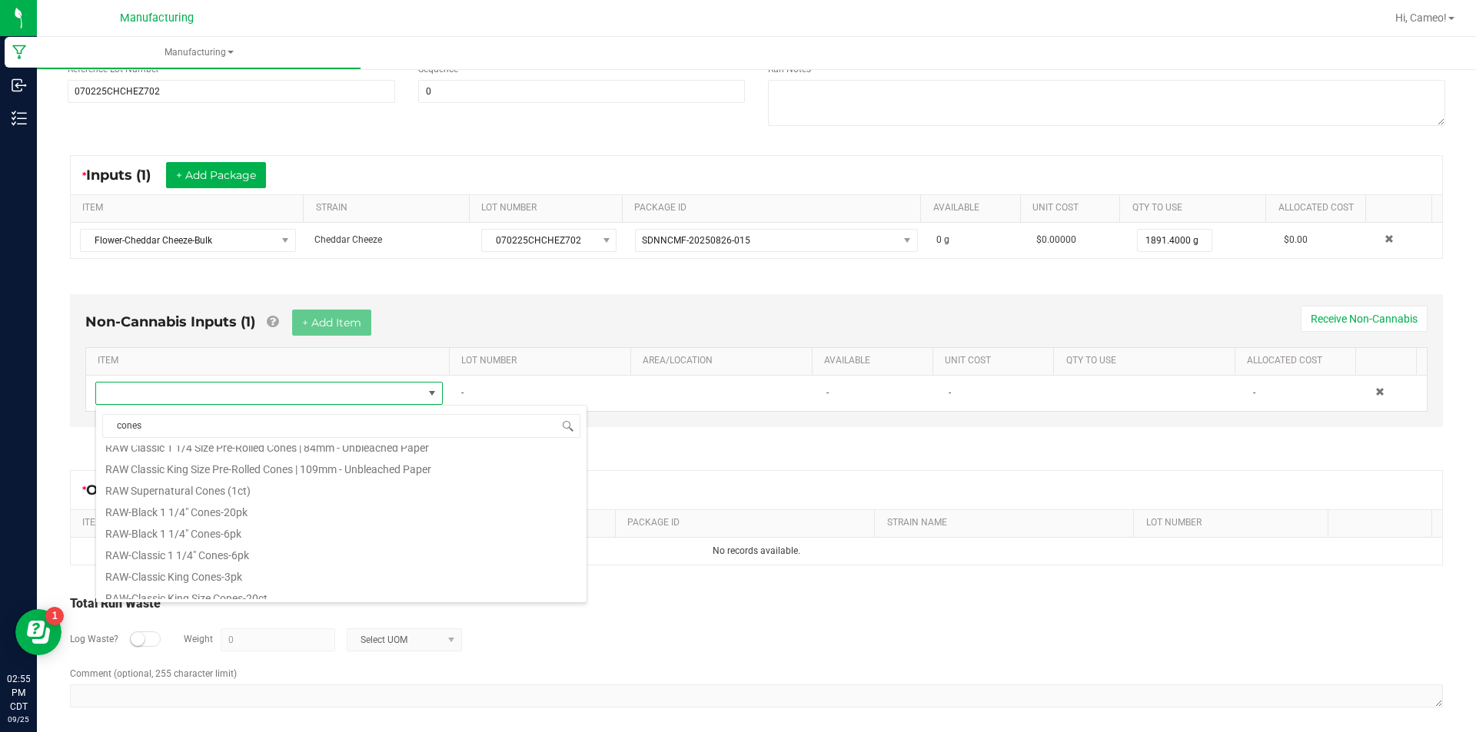
scroll to position [769, 0]
click at [377, 460] on li "RAW Classic King Size Pre-Rolled Cones | 109mm - Unbleached Paper" at bounding box center [341, 463] width 490 height 22
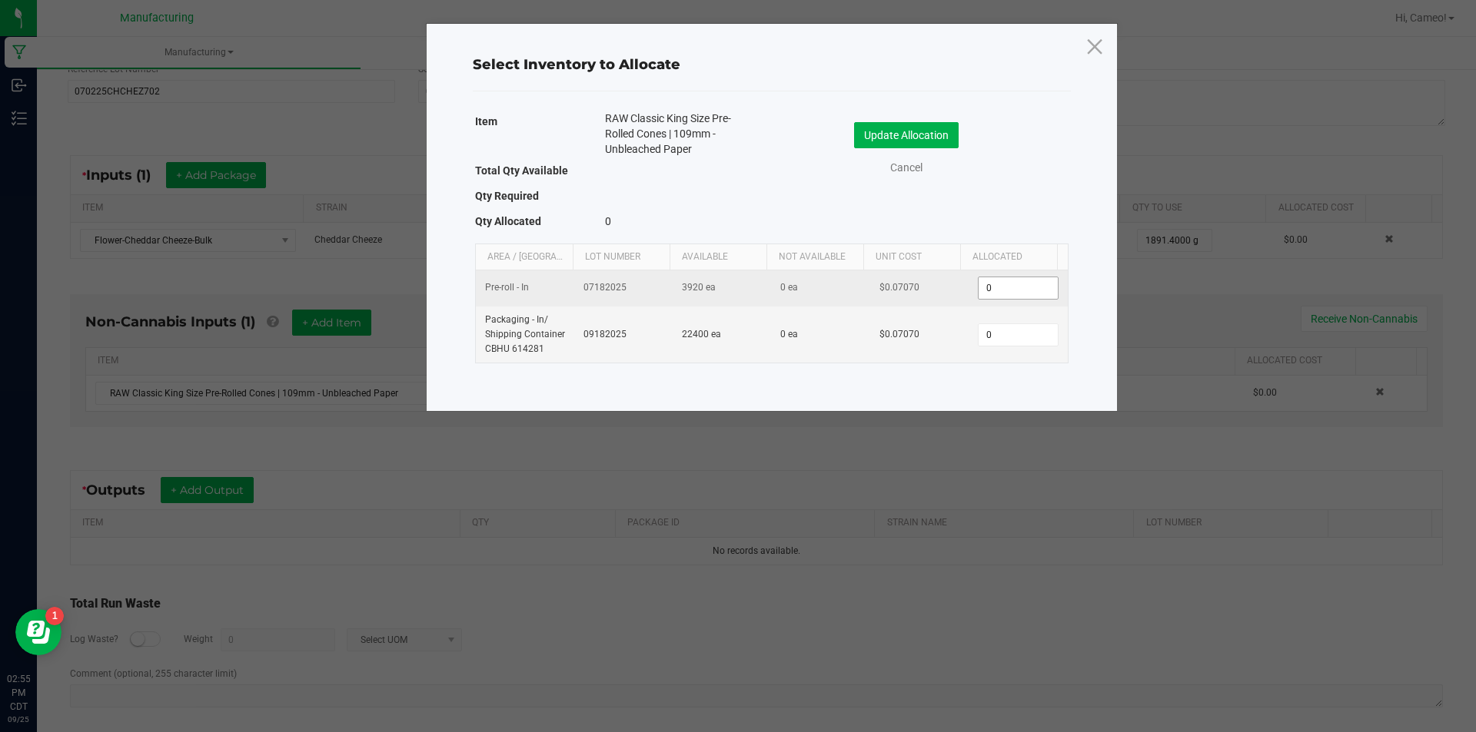
click at [1008, 284] on input "0" at bounding box center [1017, 288] width 78 height 22
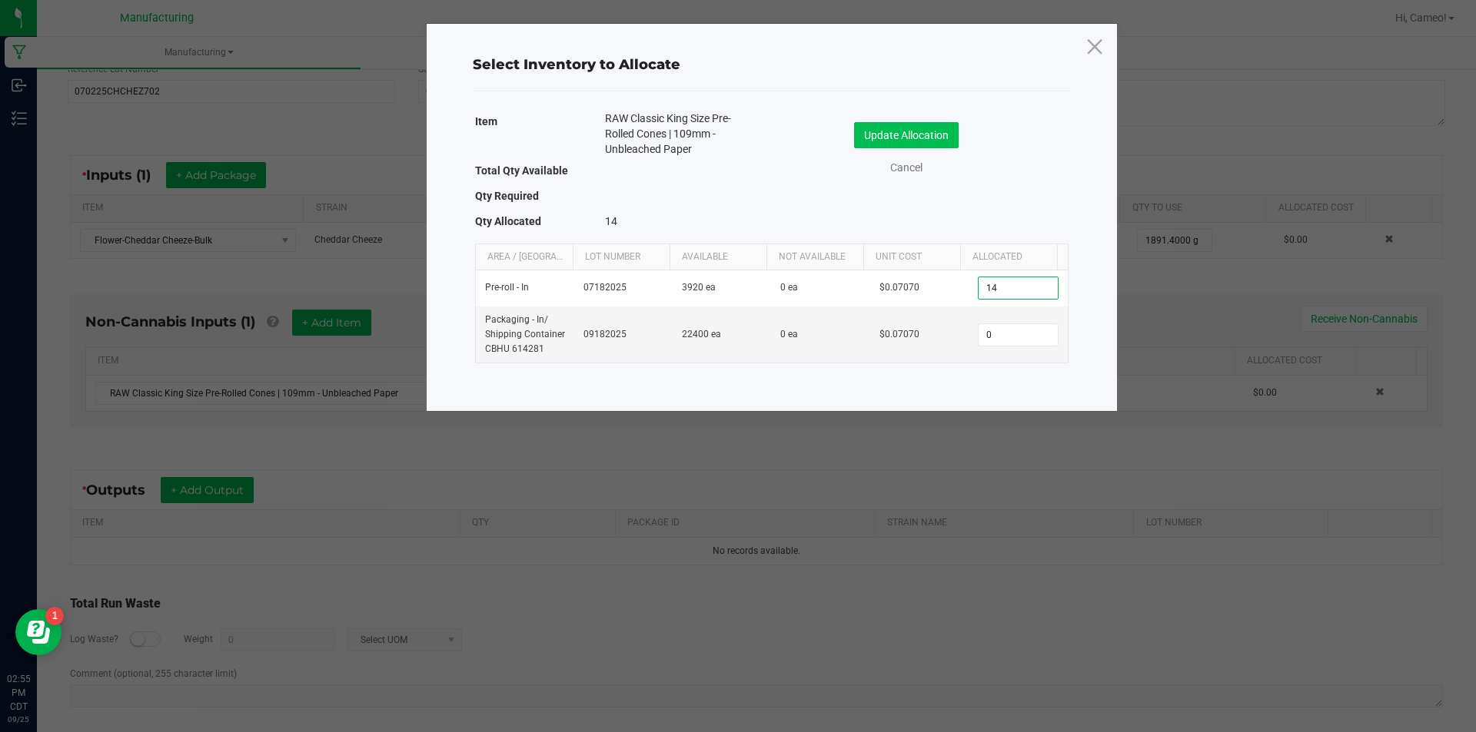
type input "14"
click at [879, 133] on button "Update Allocation" at bounding box center [906, 135] width 105 height 26
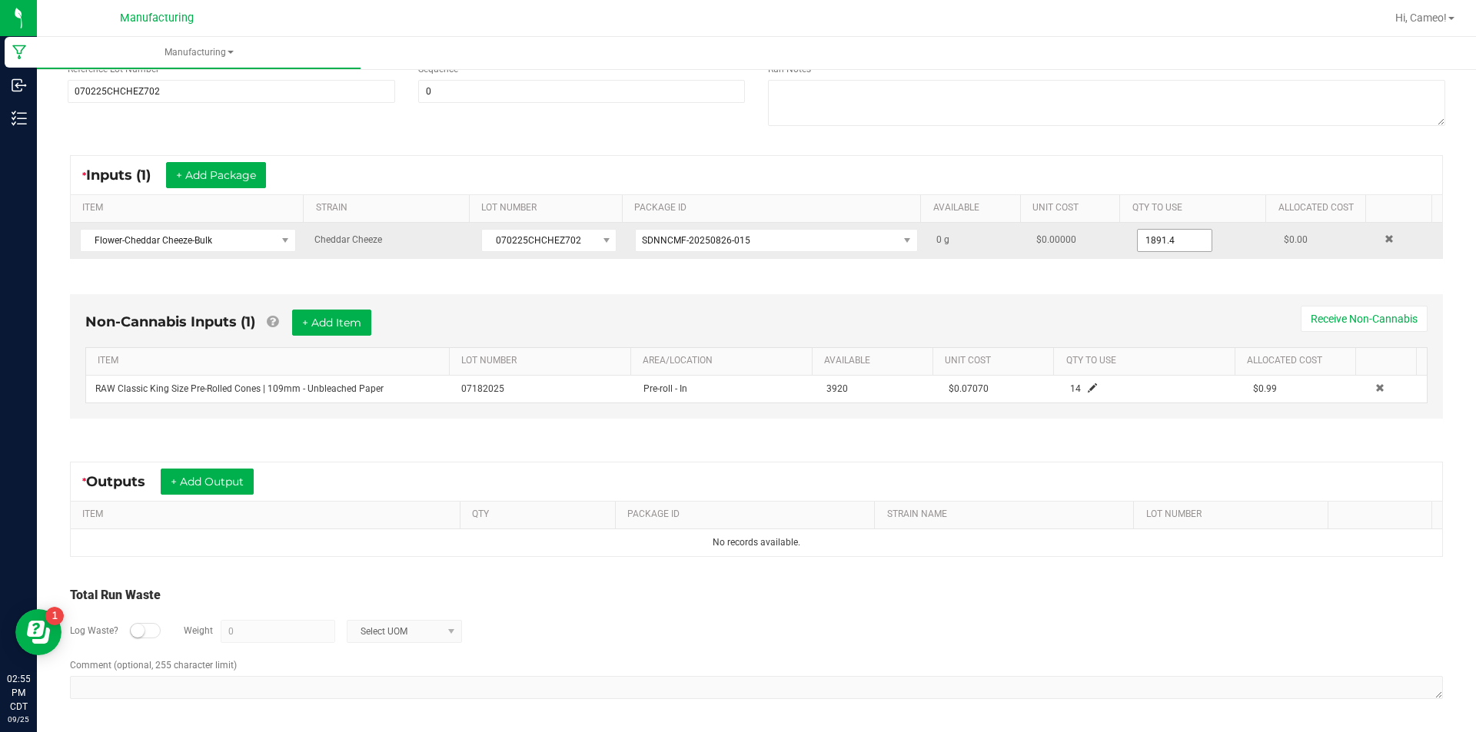
click at [1164, 237] on input "1891.4" at bounding box center [1175, 241] width 74 height 22
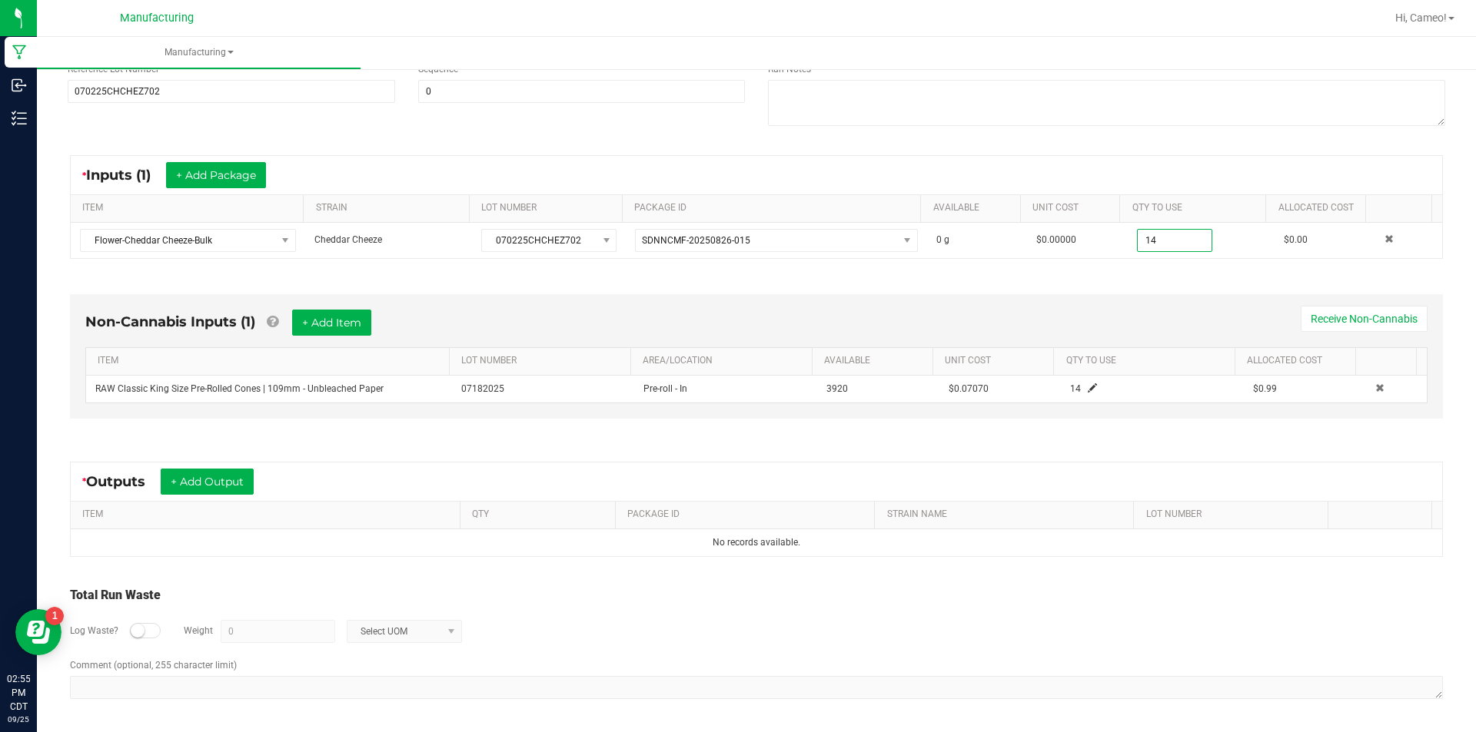
type input "14.0000 g"
click at [1126, 264] on div "* Inputs (1) + Add Package ITEM STRAIN LOT NUMBER PACKAGE ID AVAILABLE Unit Cos…" at bounding box center [756, 206] width 1400 height 131
click at [240, 476] on button "+ Add Output" at bounding box center [207, 482] width 93 height 26
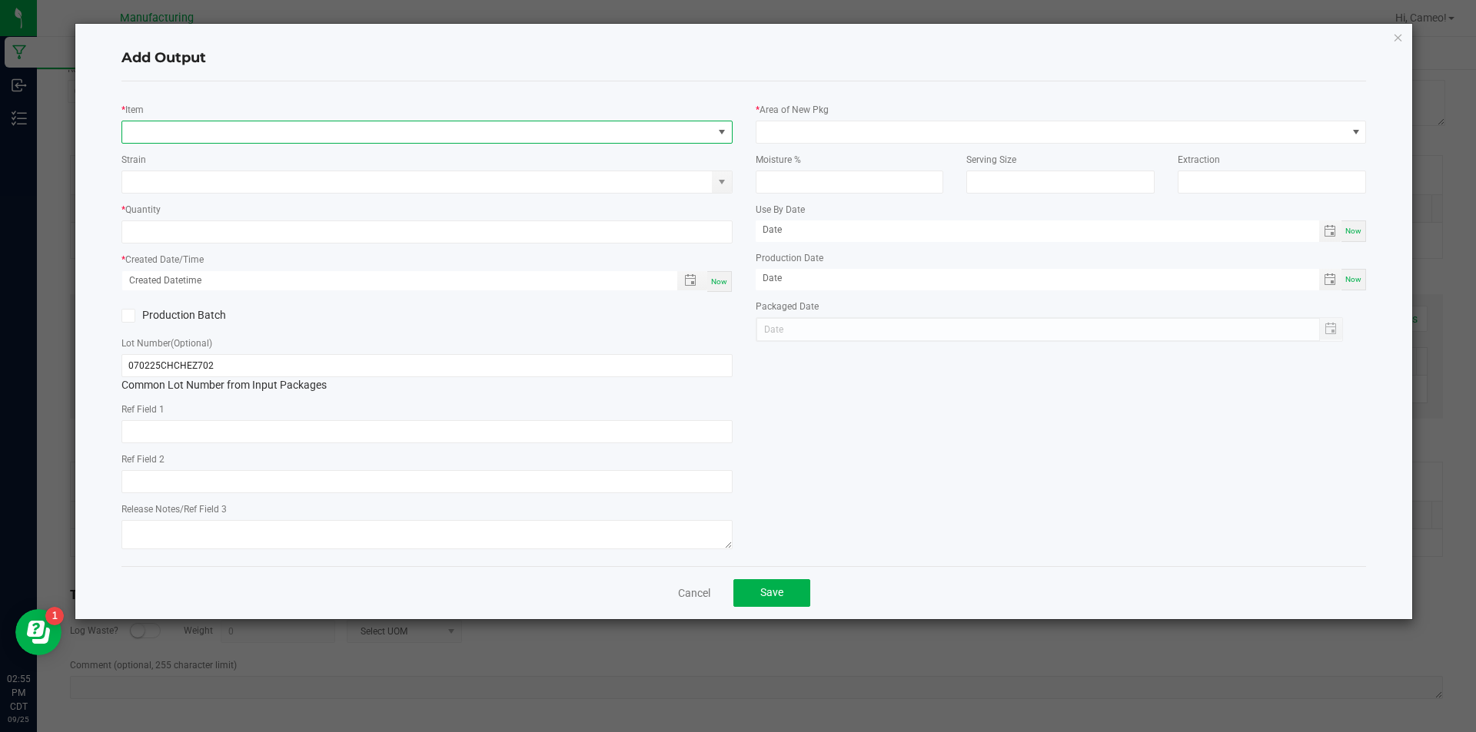
click at [351, 131] on span "NO DATA FOUND" at bounding box center [417, 132] width 590 height 22
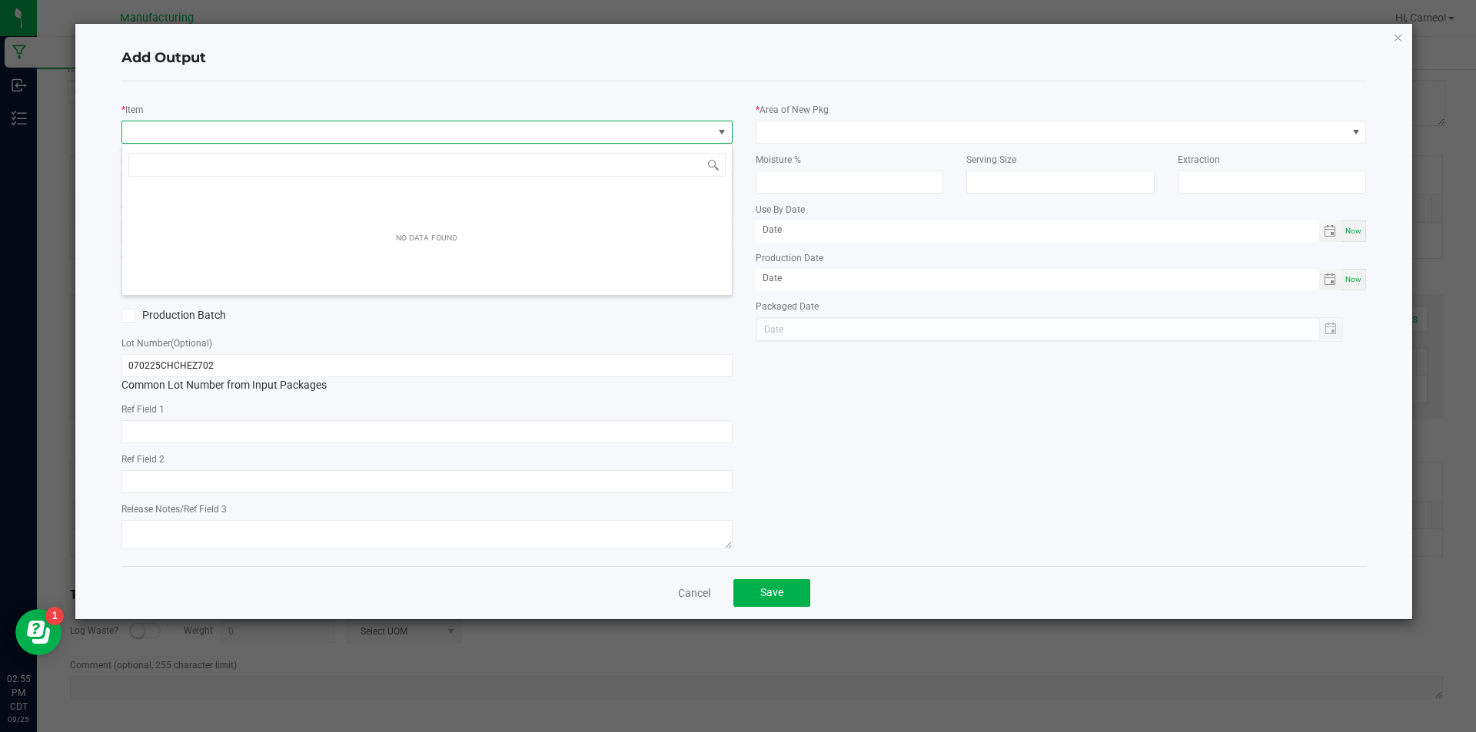
scroll to position [23, 611]
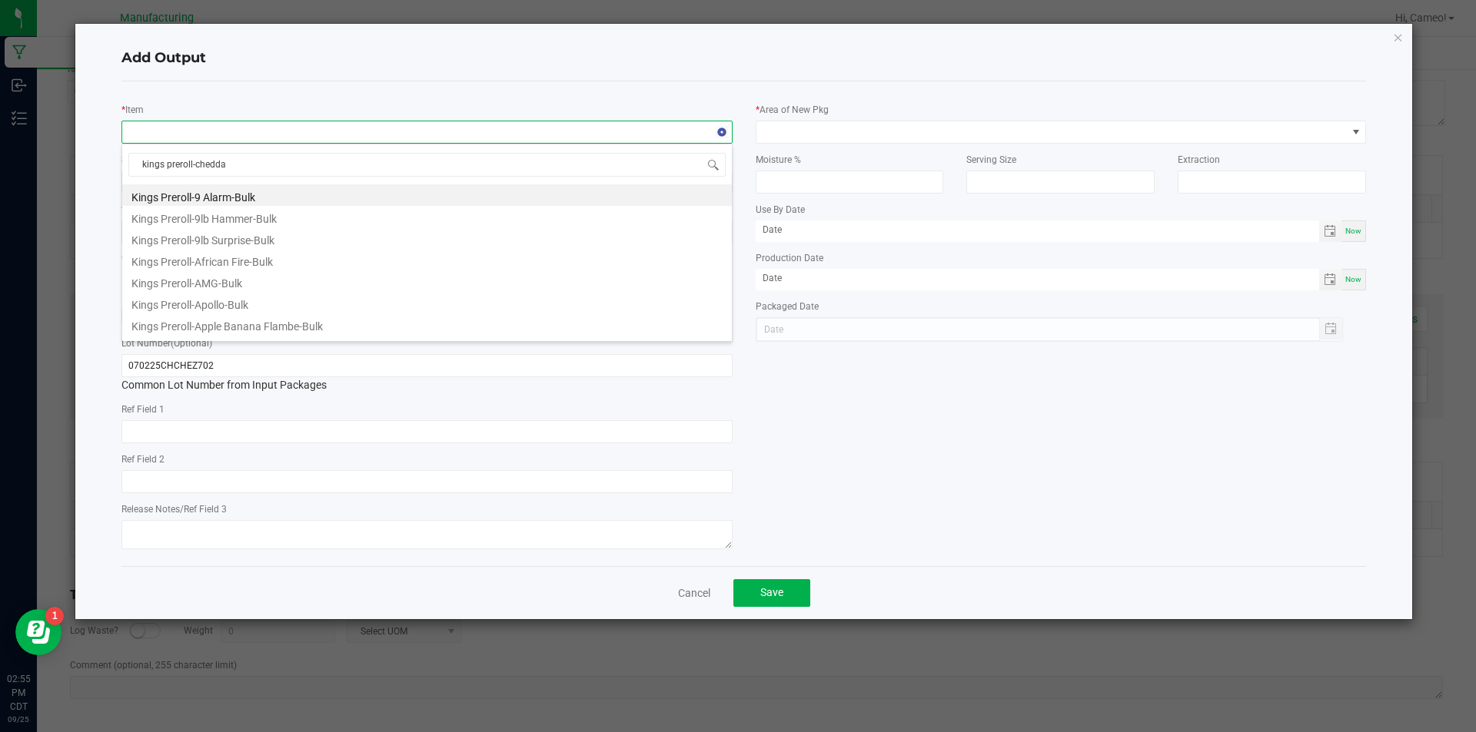
type input "kings preroll-cheddar"
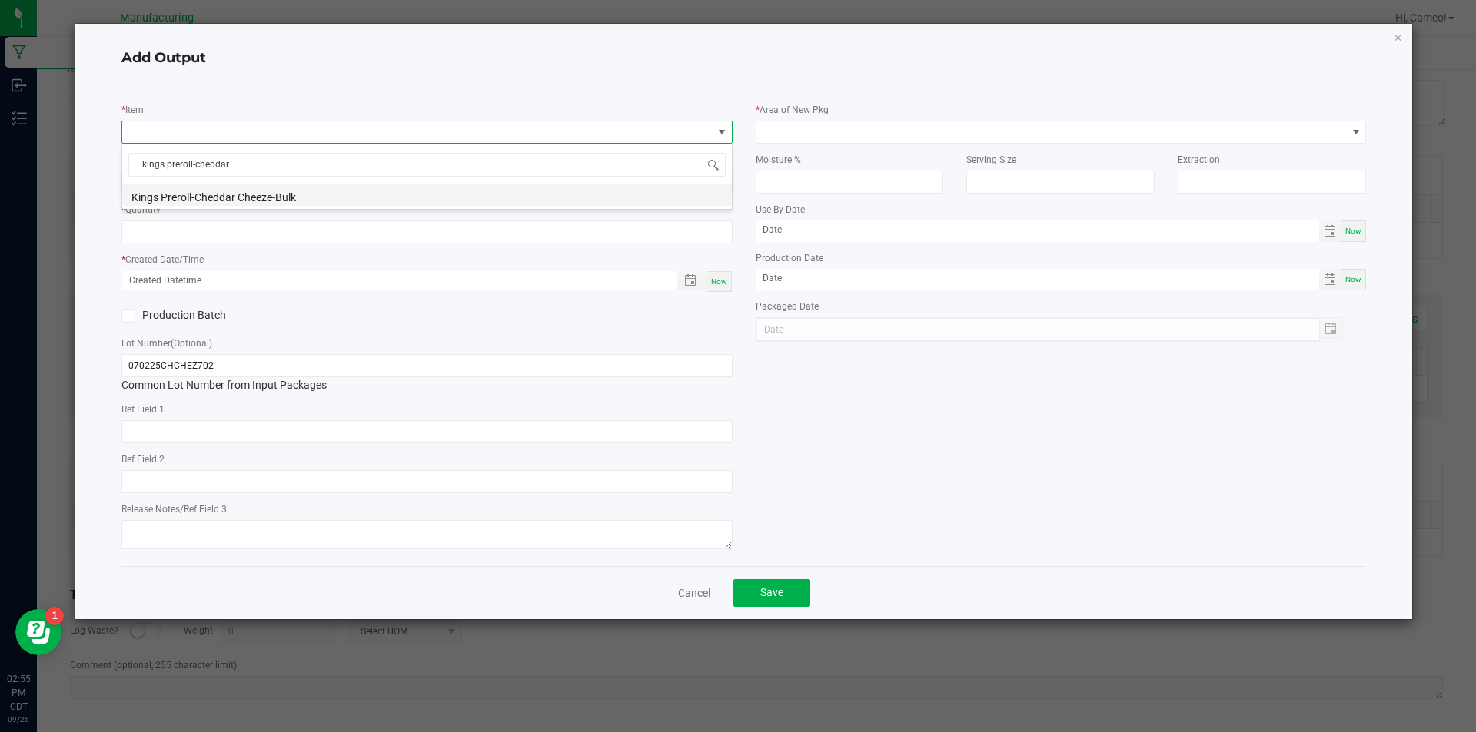
click at [284, 192] on li "Kings Preroll-Cheddar Cheeze-Bulk" at bounding box center [427, 195] width 610 height 22
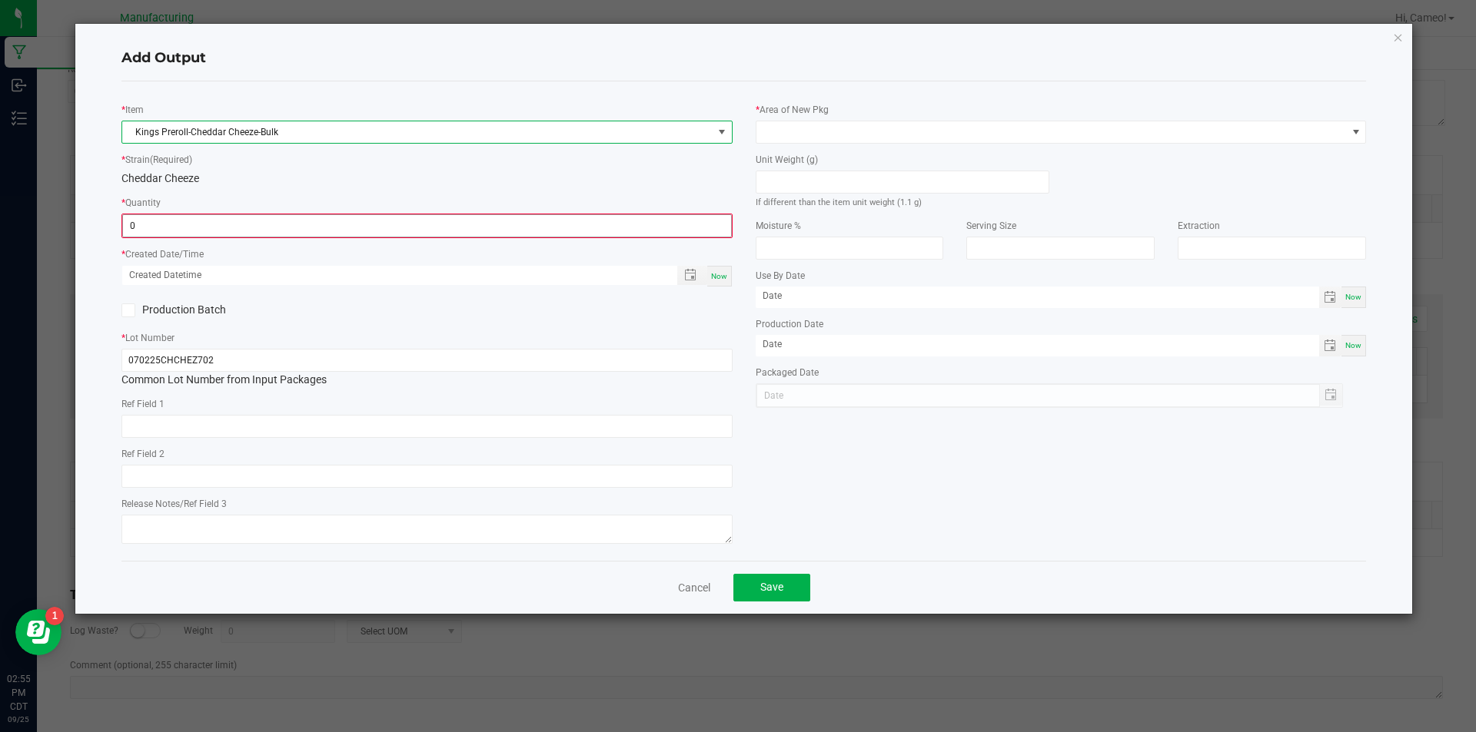
click at [265, 226] on input "0" at bounding box center [427, 226] width 608 height 22
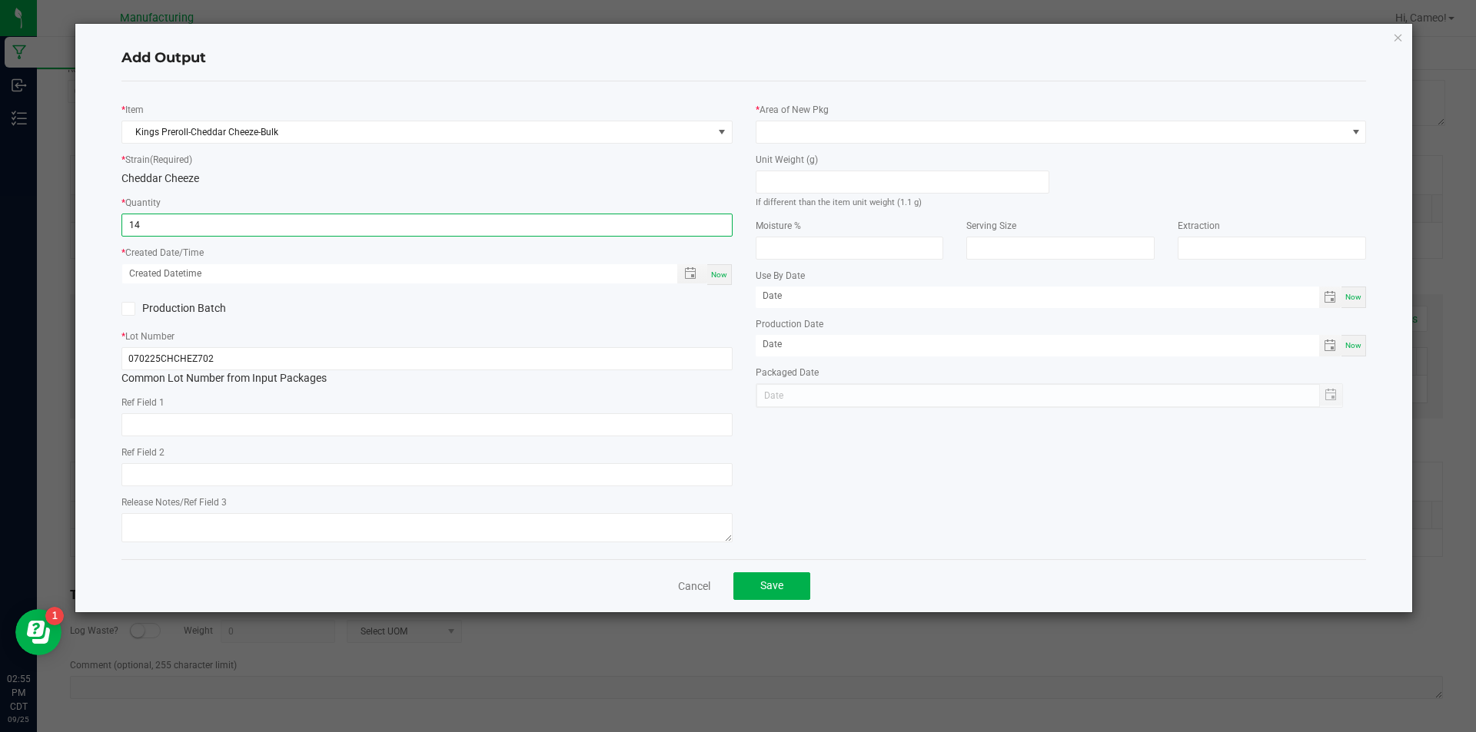
type input "14 ea"
click at [716, 271] on span "Now" at bounding box center [719, 275] width 16 height 8
type input "[DATE] 2:56 PM"
type input "[DATE]"
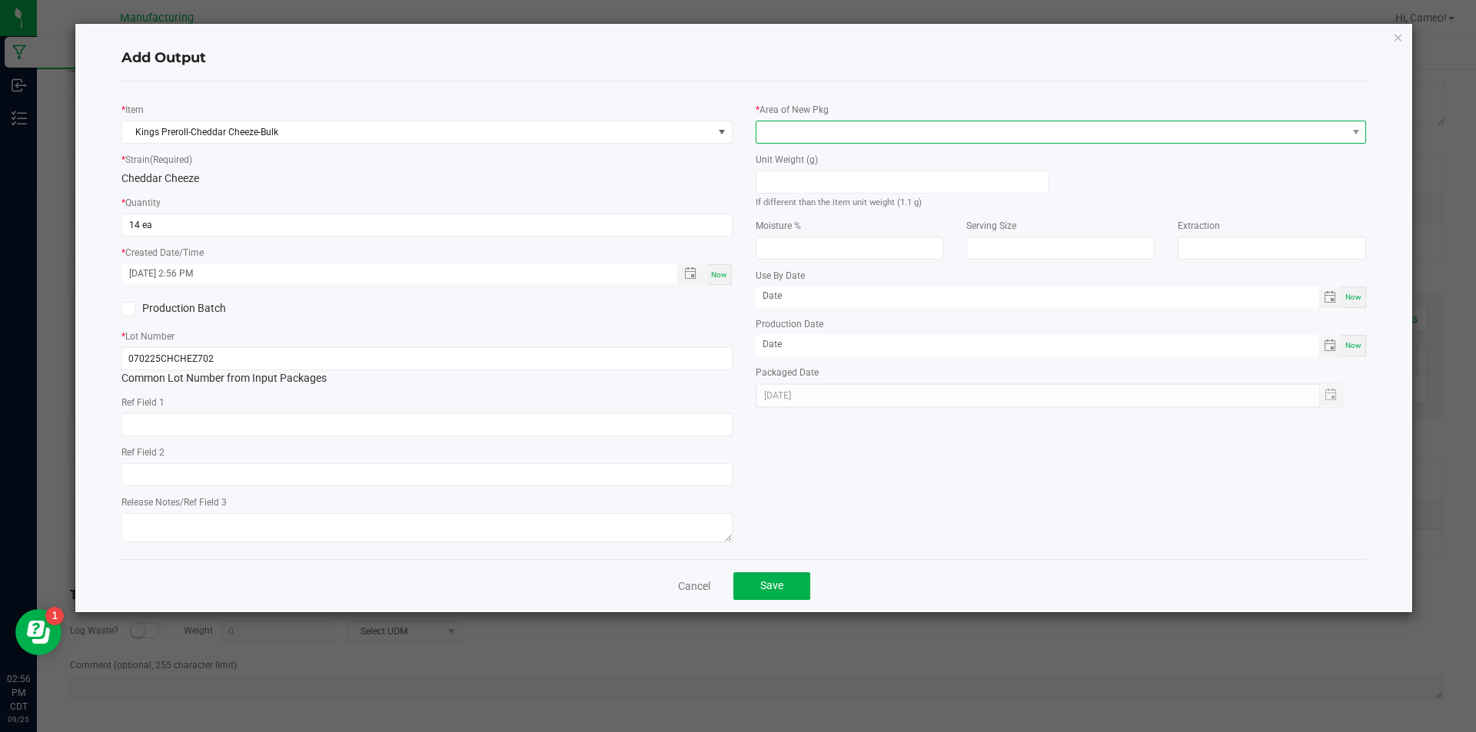
click at [895, 130] on span at bounding box center [1051, 132] width 590 height 22
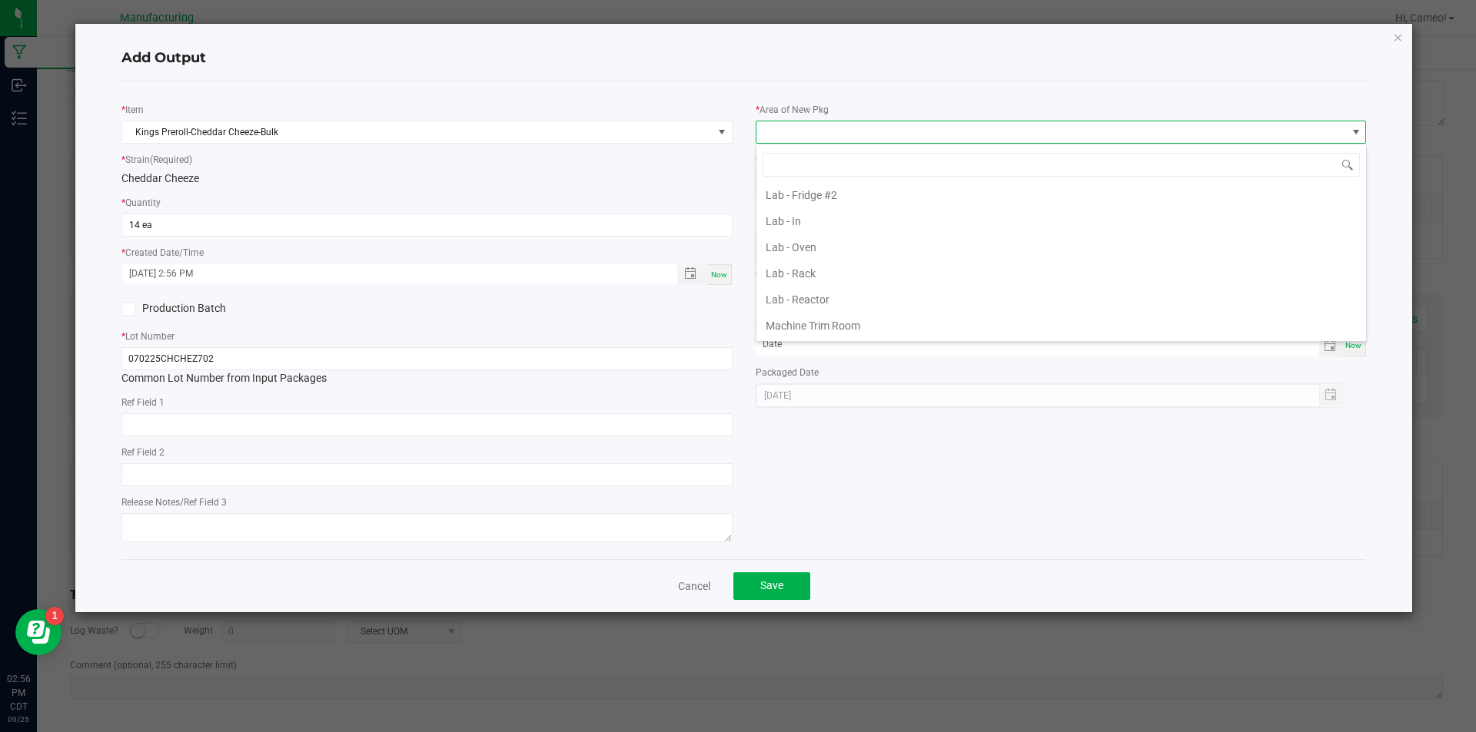
scroll to position [538, 0]
click at [823, 234] on li "Pre-roll - Out" at bounding box center [1061, 234] width 610 height 26
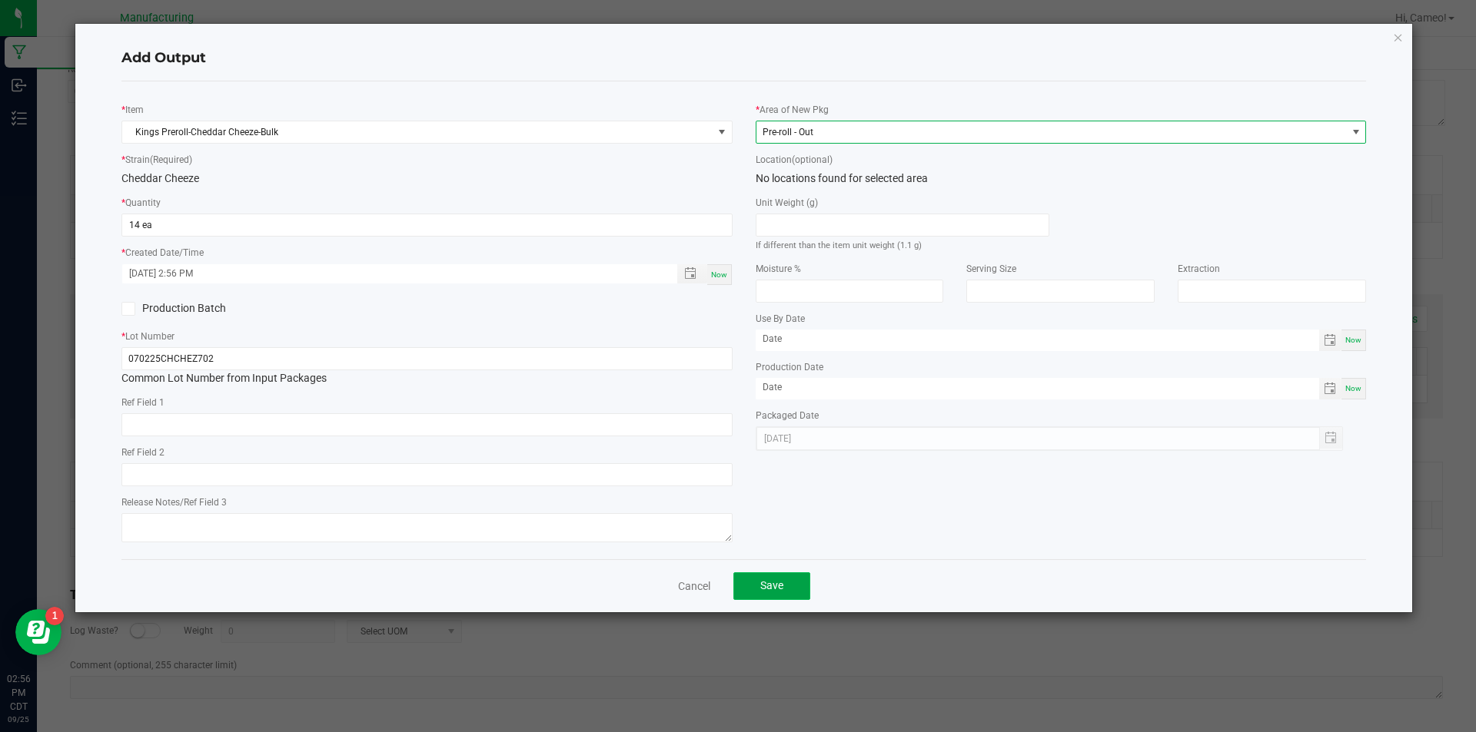
click at [780, 573] on button "Save" at bounding box center [771, 587] width 77 height 28
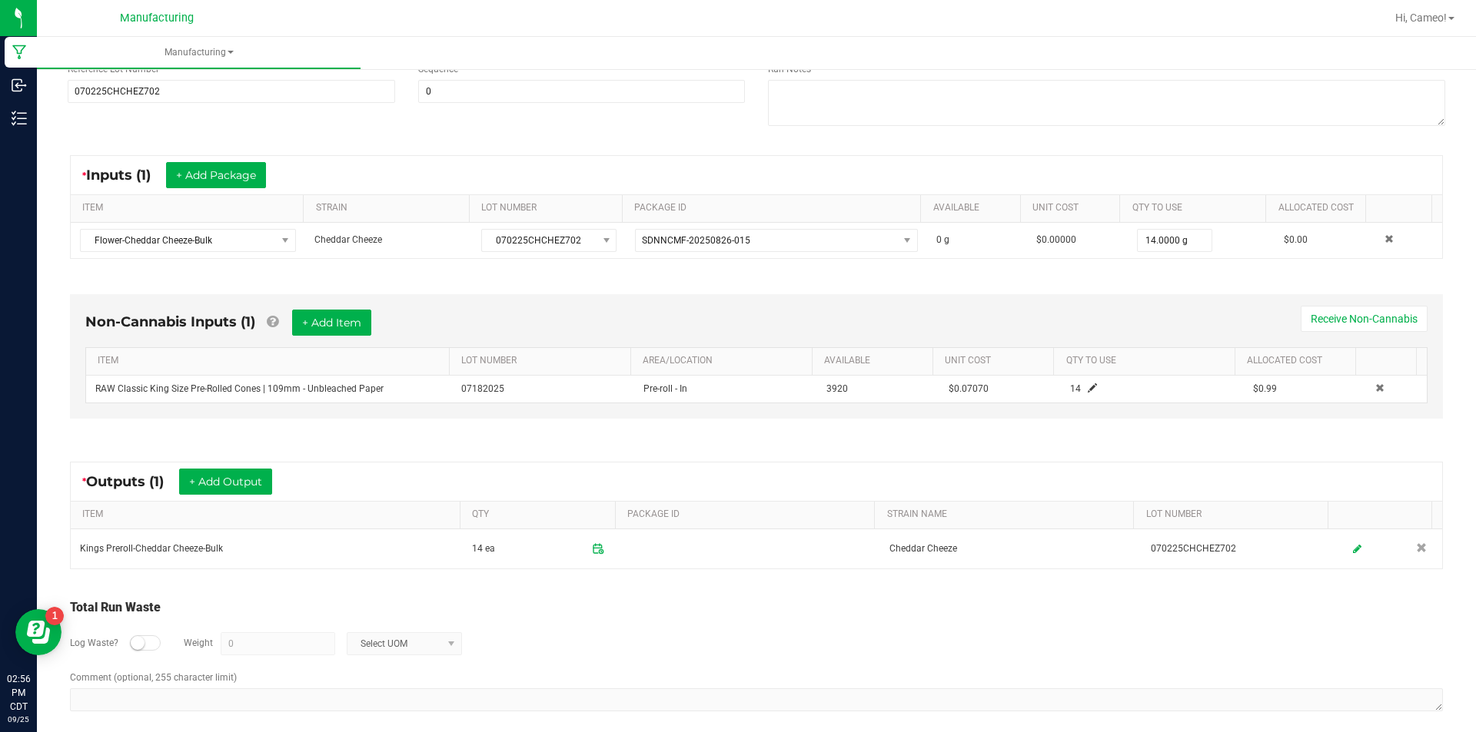
click at [1255, 162] on div "* Inputs (1) + Add Package" at bounding box center [756, 175] width 1371 height 38
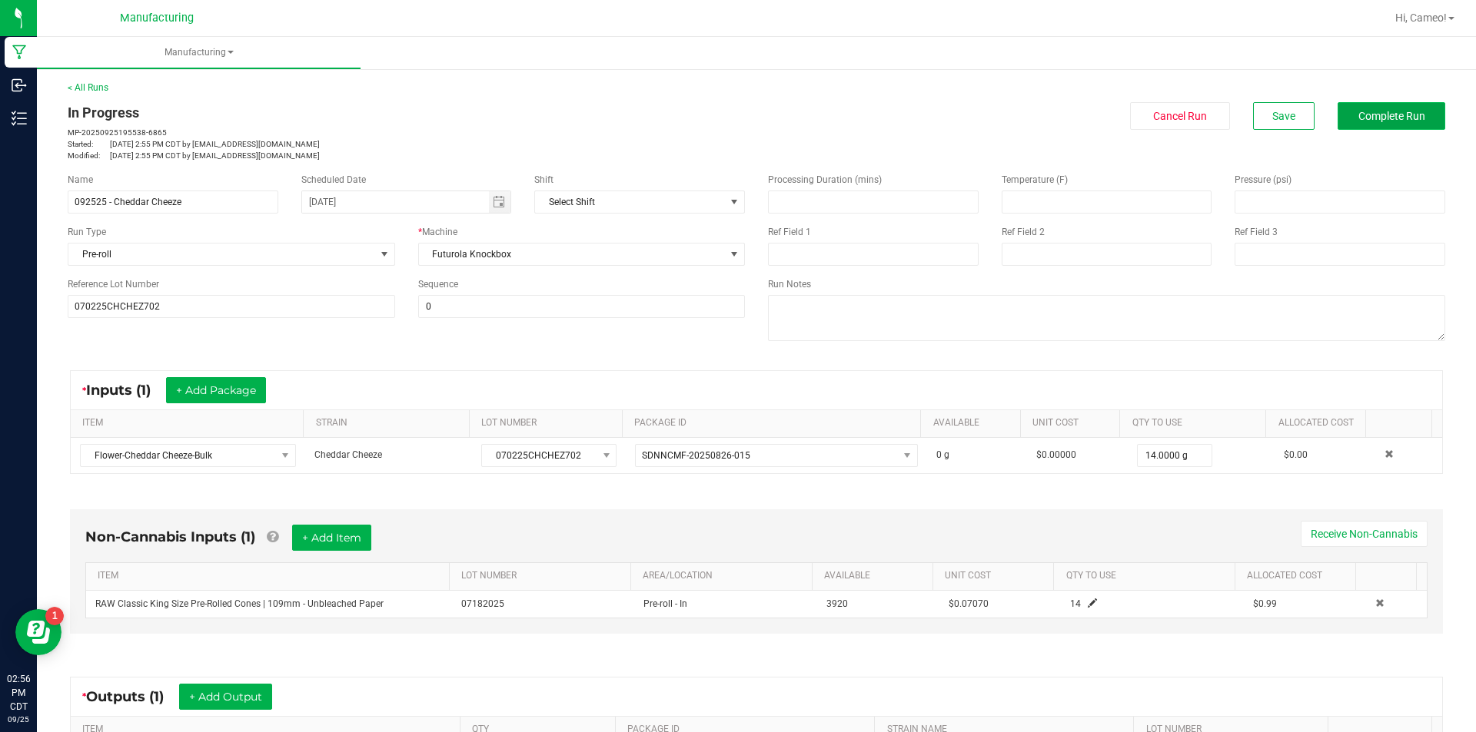
click at [1355, 108] on button "Complete Run" at bounding box center [1391, 116] width 108 height 28
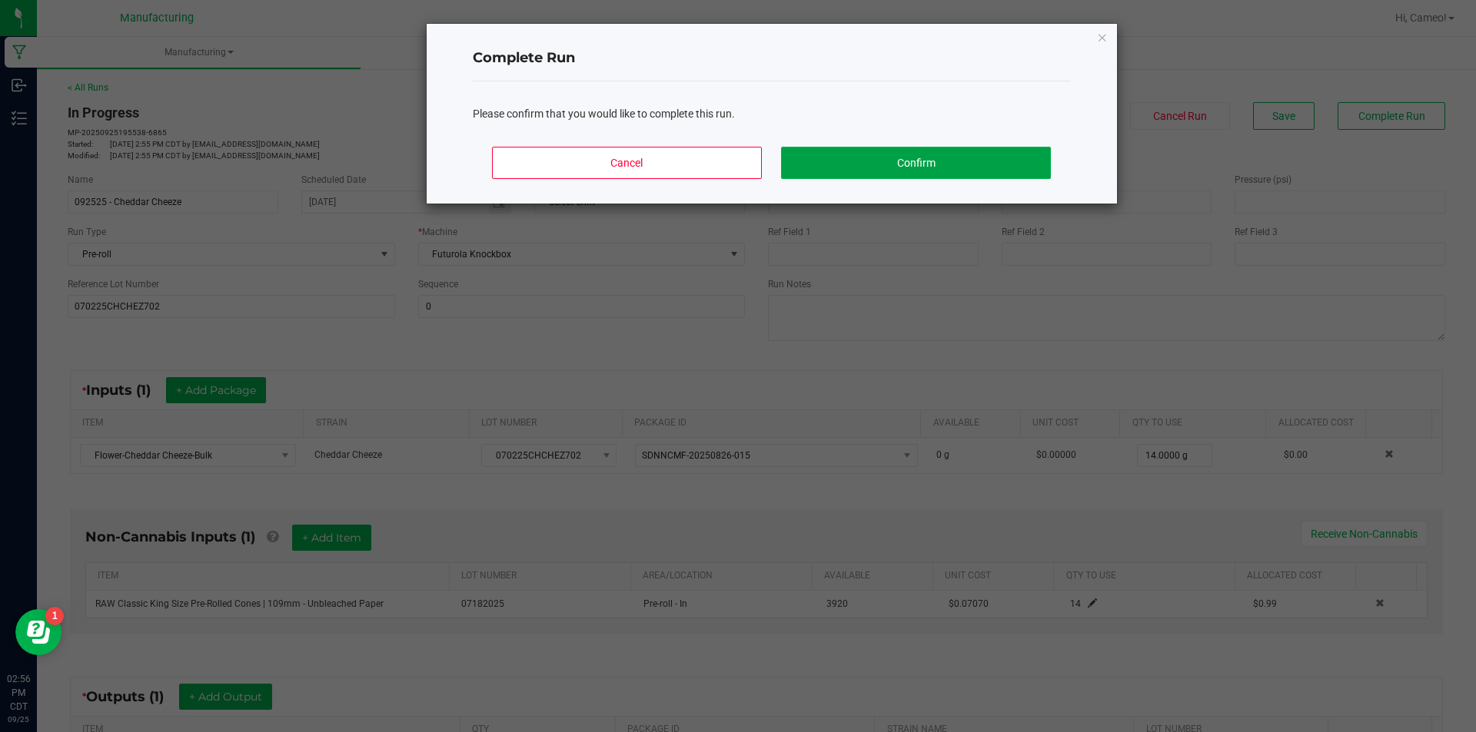
drag, startPoint x: 1014, startPoint y: 156, endPoint x: 974, endPoint y: 157, distance: 40.0
click at [1013, 156] on button "Confirm" at bounding box center [915, 163] width 269 height 32
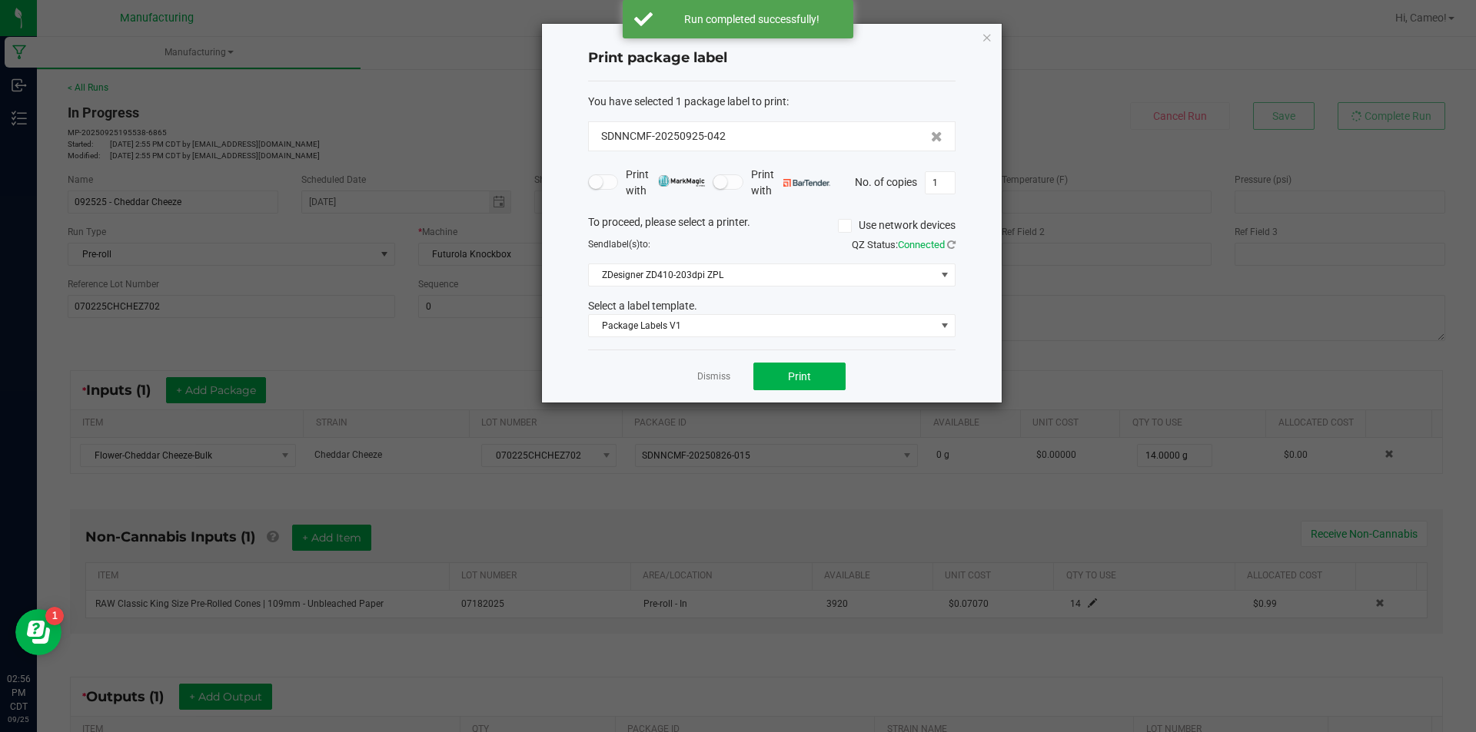
click at [802, 360] on div "Dismiss Print" at bounding box center [771, 376] width 367 height 53
click at [788, 380] on span "Print" at bounding box center [799, 376] width 23 height 12
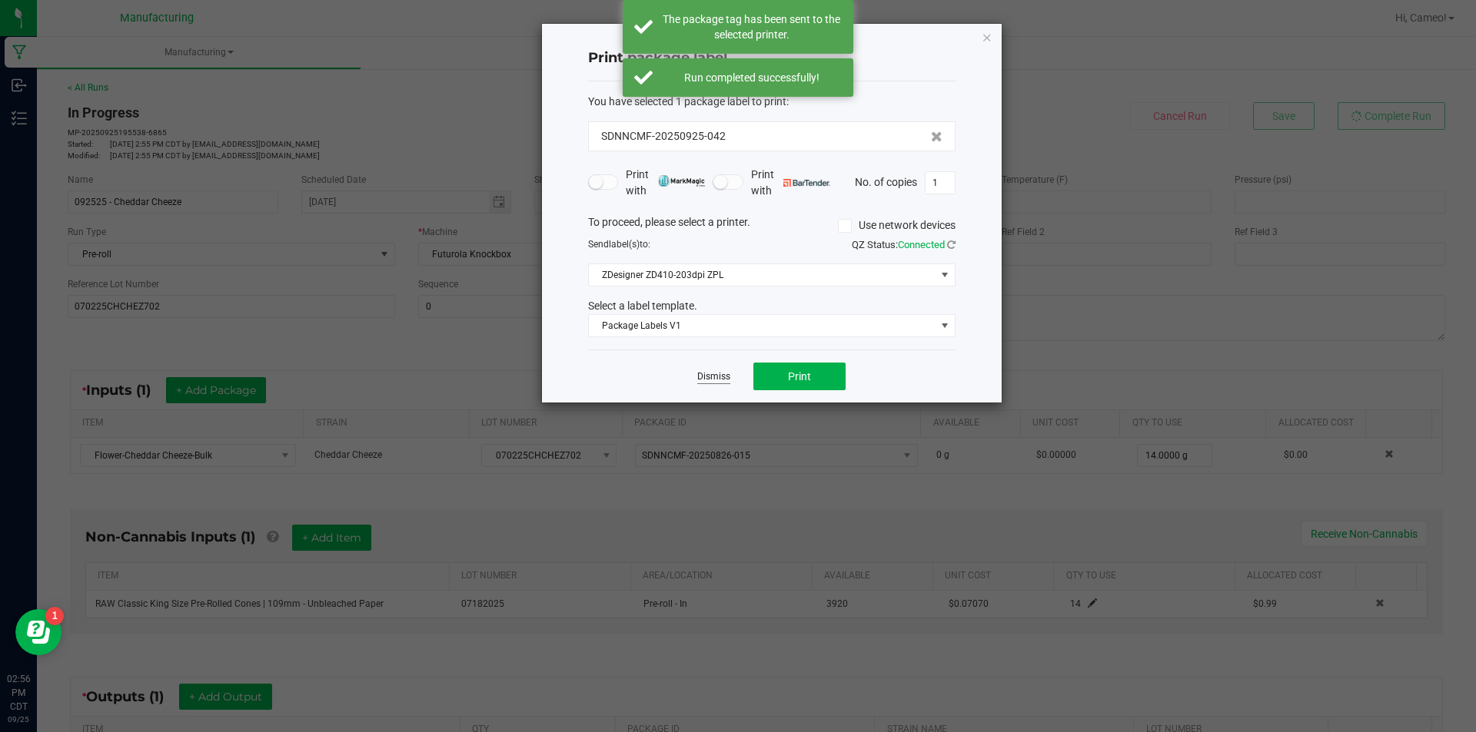
click at [716, 378] on link "Dismiss" at bounding box center [713, 376] width 33 height 13
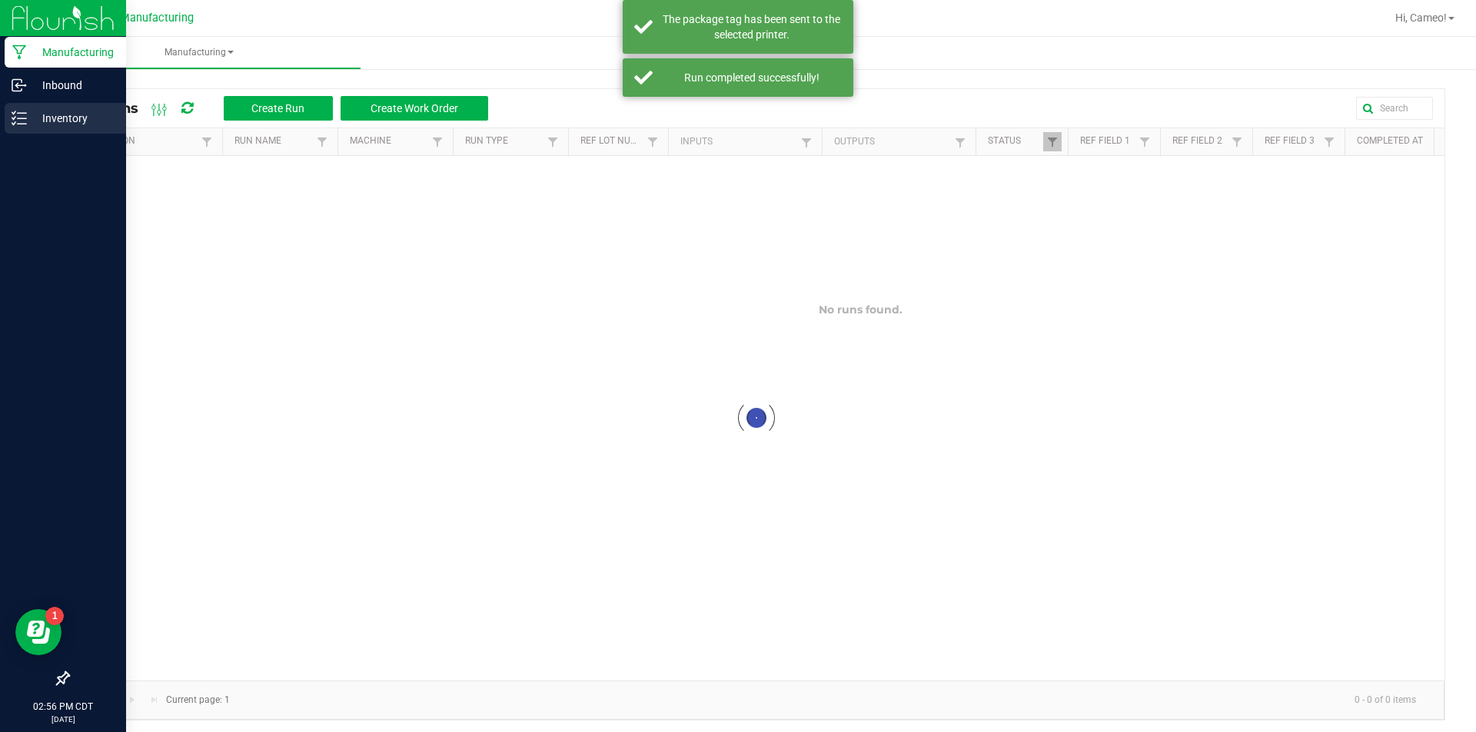
click at [39, 121] on p "Inventory" at bounding box center [73, 118] width 92 height 18
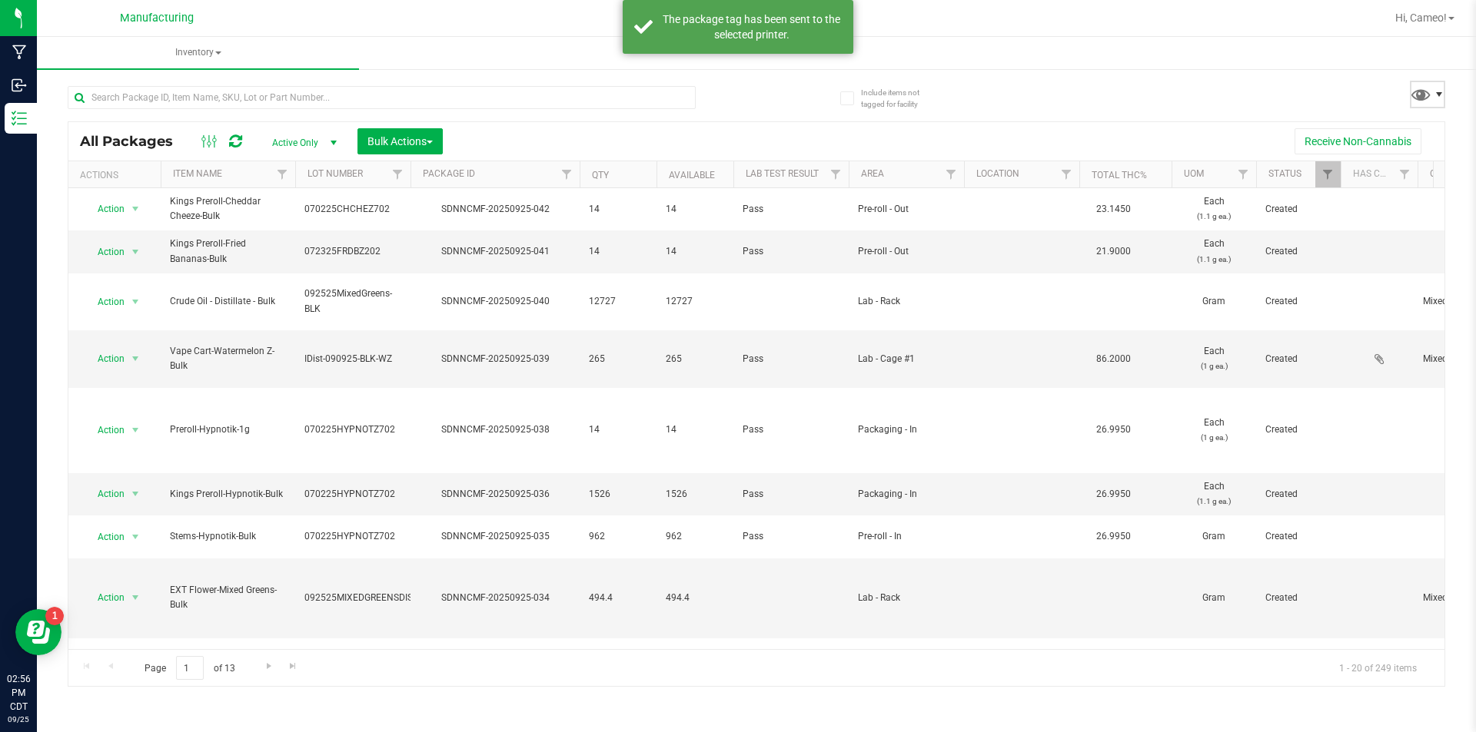
click at [1433, 97] on span at bounding box center [1439, 94] width 12 height 12
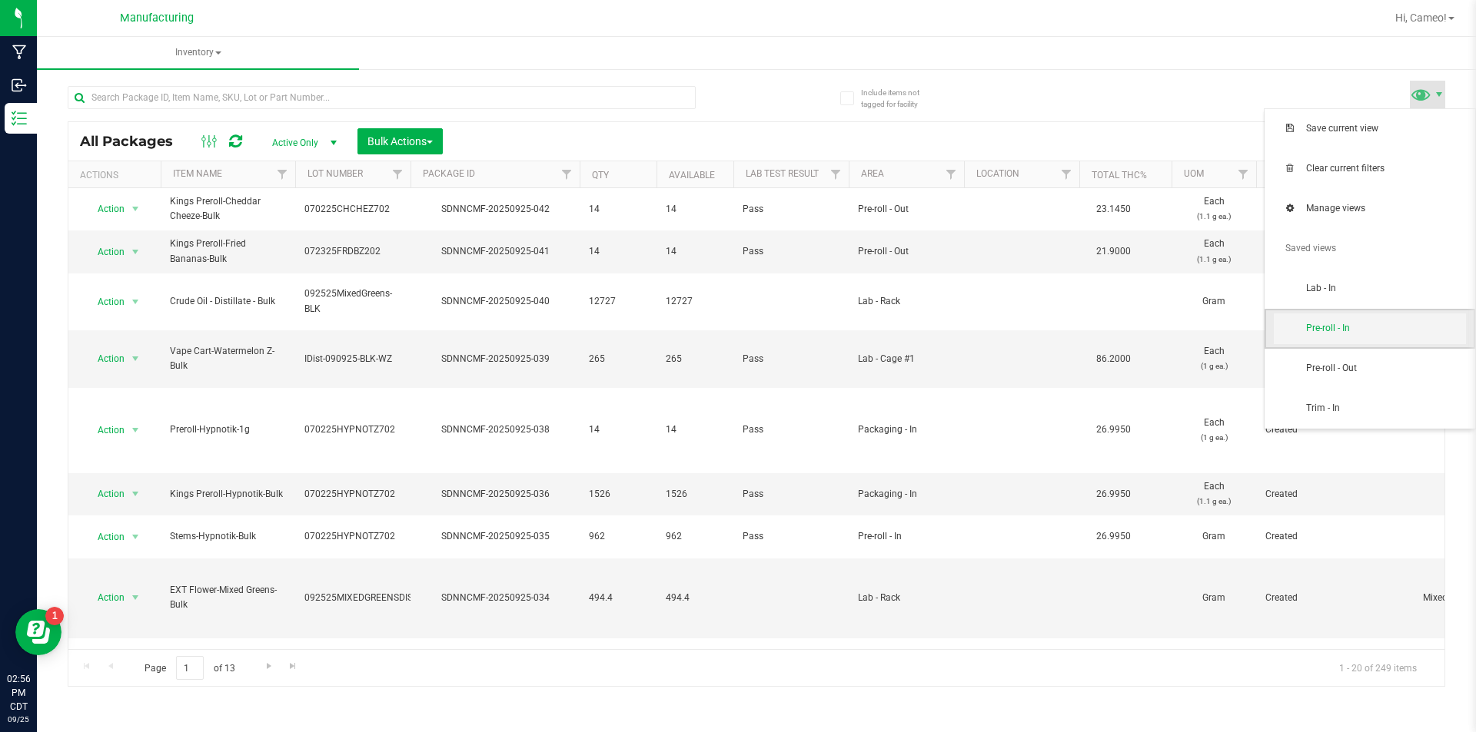
click at [1340, 336] on span "Pre-roll - In" at bounding box center [1370, 329] width 192 height 31
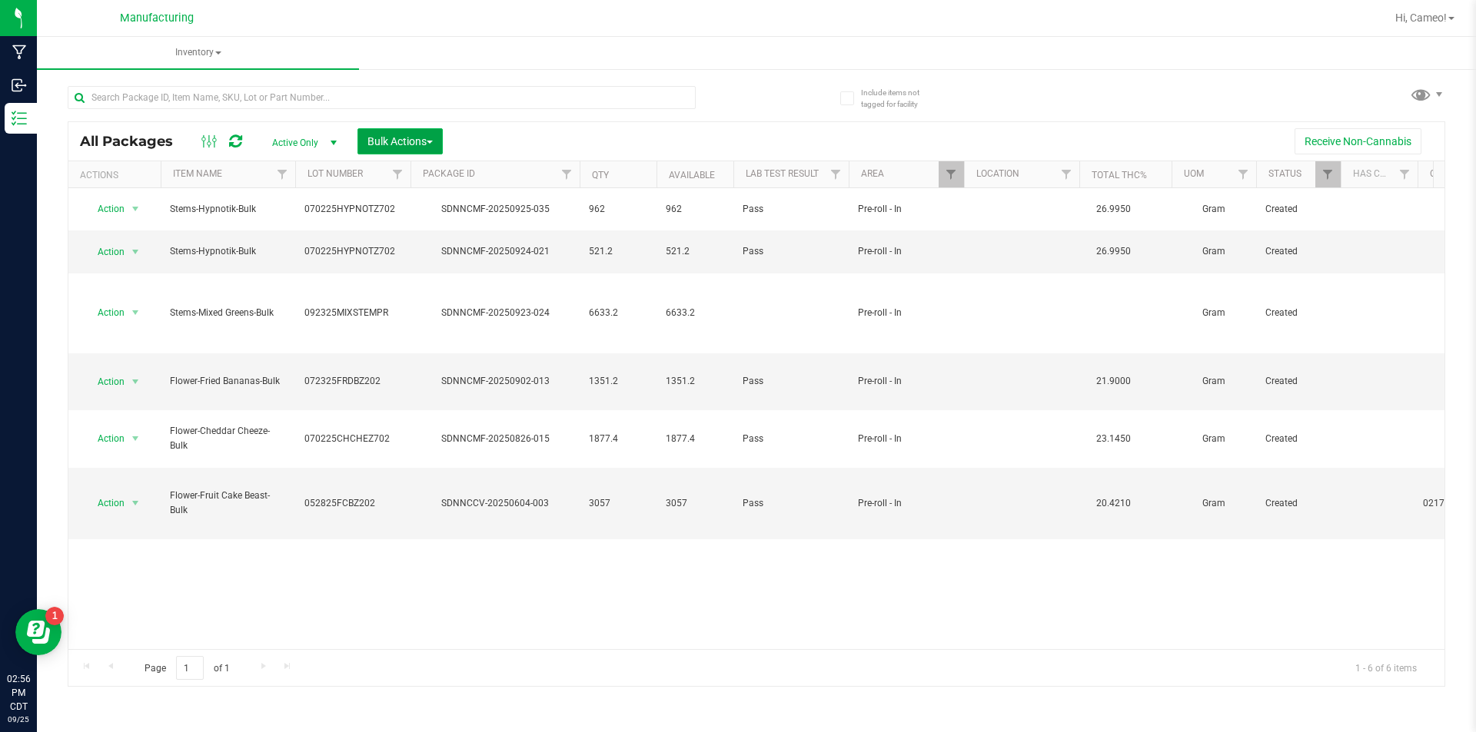
click at [430, 142] on span "button" at bounding box center [430, 142] width 6 height 3
click at [418, 180] on span "Add to manufacturing run" at bounding box center [425, 176] width 116 height 12
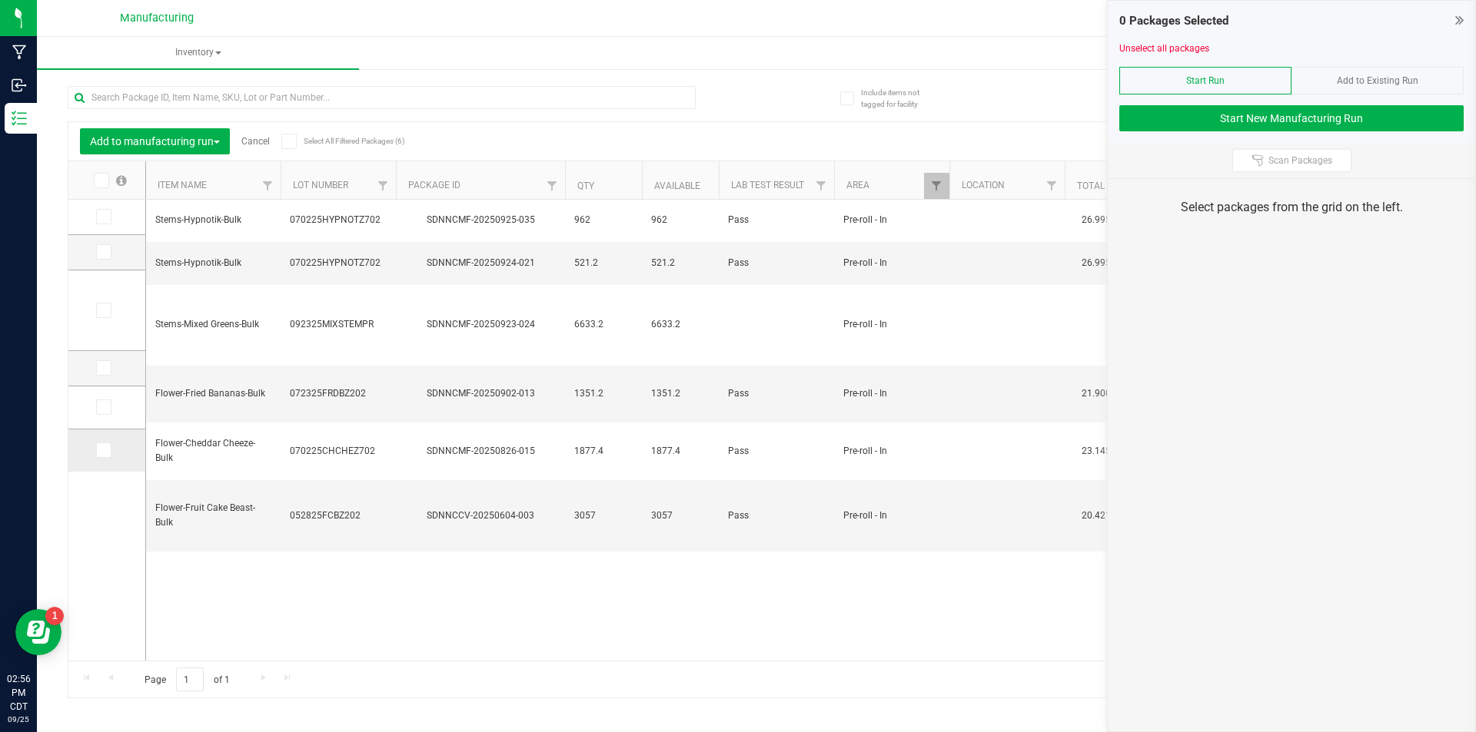
click at [108, 452] on span at bounding box center [103, 450] width 15 height 15
click at [0, 0] on input "checkbox" at bounding box center [0, 0] width 0 height 0
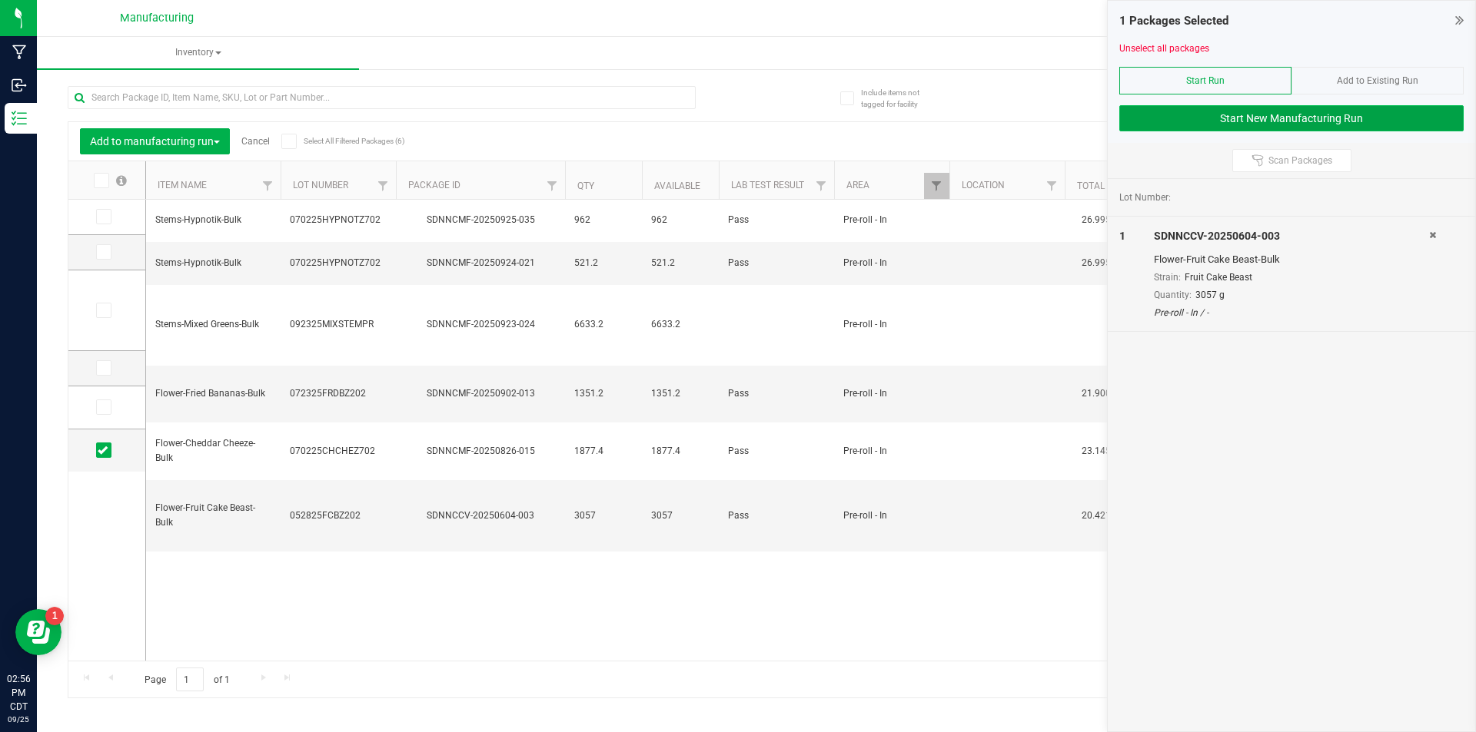
click at [1398, 114] on button "Start New Manufacturing Run" at bounding box center [1291, 118] width 344 height 26
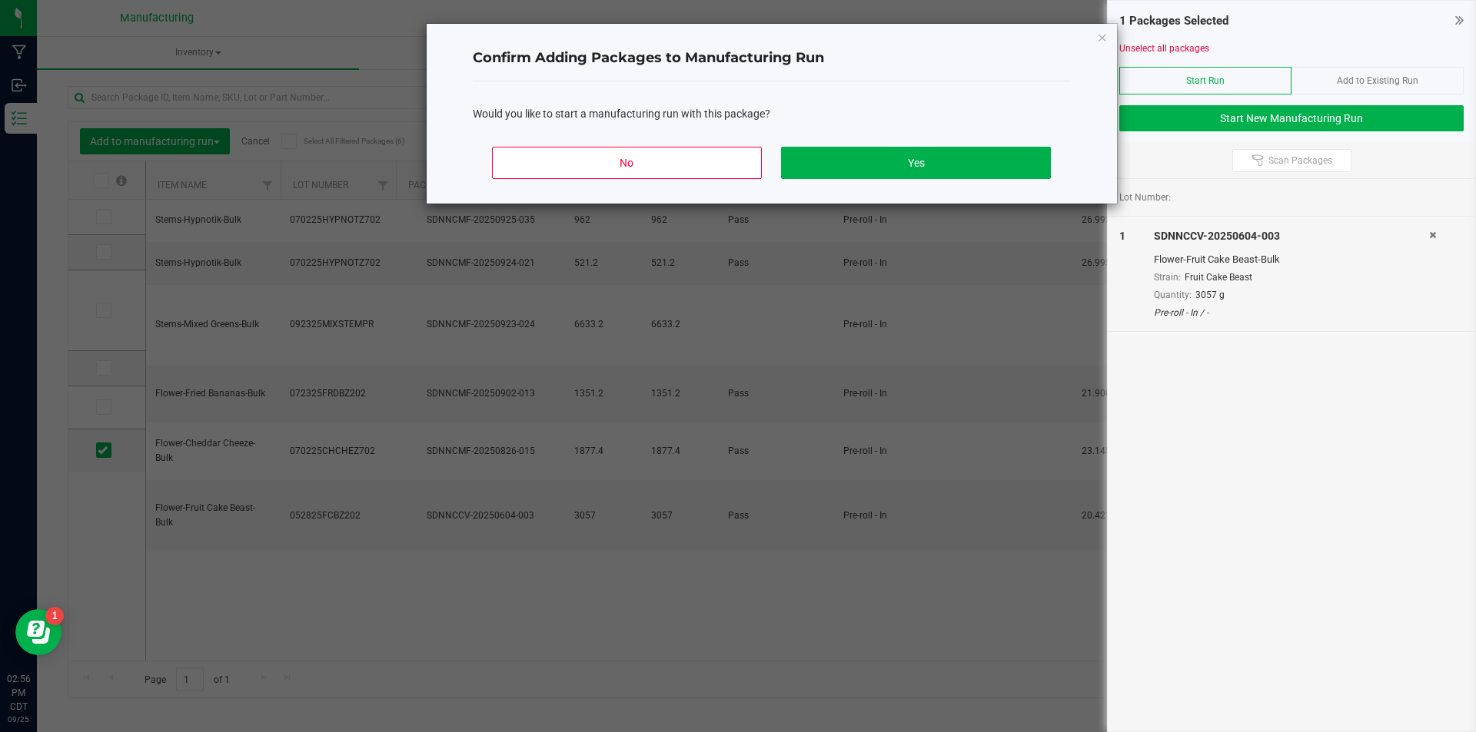
click at [915, 138] on div "No Yes" at bounding box center [772, 169] width 598 height 69
click at [883, 164] on button "Yes" at bounding box center [915, 163] width 269 height 32
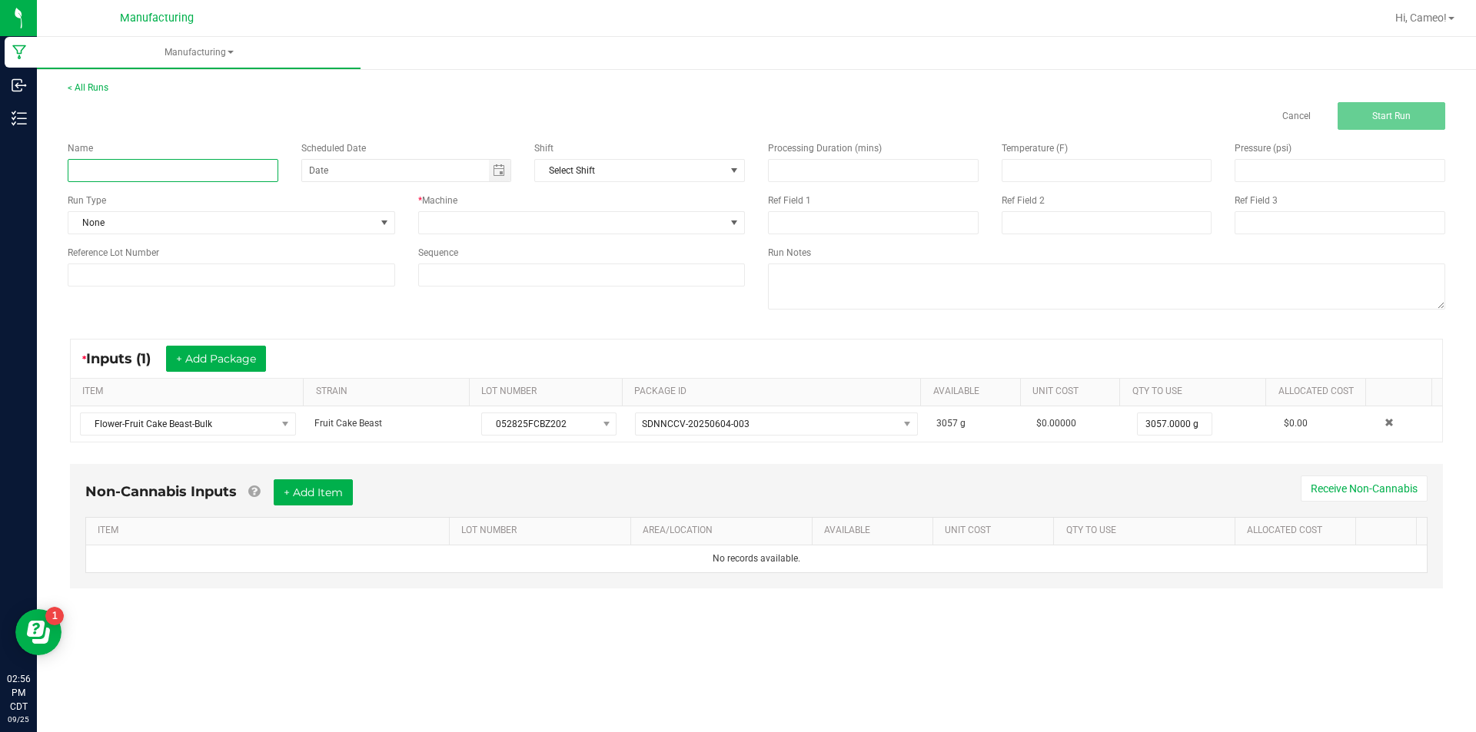
click at [228, 163] on input at bounding box center [173, 170] width 211 height 23
click at [500, 170] on span "Toggle calendar" at bounding box center [499, 170] width 12 height 12
type input "092525 - Fruit Cake Beast"
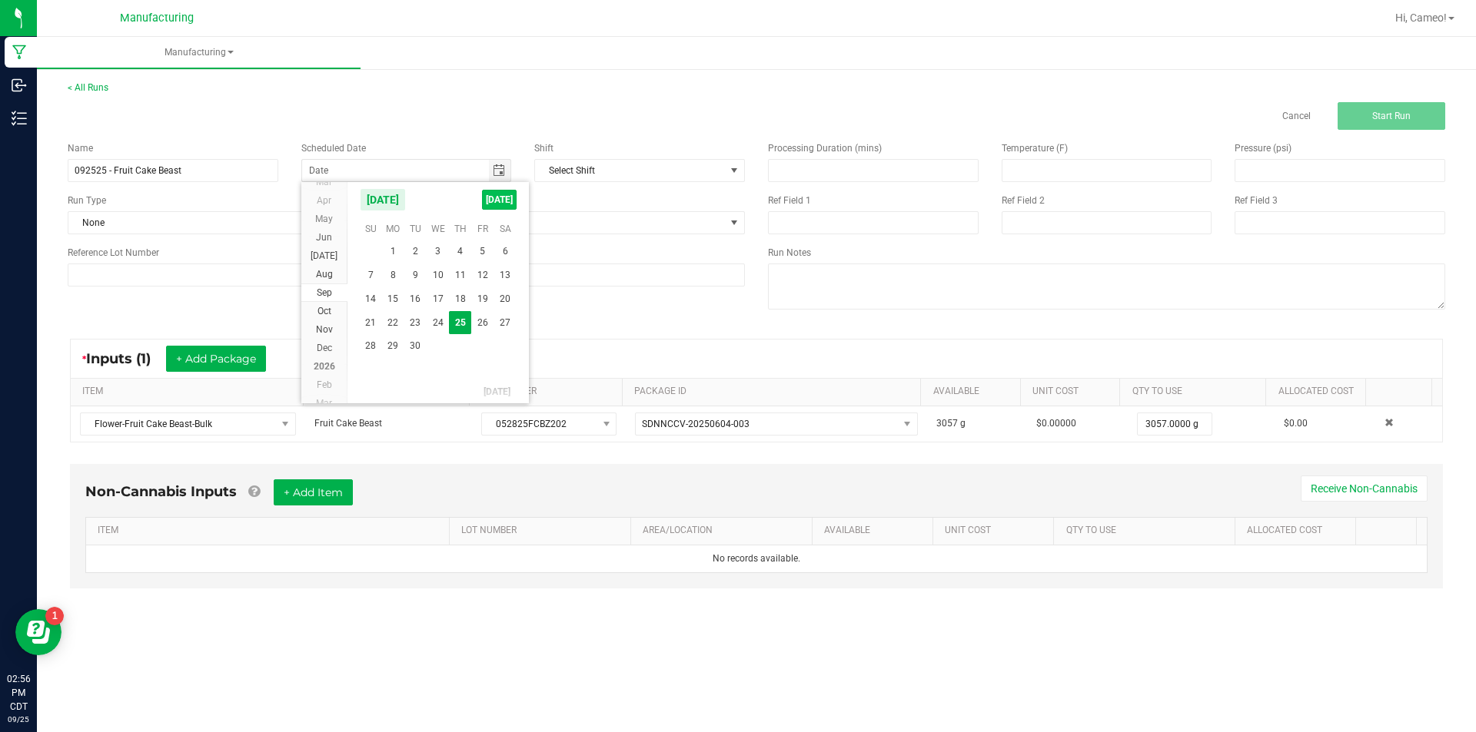
click at [492, 196] on span "[DATE]" at bounding box center [499, 200] width 35 height 20
type input "[DATE]"
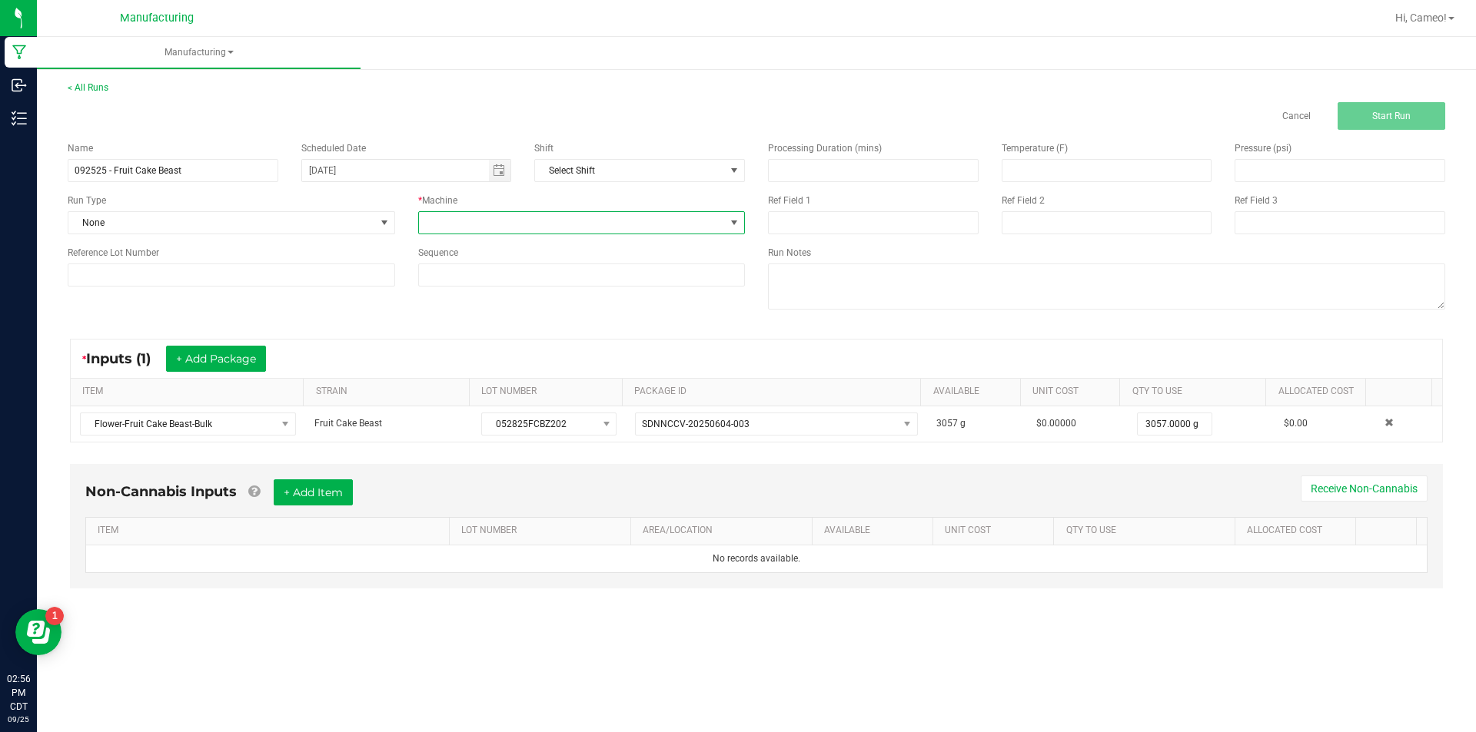
drag, startPoint x: 488, startPoint y: 226, endPoint x: 477, endPoint y: 230, distance: 11.4
click at [487, 226] on span at bounding box center [572, 223] width 307 height 22
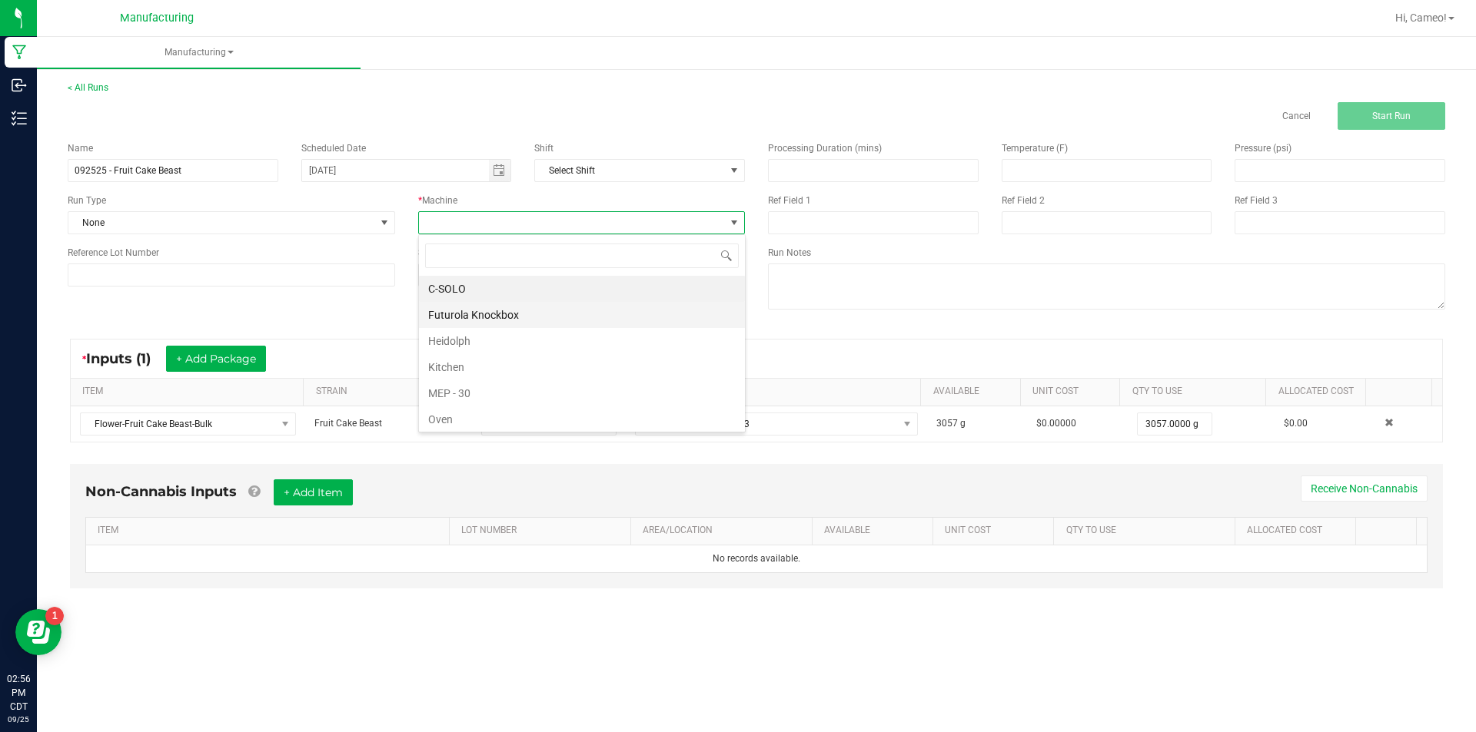
click at [443, 308] on li "Futurola Knockbox" at bounding box center [582, 315] width 326 height 26
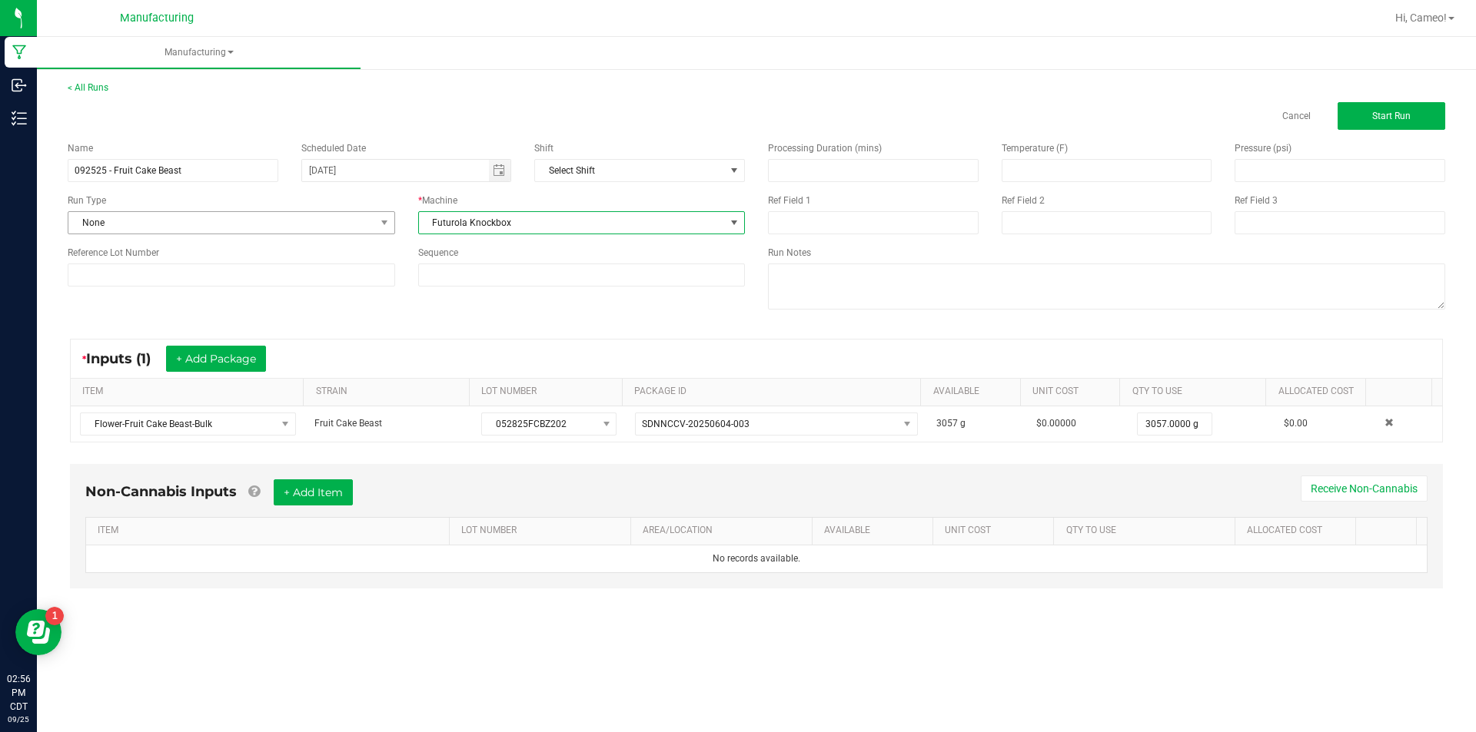
drag, startPoint x: 301, startPoint y: 249, endPoint x: 303, endPoint y: 229, distance: 20.0
click at [303, 240] on div "Name 092525 - Fruit Cake Beast Scheduled Date [DATE] Shift Select Shift Run Typ…" at bounding box center [406, 214] width 700 height 168
click at [304, 224] on span "None" at bounding box center [221, 223] width 307 height 22
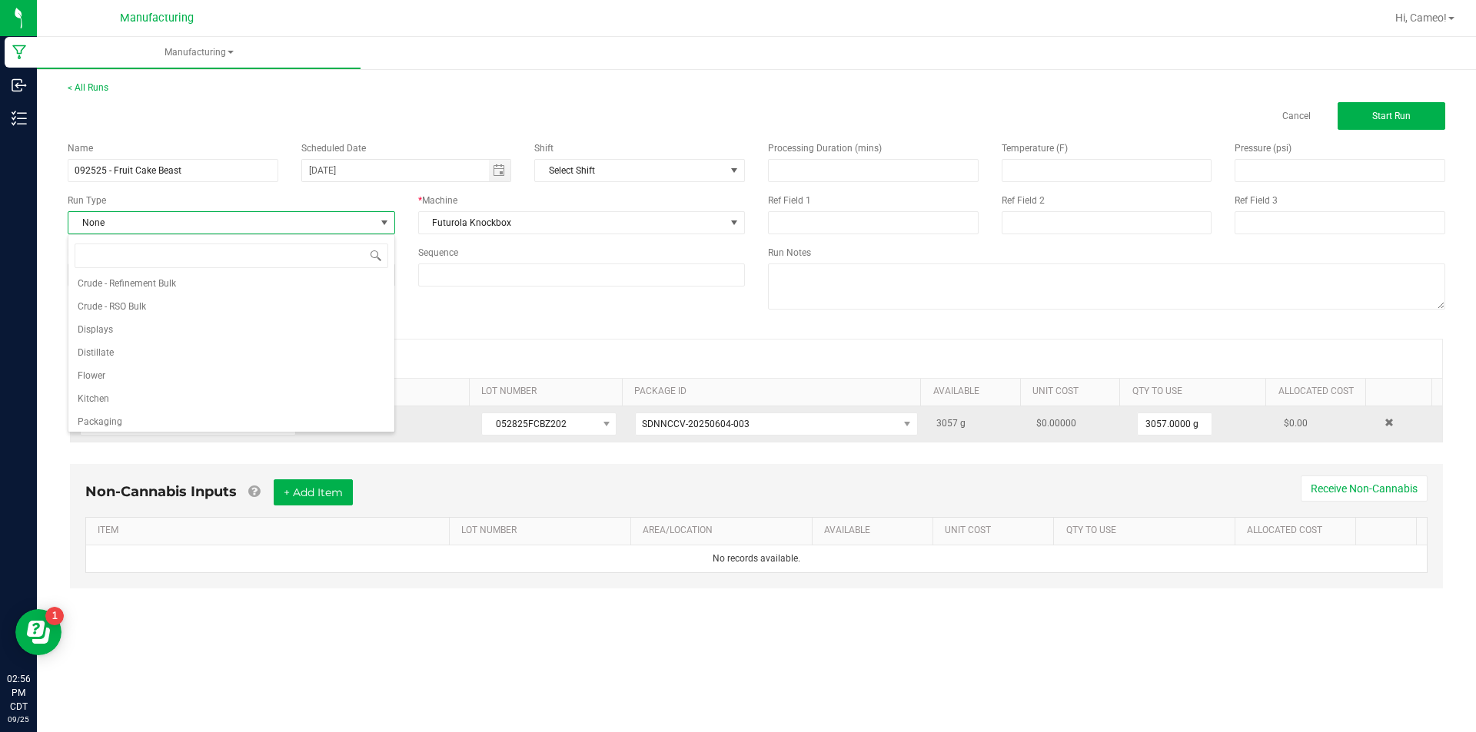
scroll to position [77, 0]
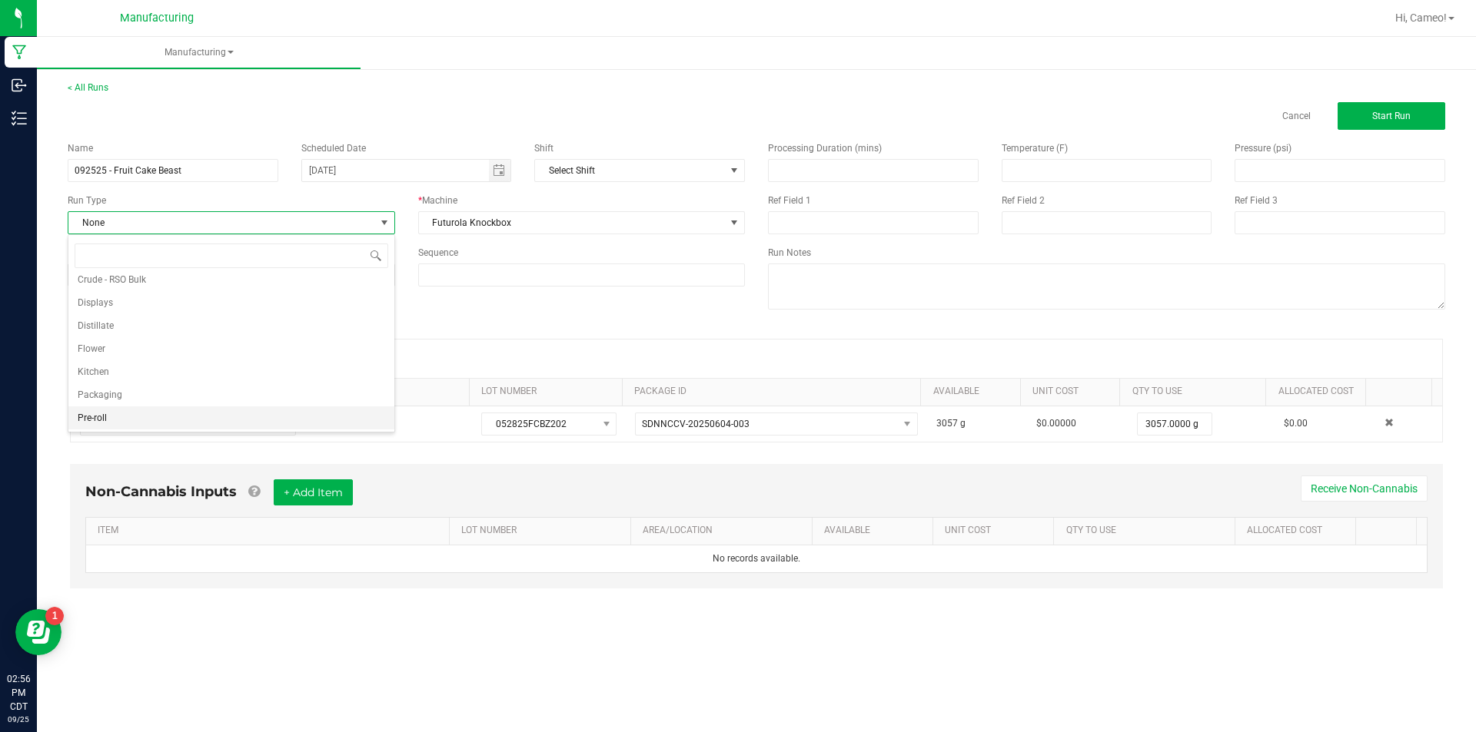
click at [161, 415] on li "Pre-roll" at bounding box center [231, 418] width 326 height 23
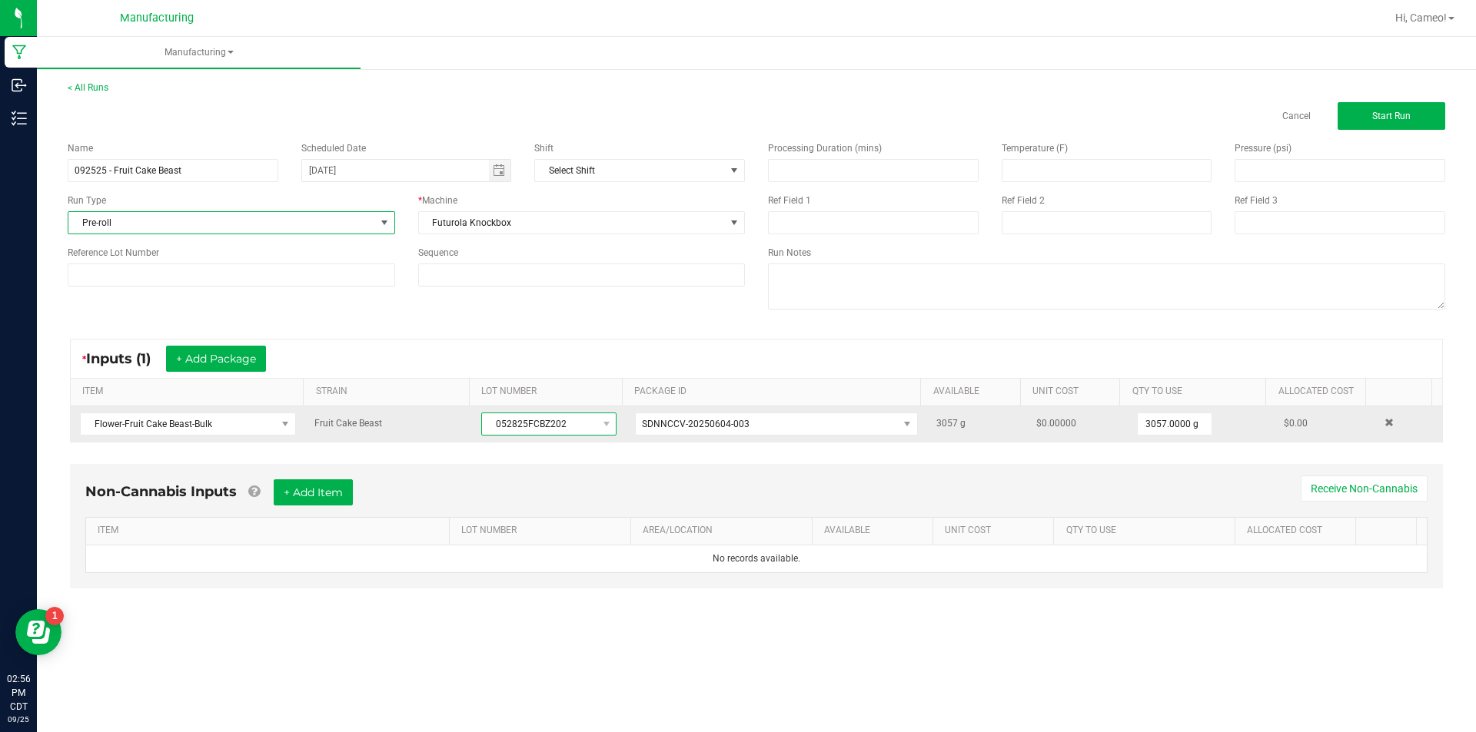
click at [526, 420] on span "052825FCBZ202" at bounding box center [539, 425] width 115 height 22
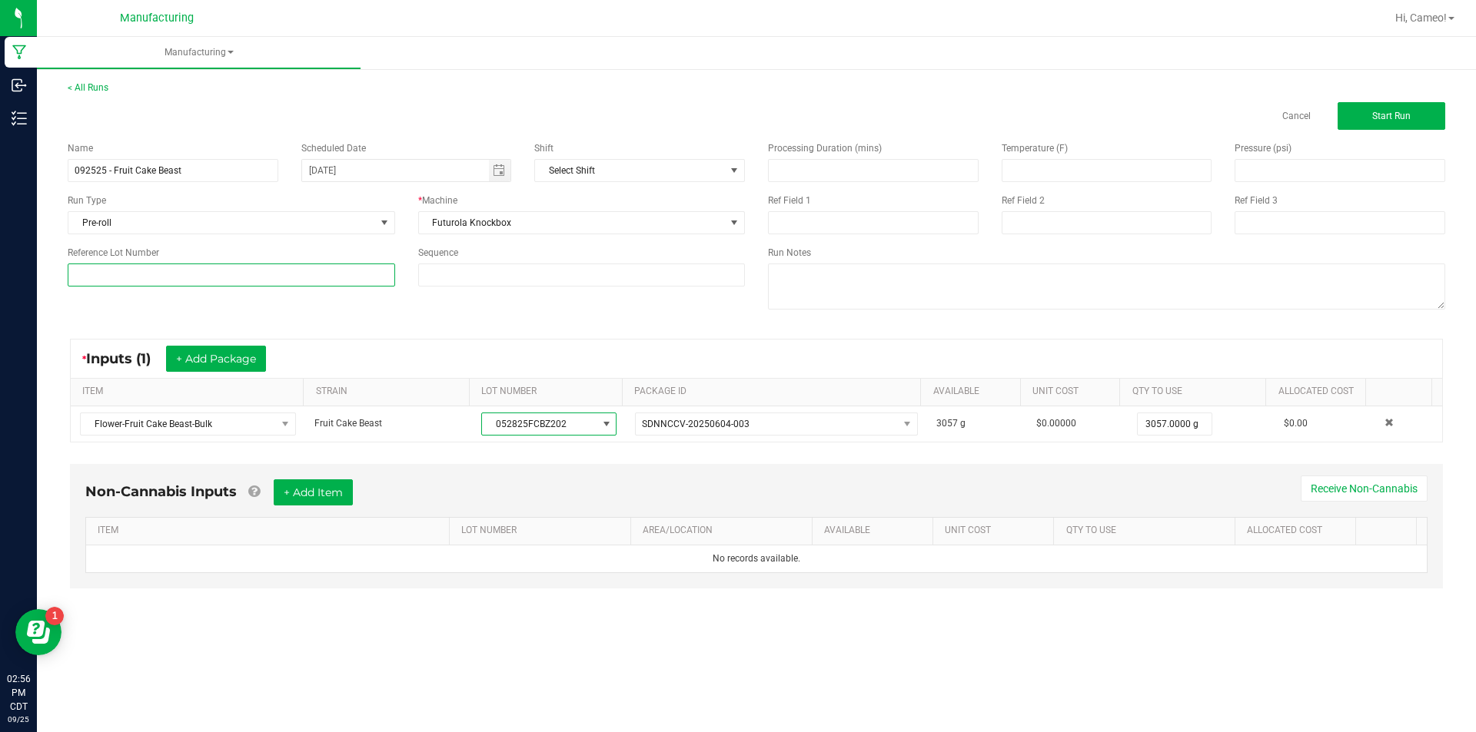
click at [343, 270] on input at bounding box center [231, 275] width 327 height 23
paste input "052825FCBZ202"
type input "052825FCBZ202"
click at [1413, 110] on button "Start Run" at bounding box center [1391, 116] width 108 height 28
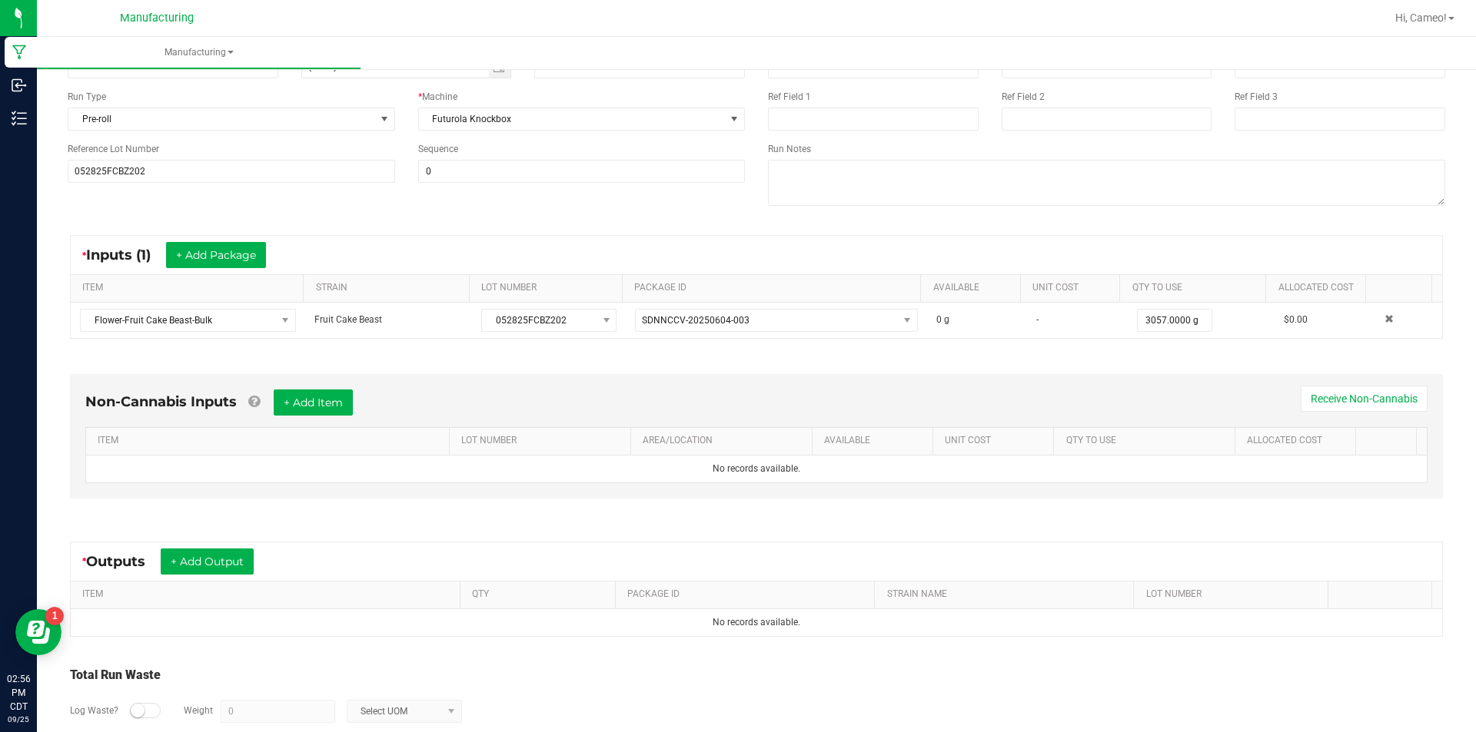
scroll to position [215, 0]
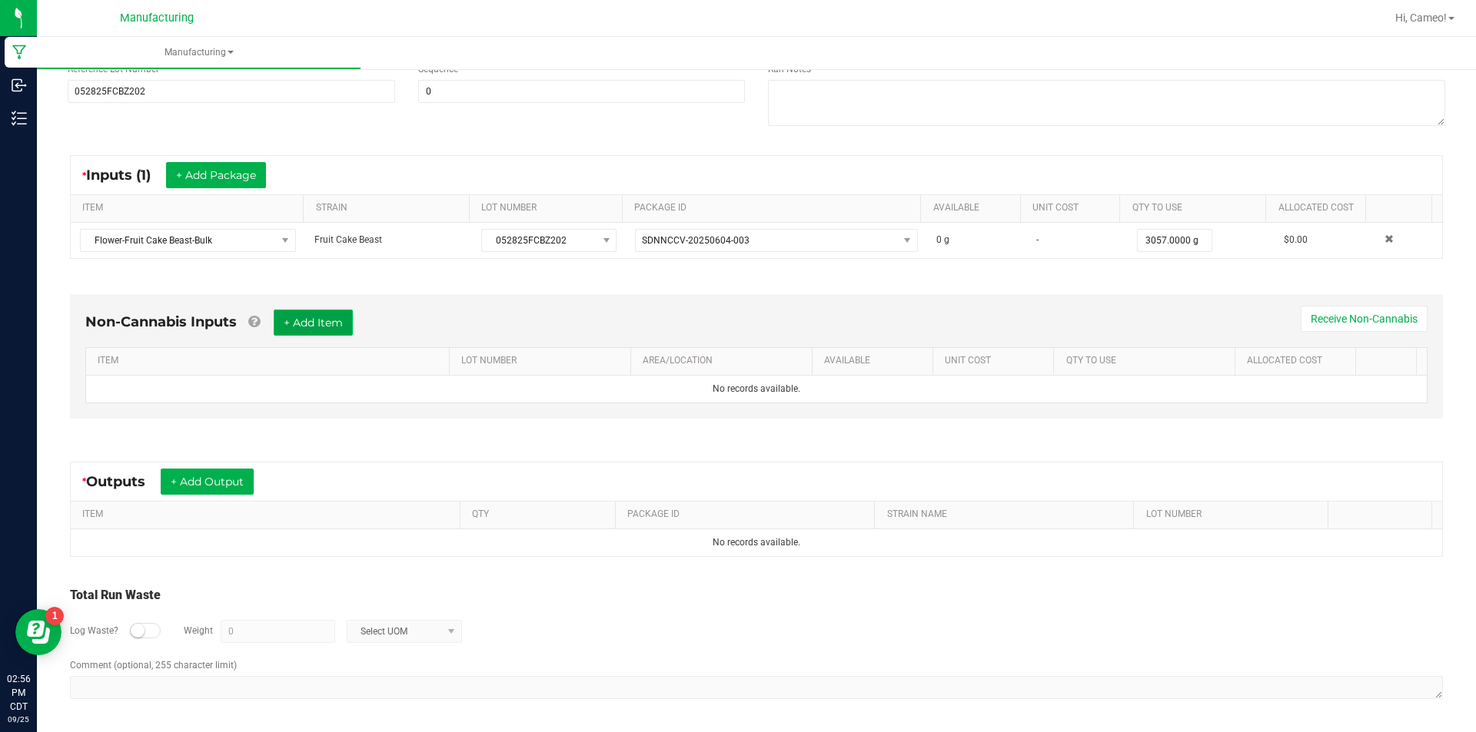
click at [327, 325] on button "+ Add Item" at bounding box center [313, 323] width 79 height 26
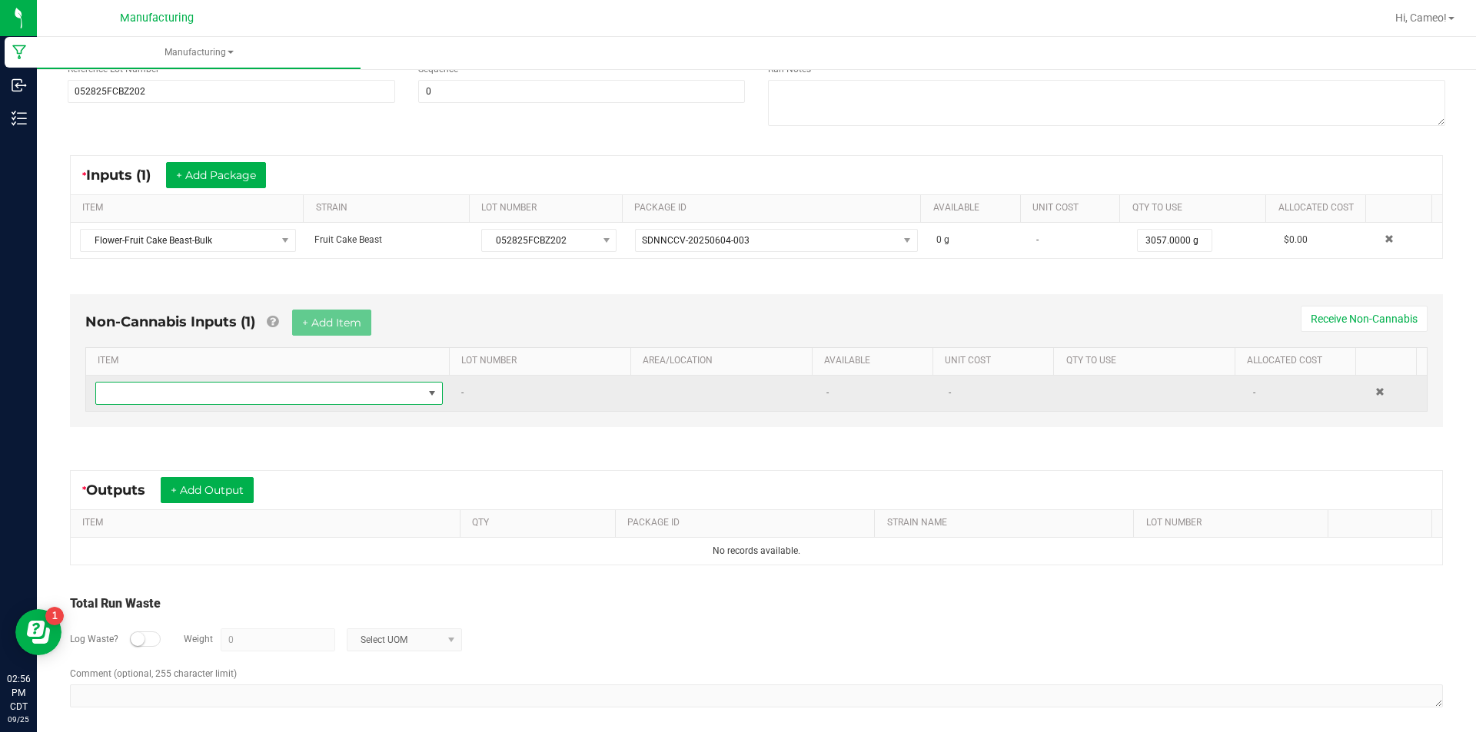
click at [299, 397] on span "NO DATA FOUND" at bounding box center [259, 394] width 327 height 22
type input "cones"
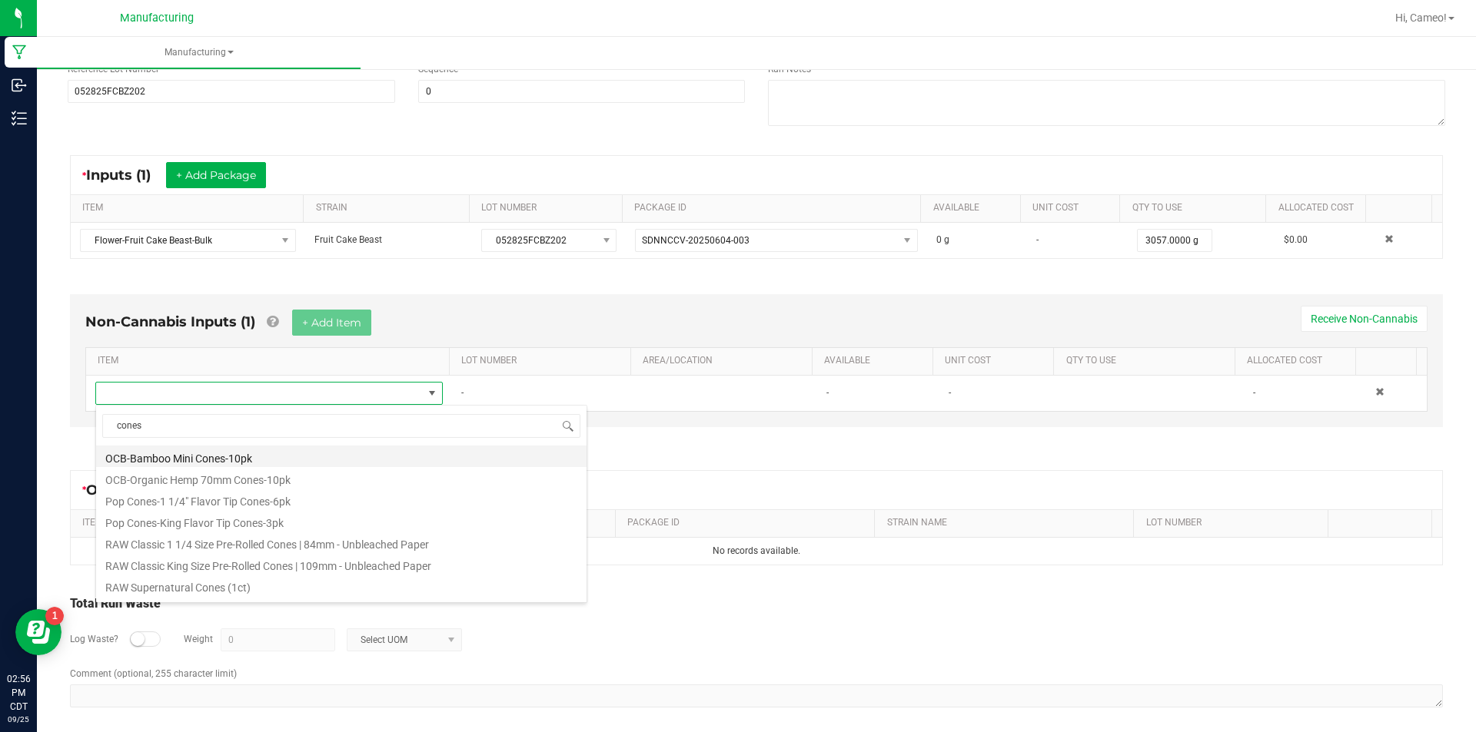
scroll to position [692, 0]
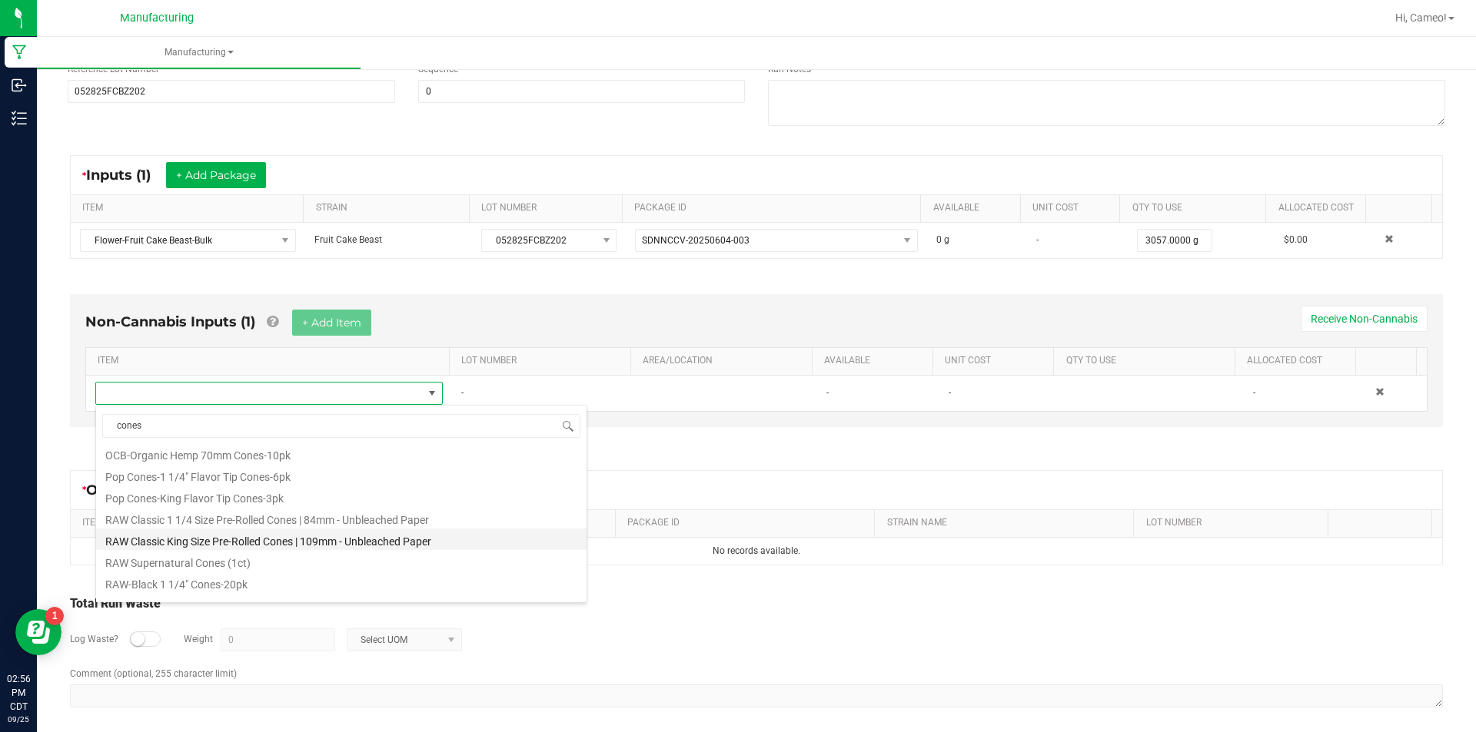
click at [317, 538] on li "RAW Classic King Size Pre-Rolled Cones | 109mm - Unbleached Paper" at bounding box center [341, 540] width 490 height 22
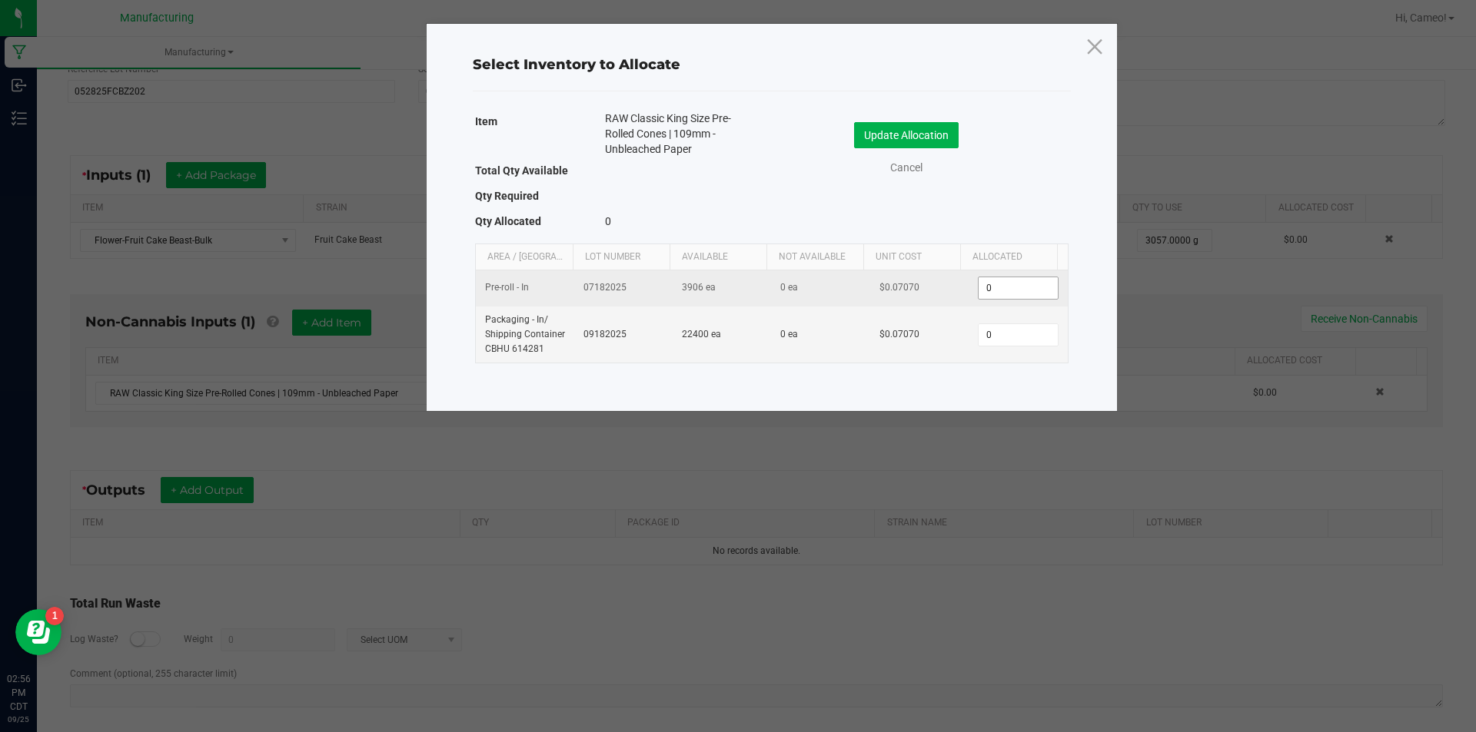
click at [1001, 291] on input "0" at bounding box center [1017, 288] width 78 height 22
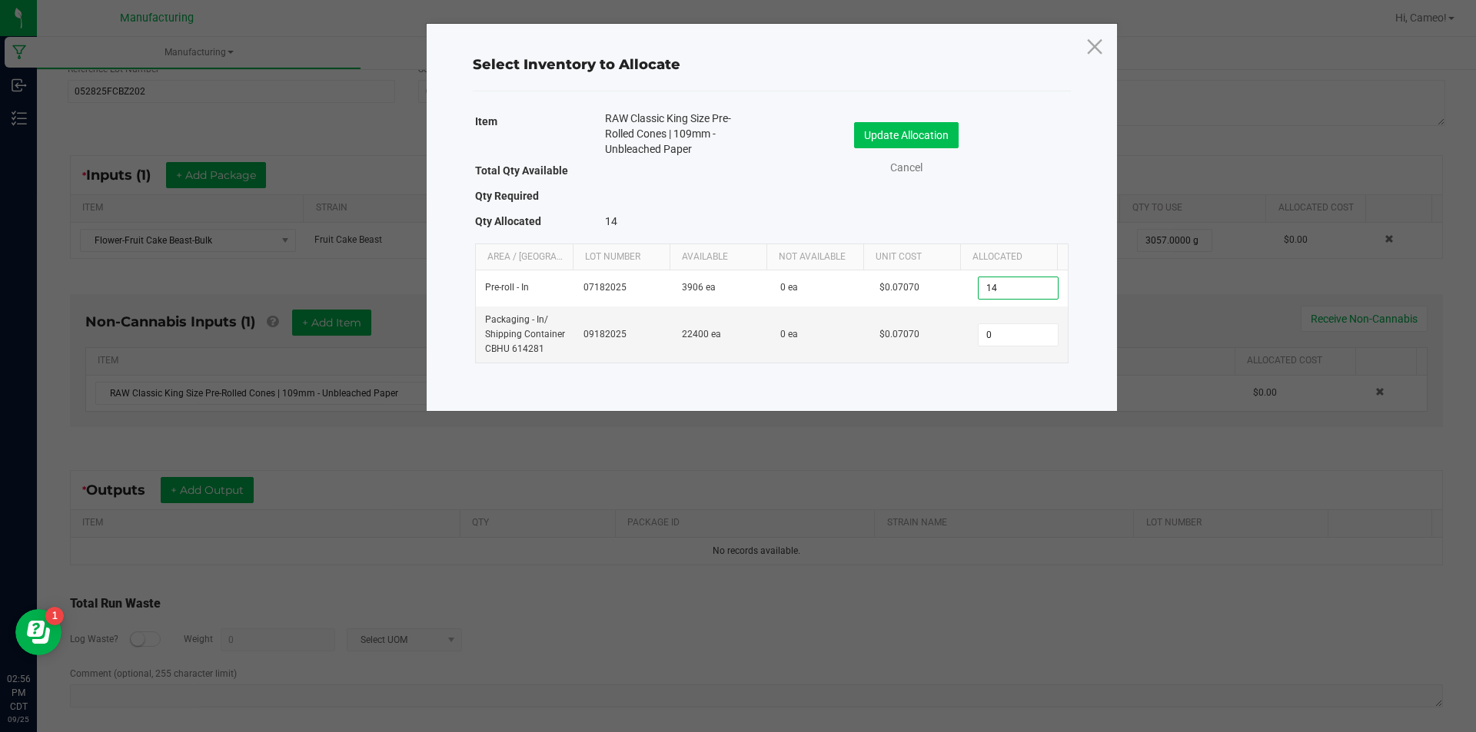
type input "14"
click at [934, 141] on button "Update Allocation" at bounding box center [906, 135] width 105 height 26
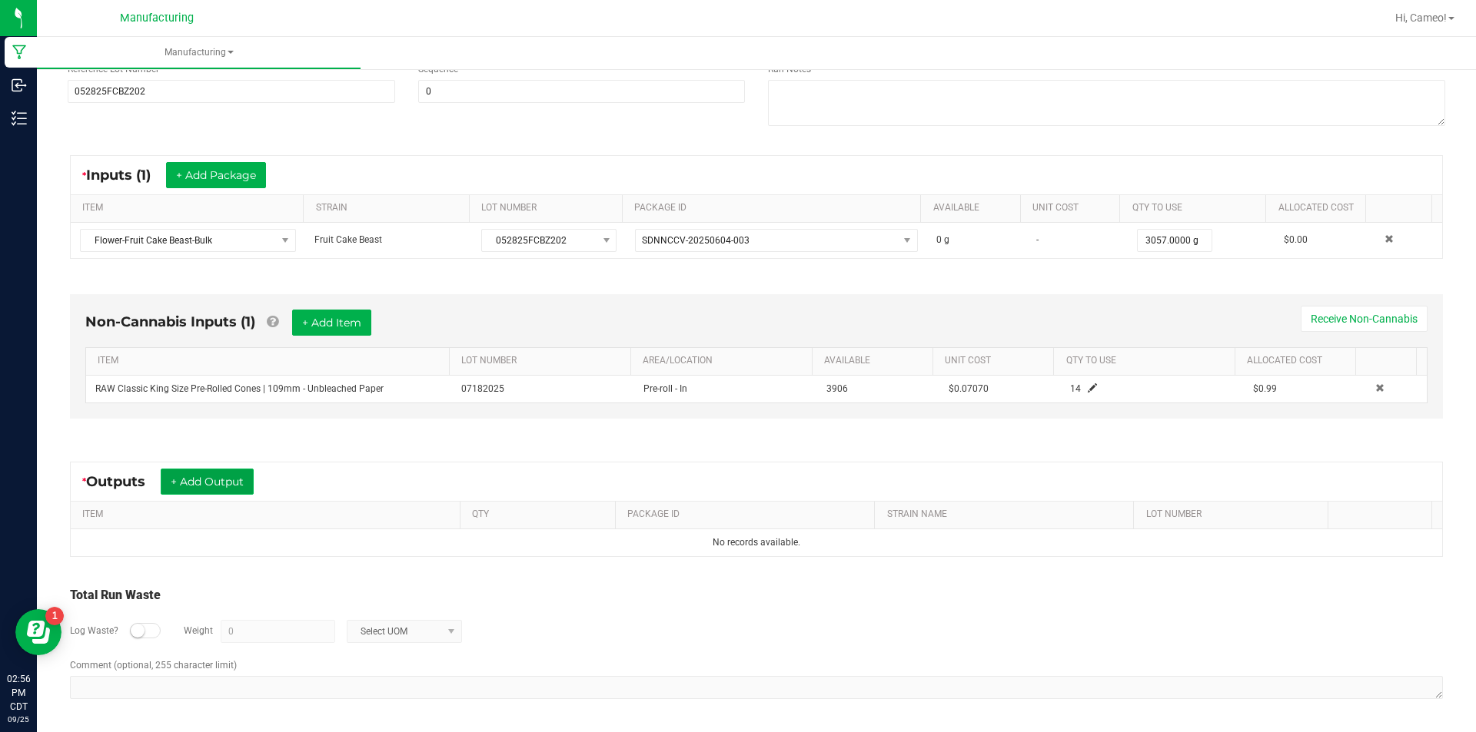
click at [208, 475] on button "+ Add Output" at bounding box center [207, 482] width 93 height 26
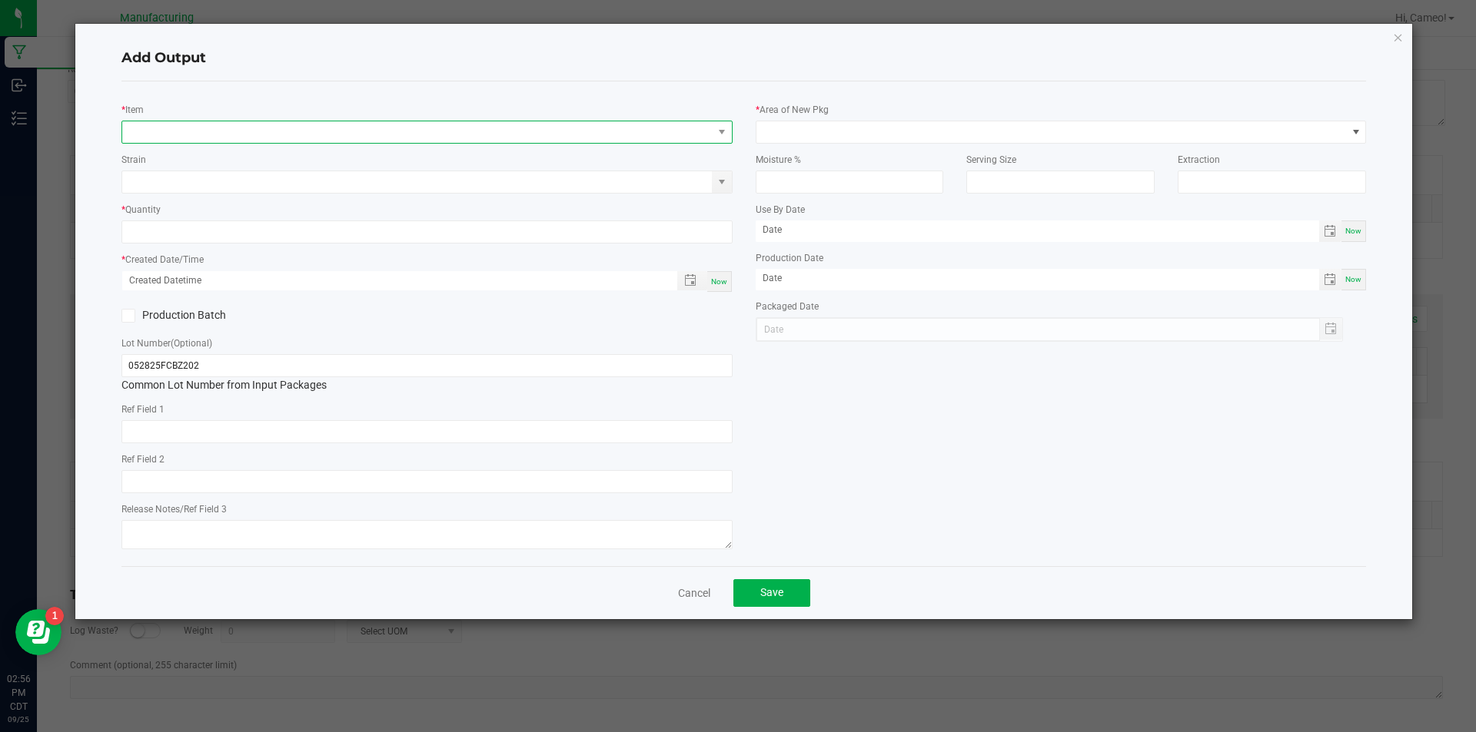
click at [397, 137] on span "NO DATA FOUND" at bounding box center [417, 132] width 590 height 22
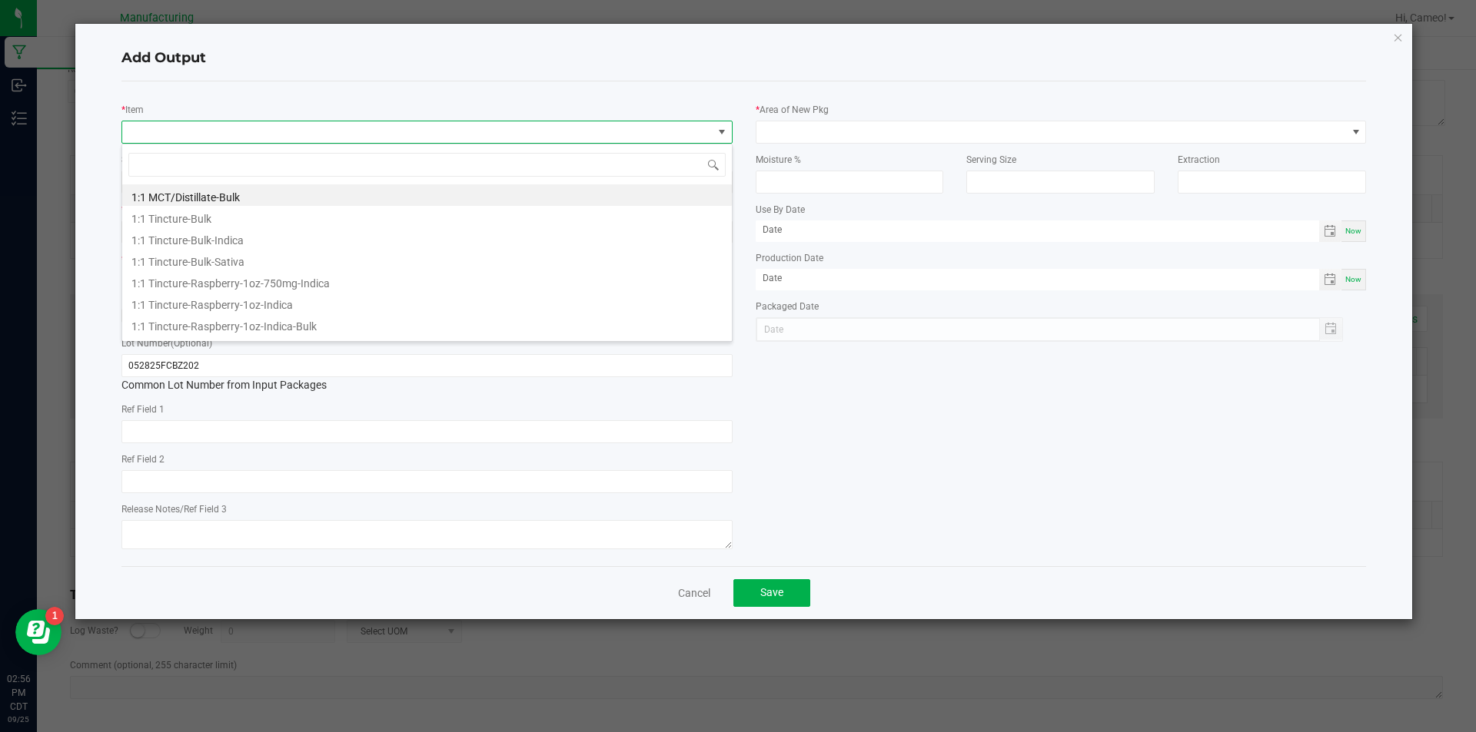
scroll to position [23, 611]
type input "kings preroll-fruit cake"
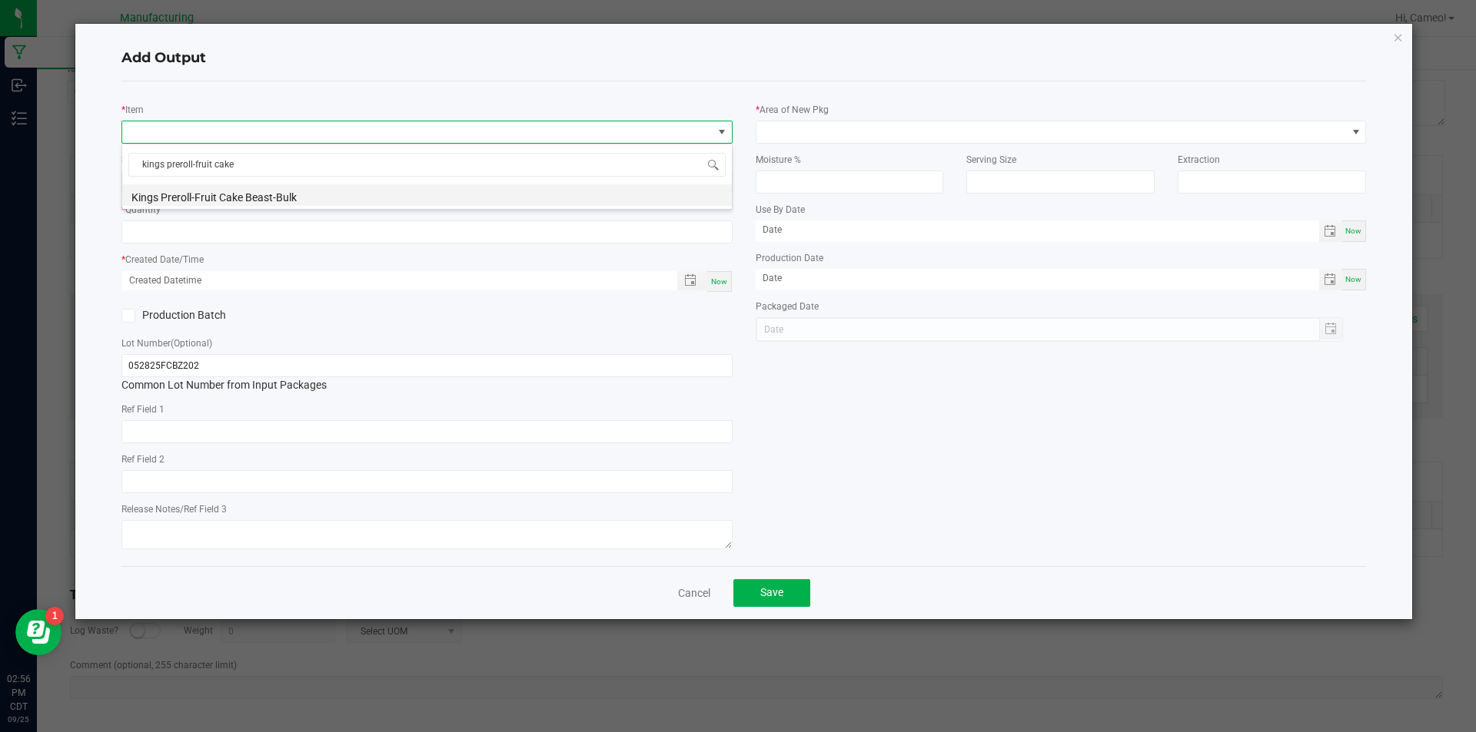
click at [337, 201] on li "Kings Preroll-Fruit Cake Beast-Bulk" at bounding box center [427, 195] width 610 height 22
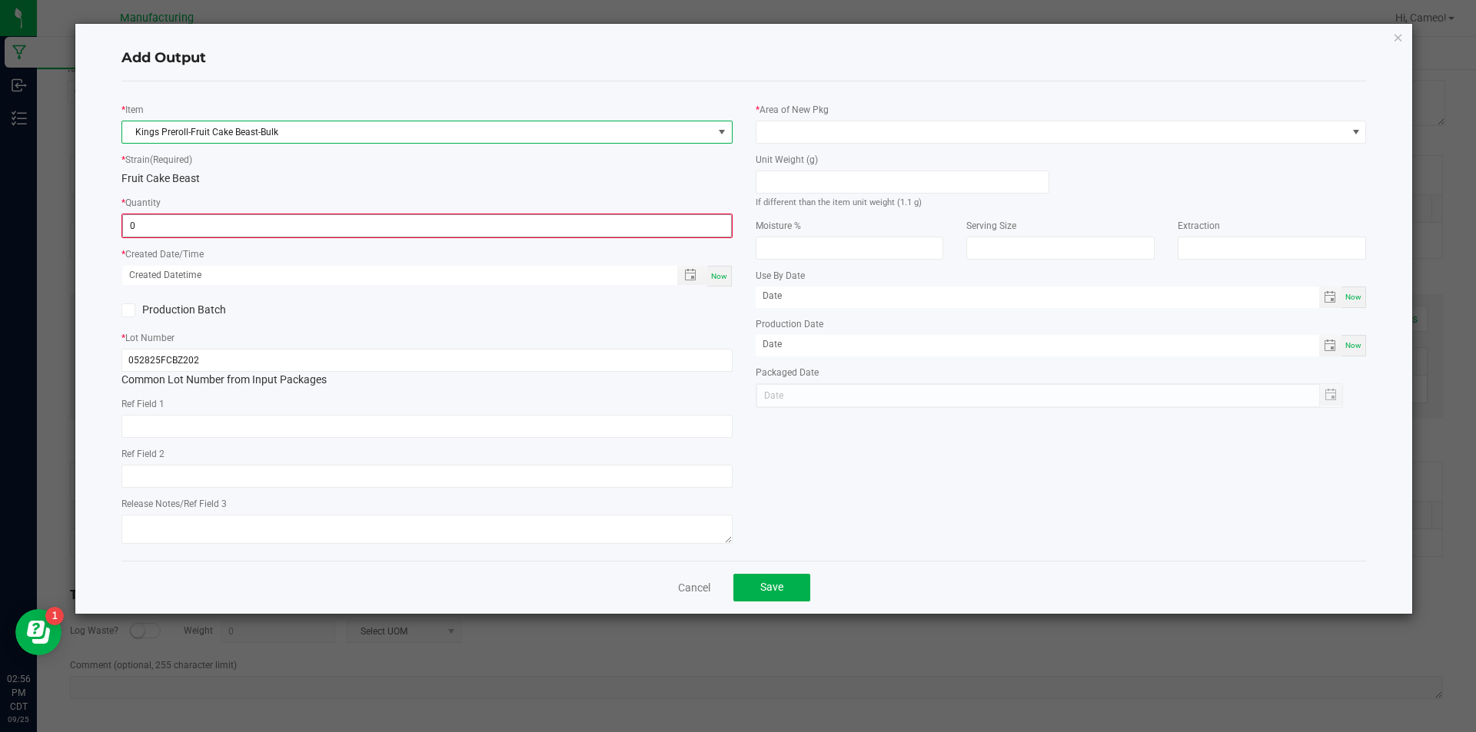
click at [329, 223] on input "0" at bounding box center [427, 226] width 608 height 22
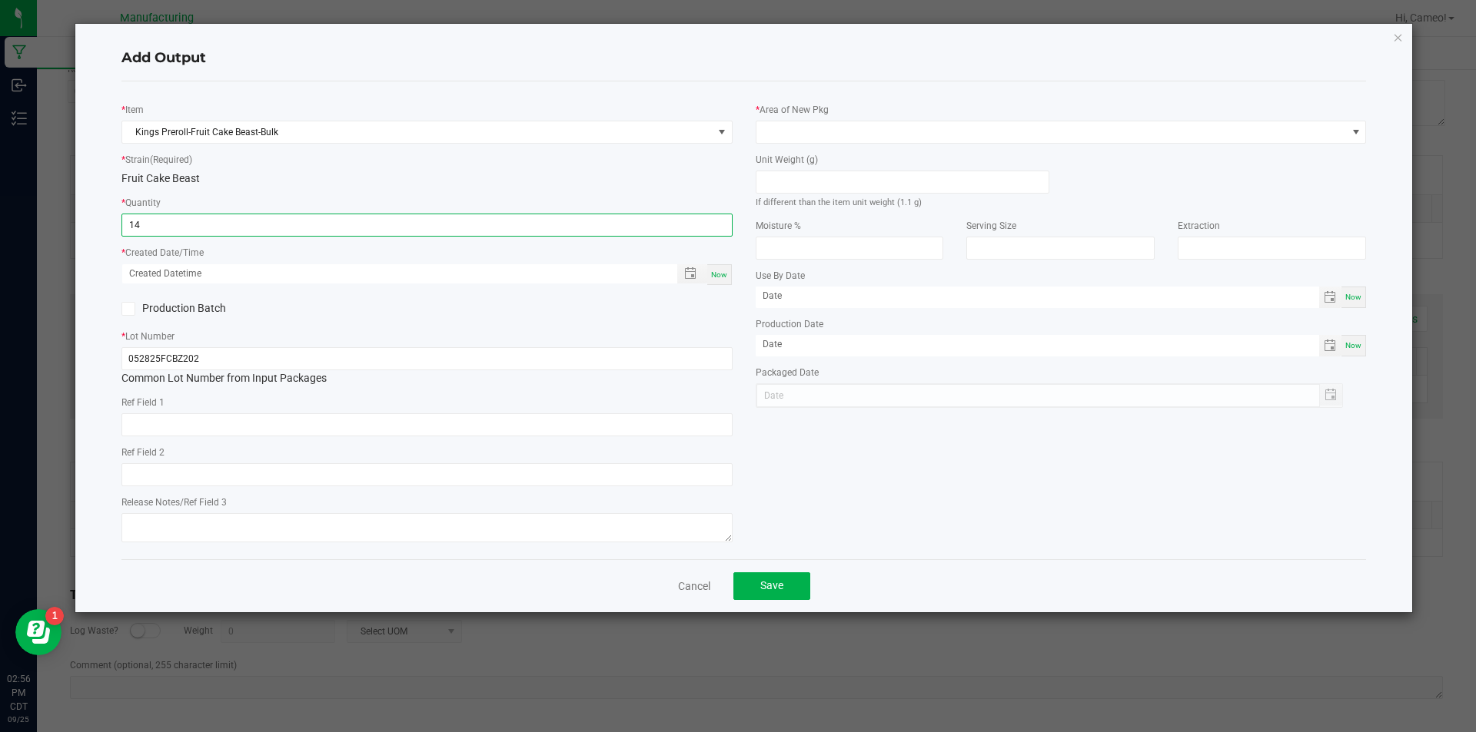
type input "14 ea"
click at [722, 278] on span "Now" at bounding box center [719, 275] width 16 height 8
type input "[DATE] 2:57 PM"
type input "[DATE]"
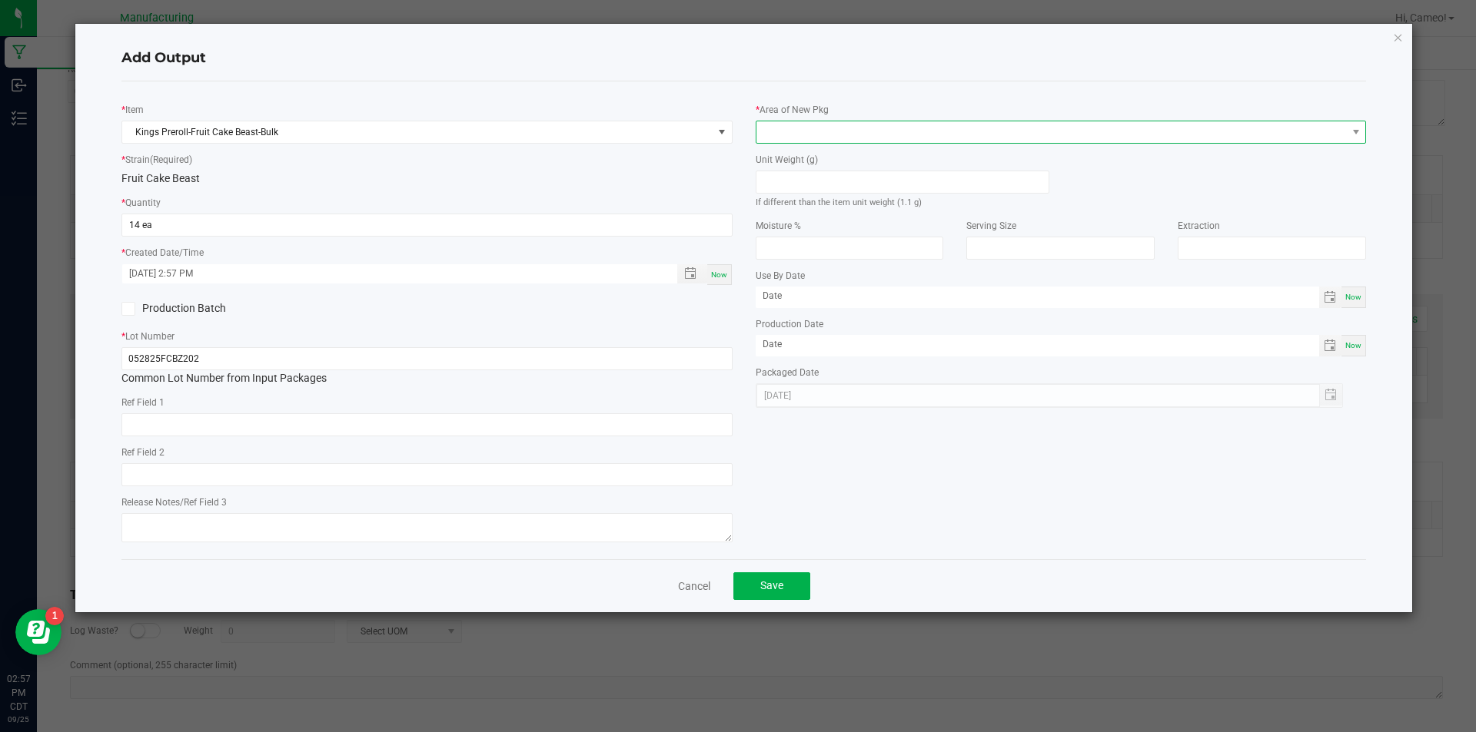
click at [900, 141] on span at bounding box center [1051, 132] width 590 height 22
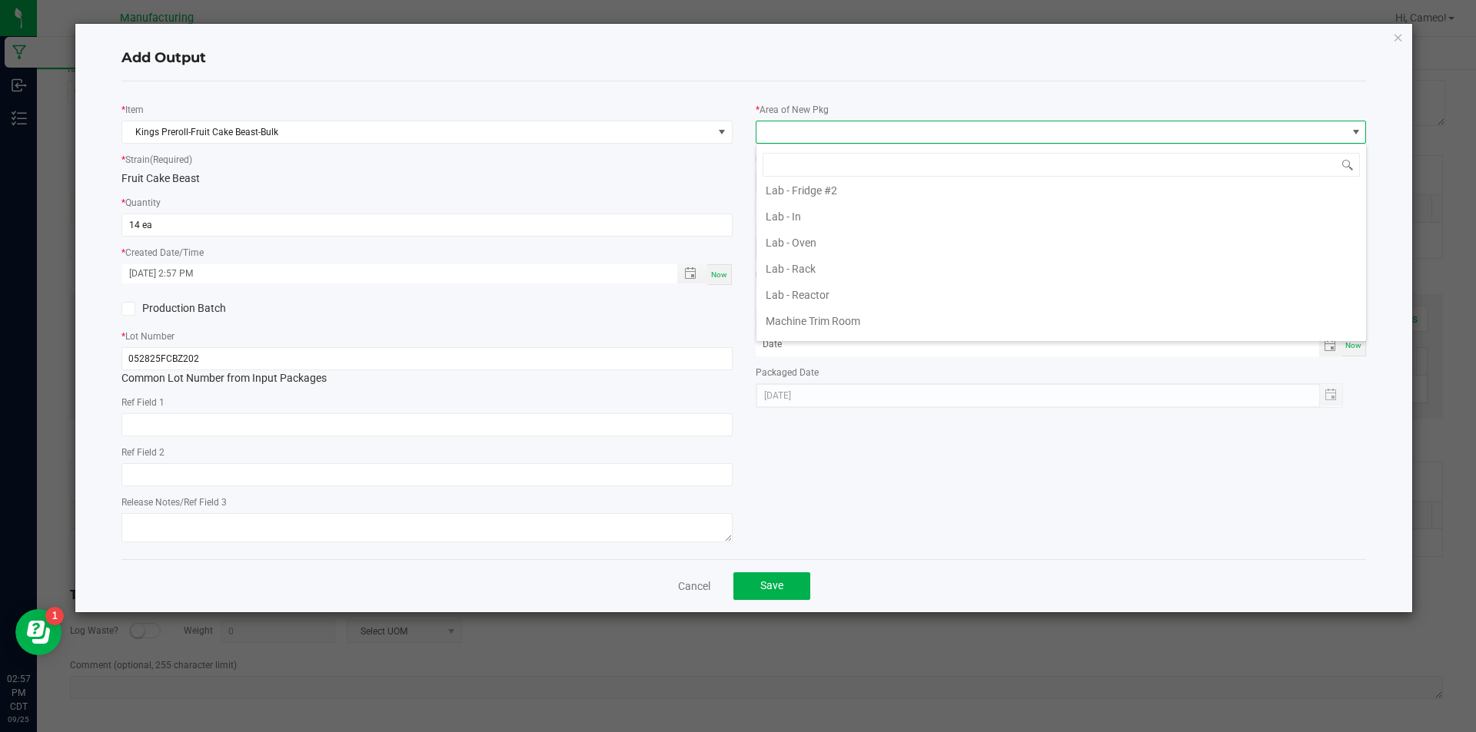
scroll to position [538, 0]
click at [817, 231] on li "Pre-roll - Out" at bounding box center [1061, 234] width 610 height 26
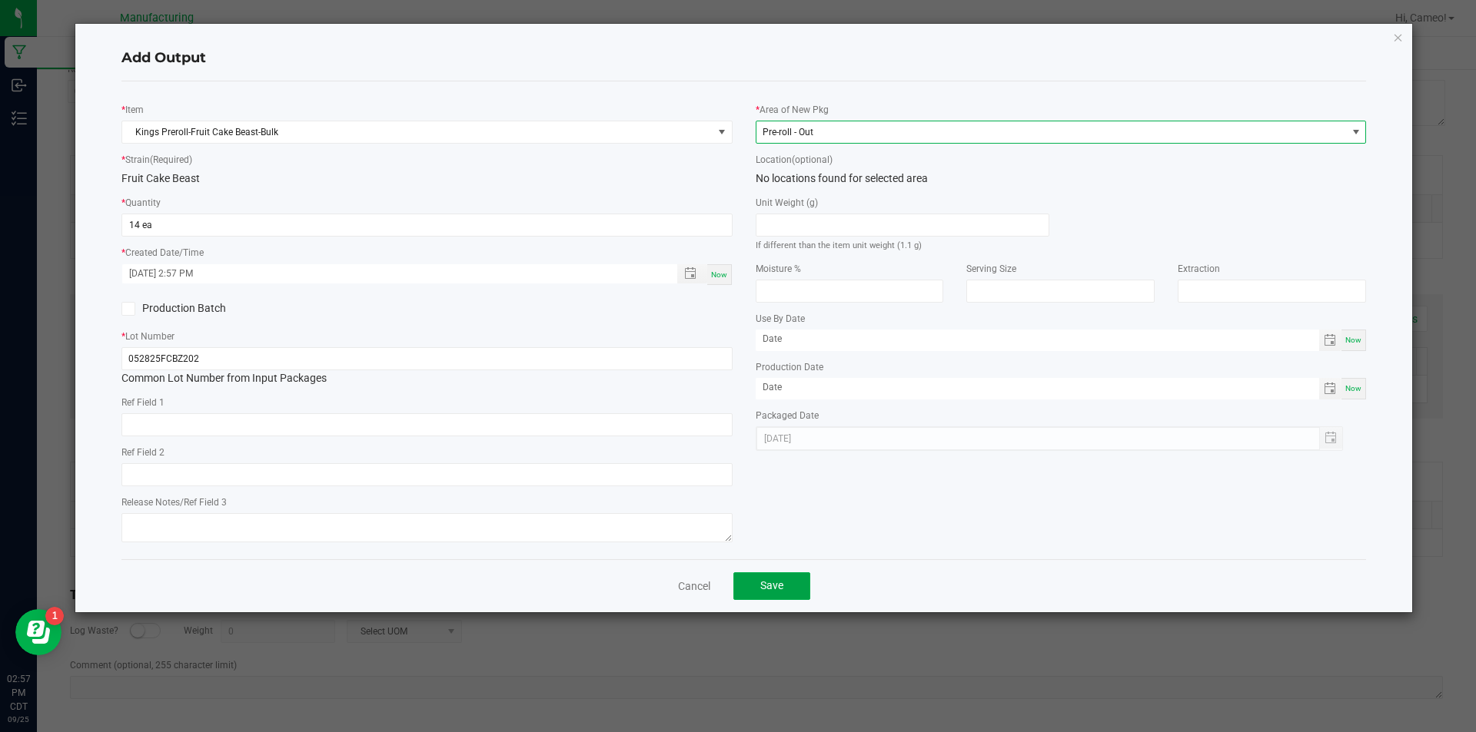
click at [766, 575] on button "Save" at bounding box center [771, 587] width 77 height 28
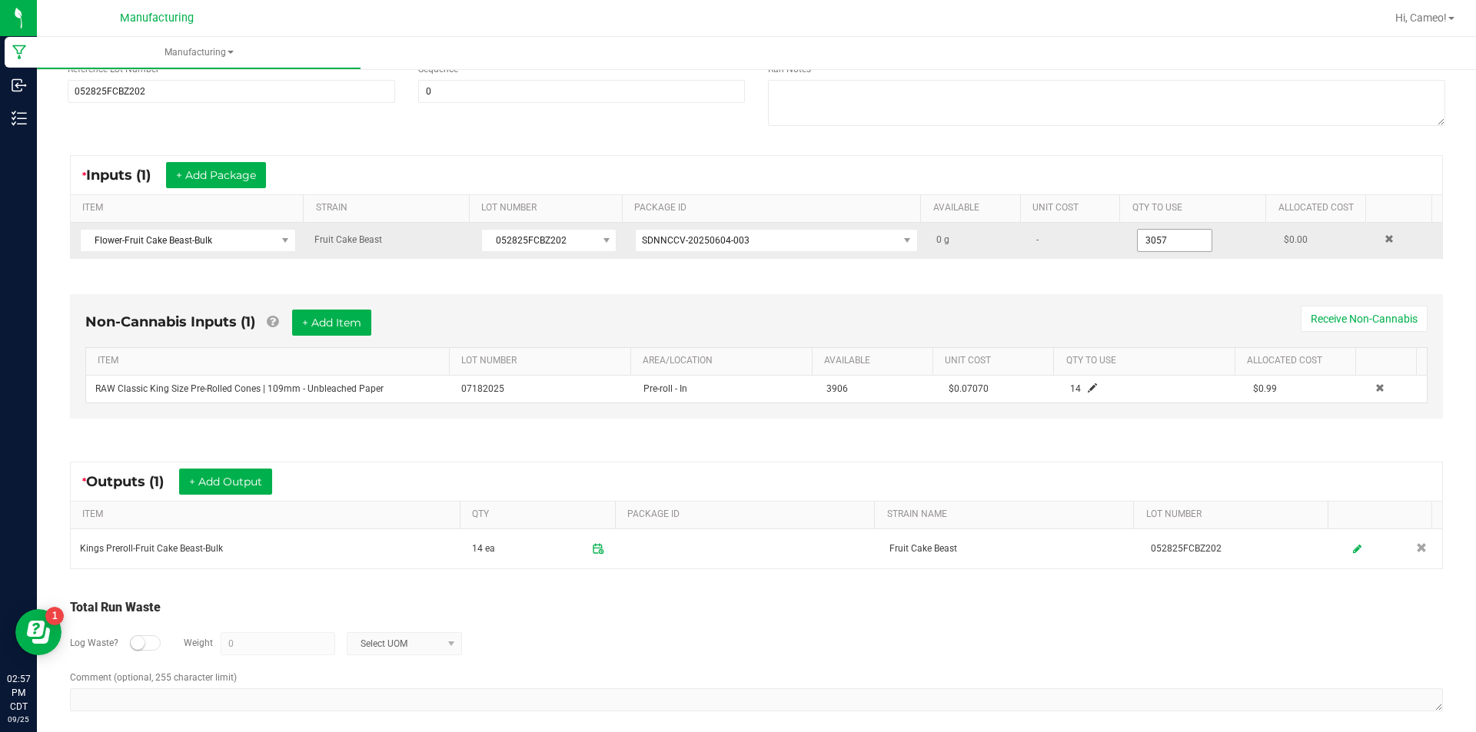
click at [1151, 242] on input "3057" at bounding box center [1175, 241] width 74 height 22
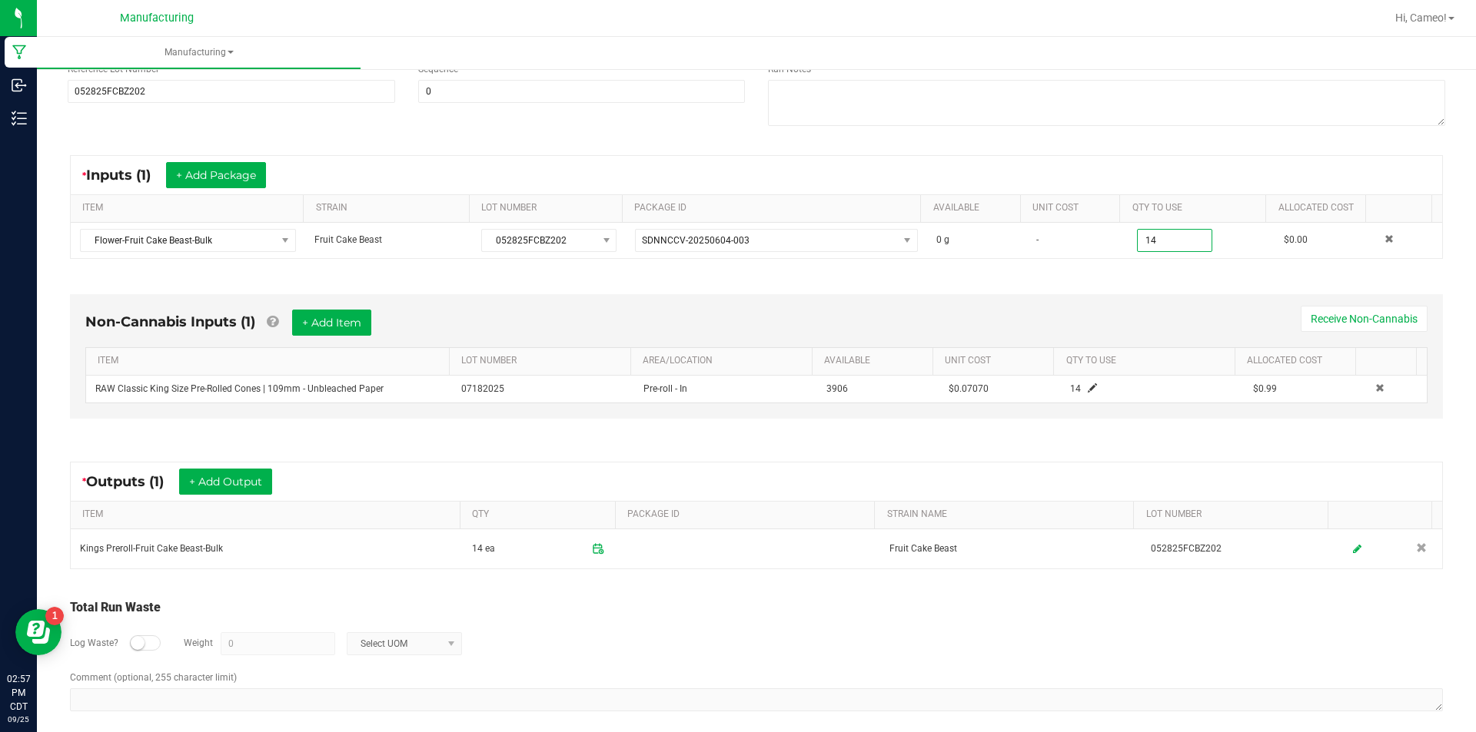
type input "14.0000 g"
click at [1123, 317] on div "Non-Cannabis Inputs (1) + Add Item Receive Non-Cannabis" at bounding box center [756, 329] width 1342 height 38
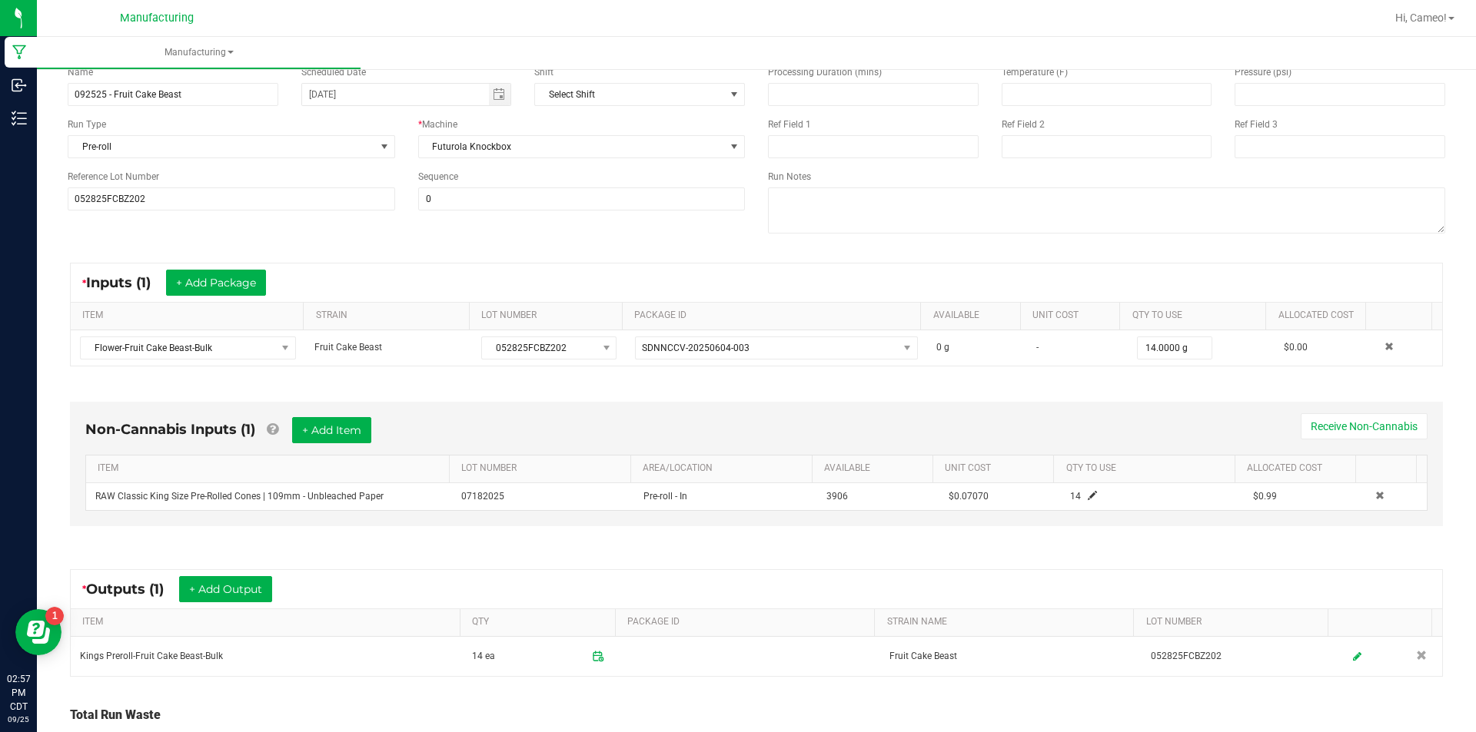
scroll to position [0, 0]
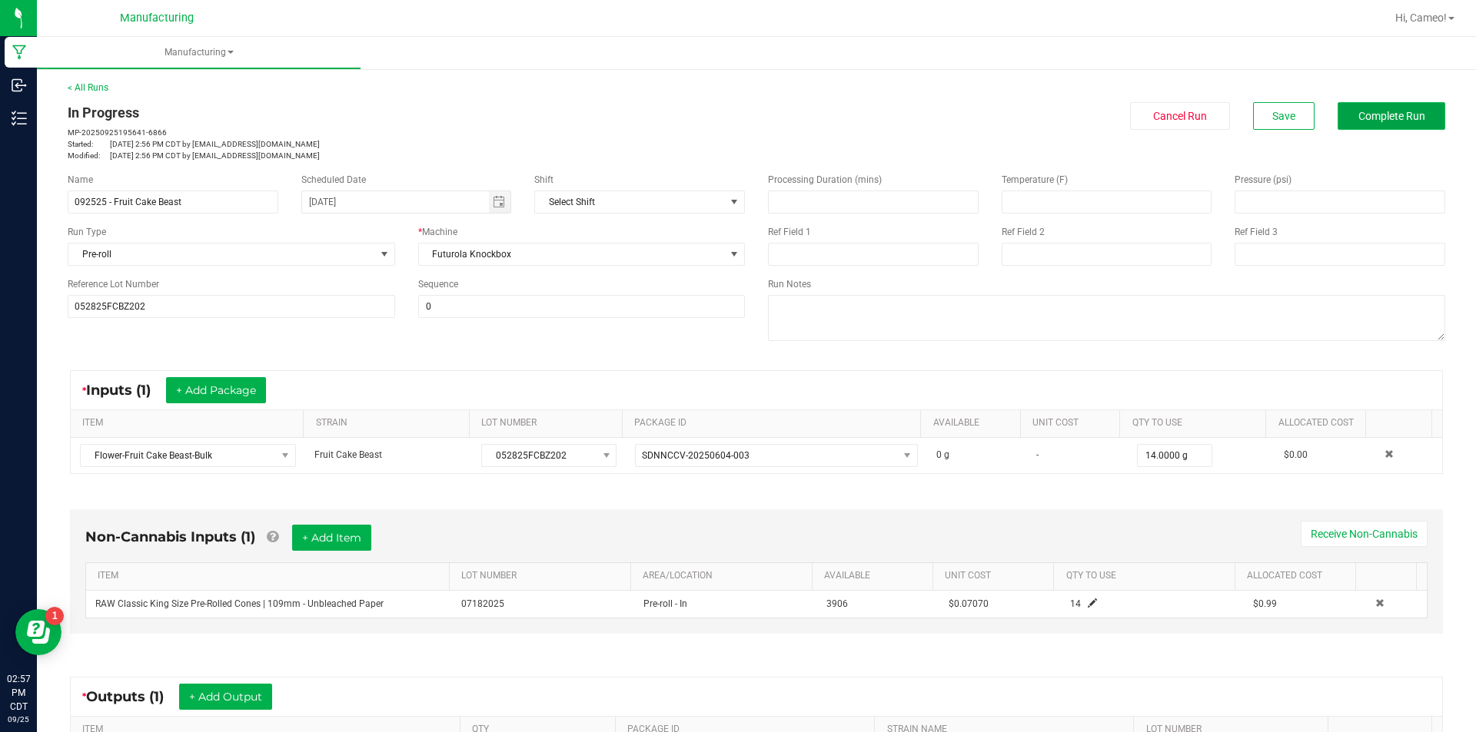
click at [1386, 115] on span "Complete Run" at bounding box center [1391, 116] width 67 height 12
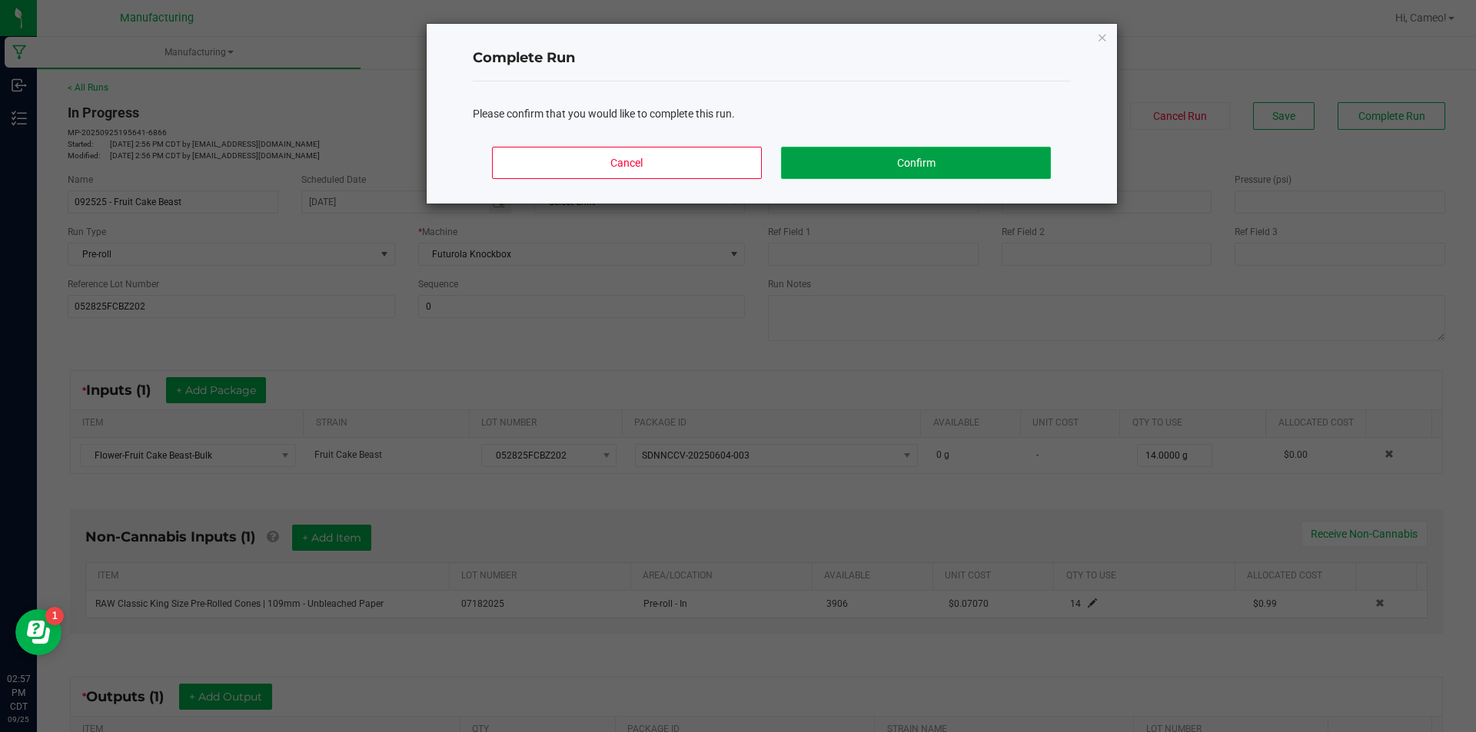
click at [970, 171] on button "Confirm" at bounding box center [915, 163] width 269 height 32
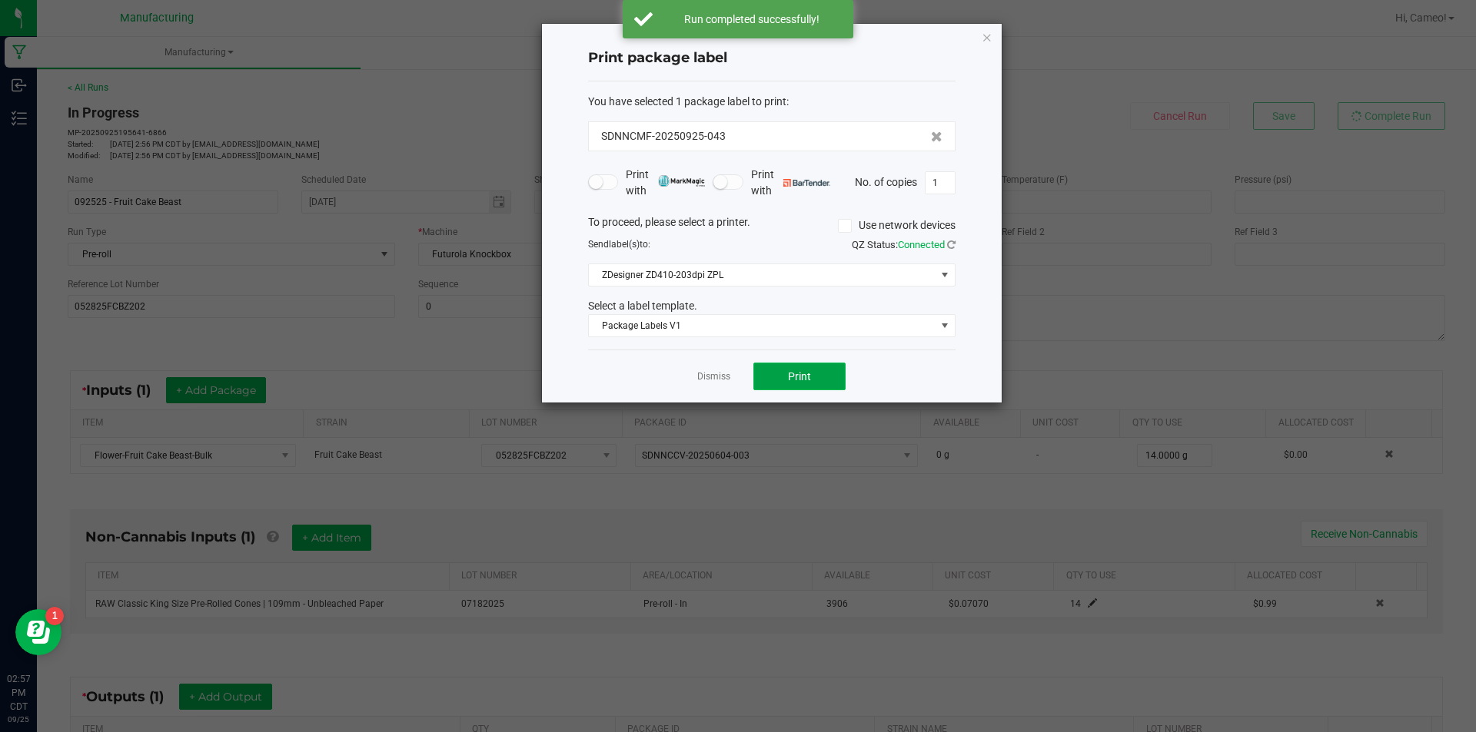
click at [822, 370] on button "Print" at bounding box center [799, 377] width 92 height 28
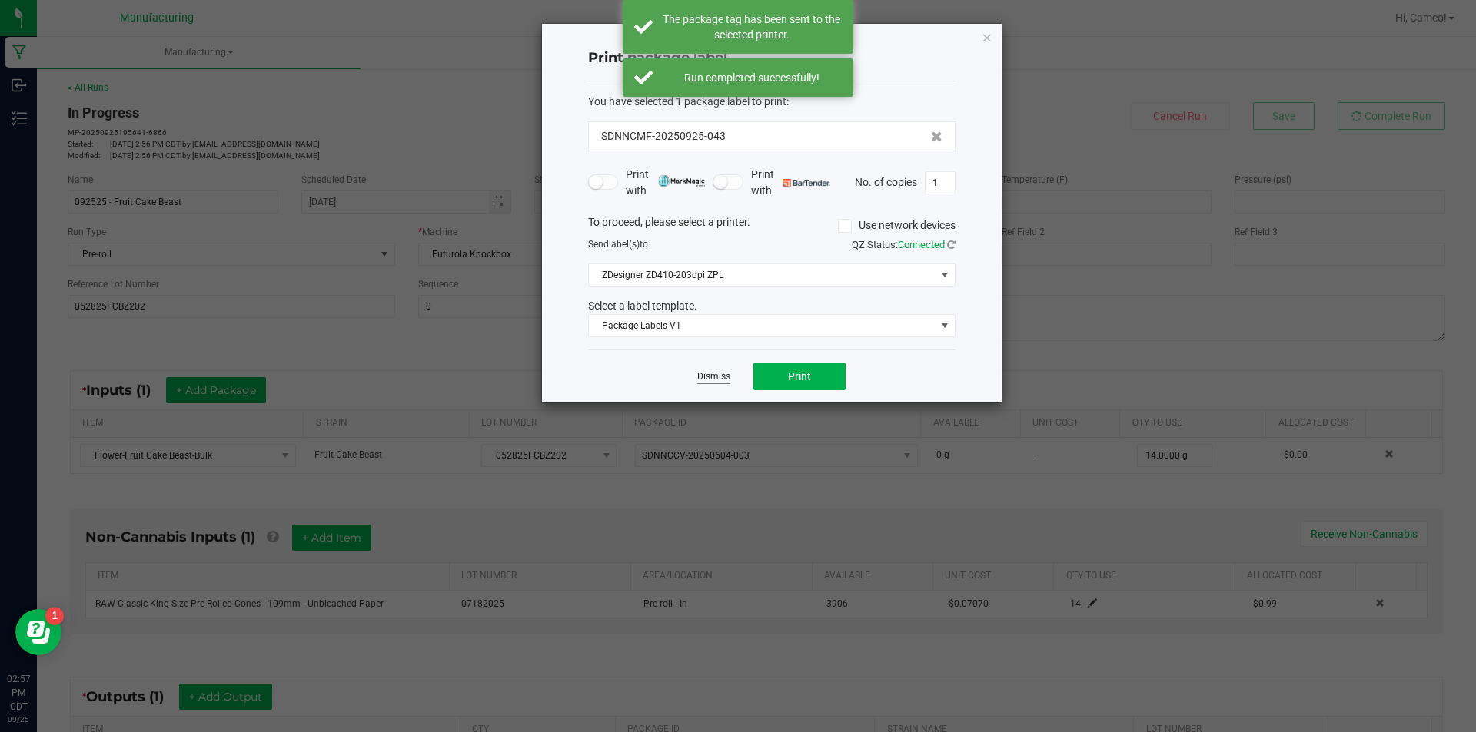
click at [723, 379] on link "Dismiss" at bounding box center [713, 376] width 33 height 13
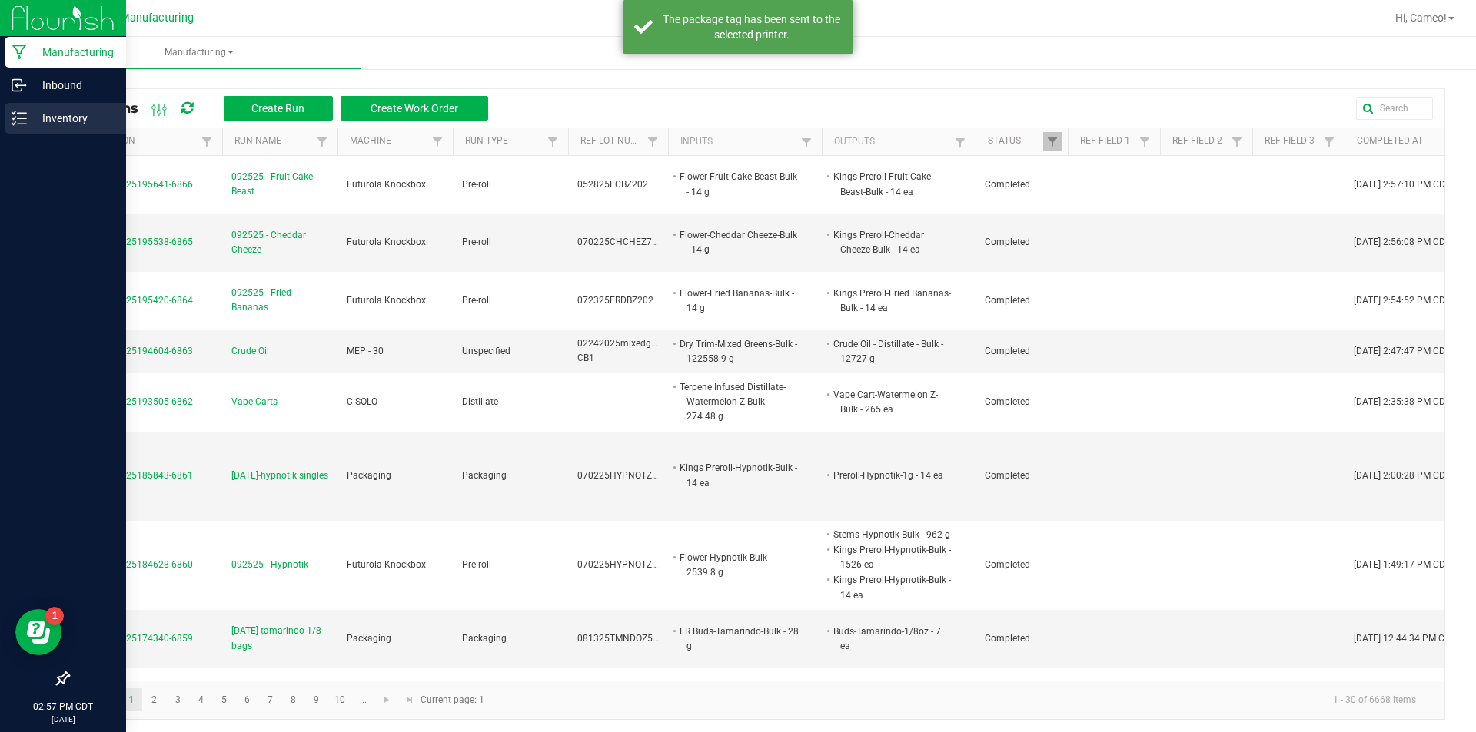
click at [5, 118] on div "Inventory" at bounding box center [65, 118] width 121 height 31
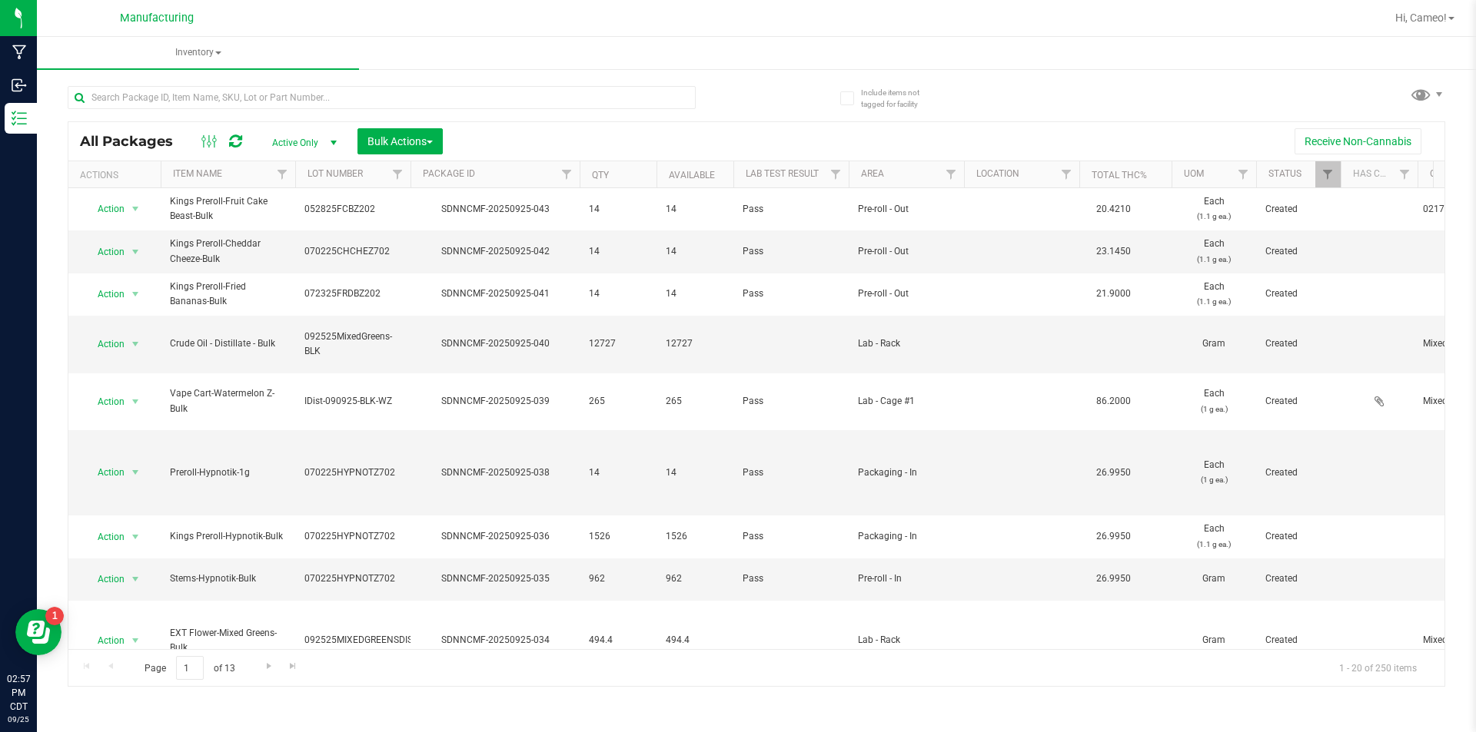
click at [1433, 7] on div "Hi, Cameo!" at bounding box center [1424, 18] width 71 height 27
click at [1427, 15] on span "Hi, Cameo!" at bounding box center [1420, 18] width 51 height 12
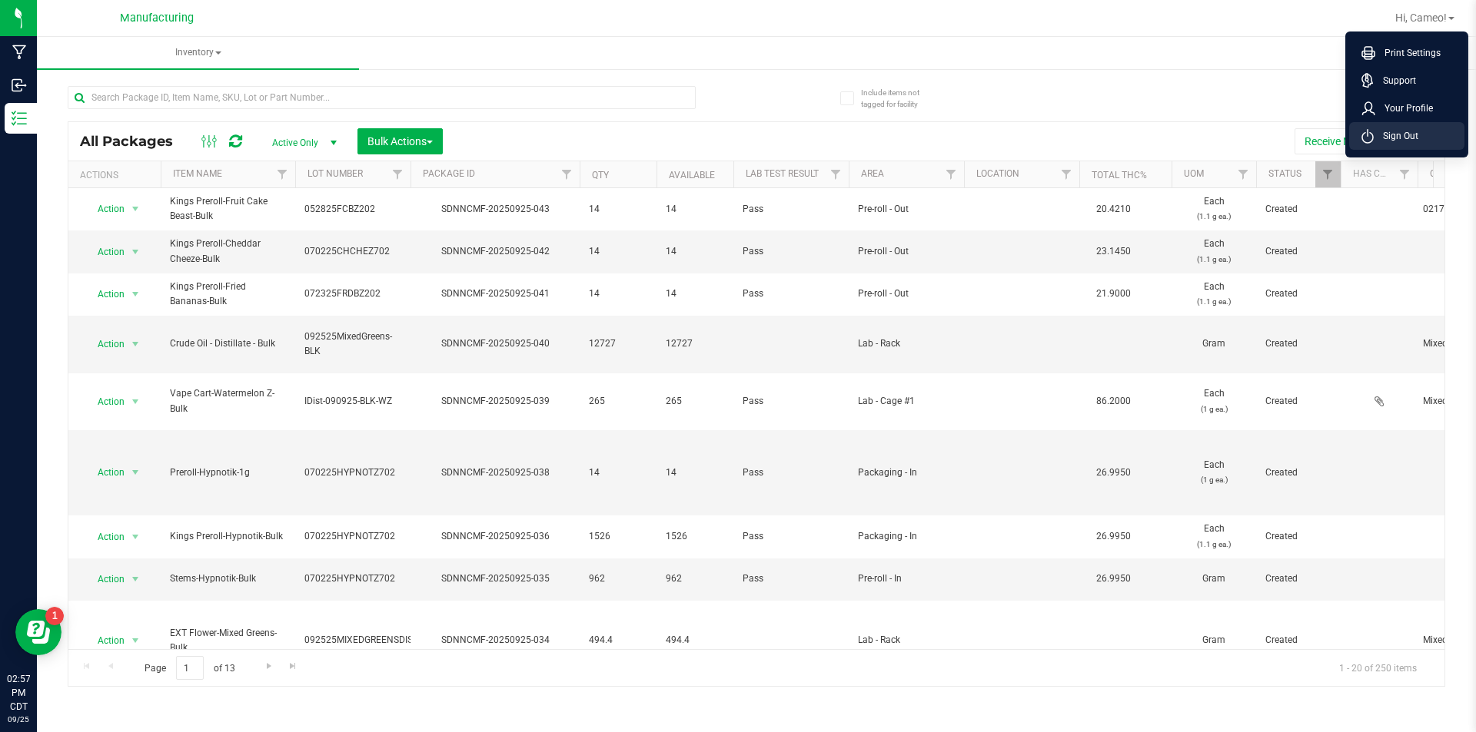
click at [1400, 127] on li "Sign Out" at bounding box center [1406, 136] width 115 height 28
